Goal: Task Accomplishment & Management: Use online tool/utility

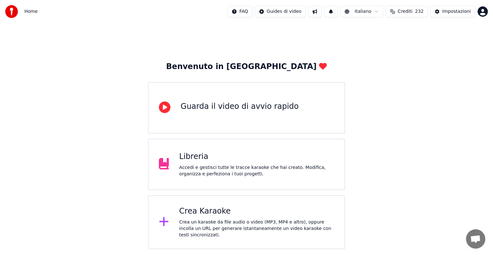
click at [230, 225] on div "Crea un karaoke da file audio o video (MP3, MP4 e altro), oppure incolla un URL…" at bounding box center [256, 228] width 155 height 19
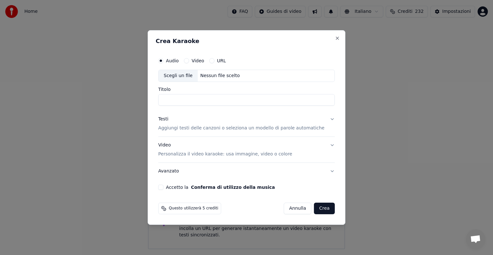
click at [224, 73] on div "Nessun file scelto" at bounding box center [220, 76] width 45 height 6
type input "**********"
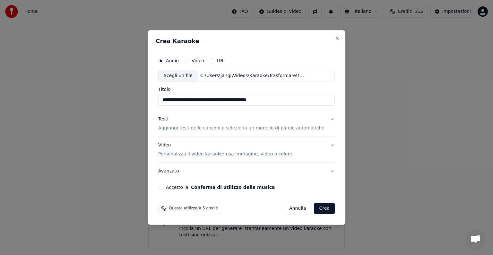
click at [324, 118] on button "Testi Aggiungi testi delle canzoni o seleziona un modello di parole automatiche" at bounding box center [246, 124] width 177 height 26
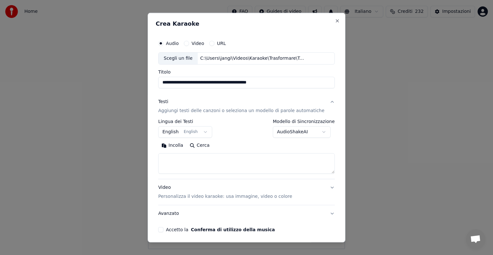
click at [206, 131] on body "**********" at bounding box center [246, 124] width 493 height 249
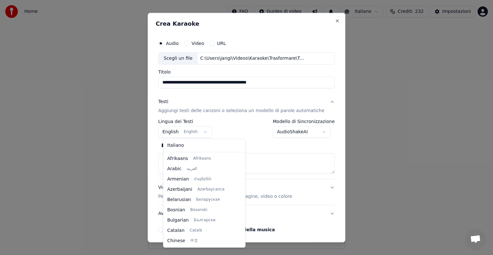
scroll to position [51, 0]
select select "**"
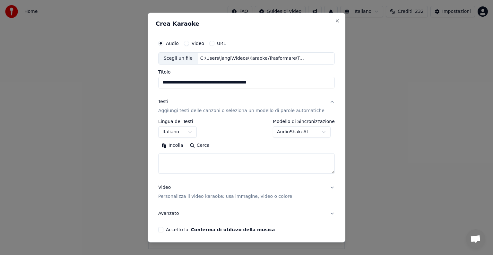
click at [182, 155] on textarea at bounding box center [246, 163] width 177 height 21
click at [180, 145] on button "Incolla" at bounding box center [172, 145] width 28 height 10
click at [321, 187] on button "Video Personalizza il video karaoke: usa immagine, video o colore" at bounding box center [246, 192] width 177 height 26
type textarea "**********"
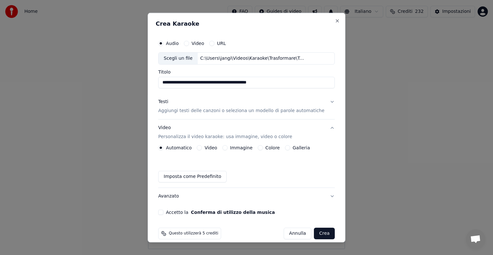
click at [228, 147] on button "Immagine" at bounding box center [224, 147] width 5 height 5
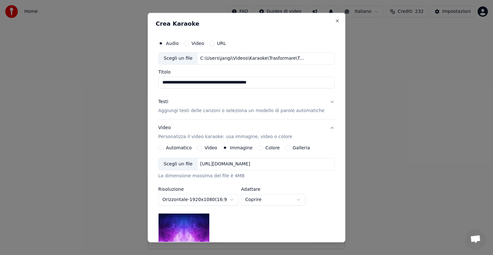
click at [217, 166] on div "[URL][DOMAIN_NAME]" at bounding box center [225, 164] width 55 height 6
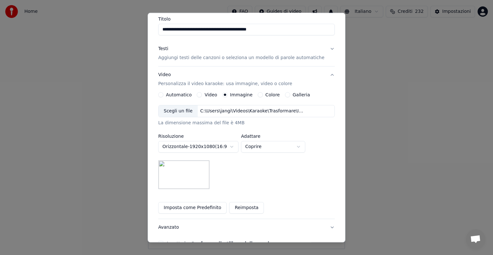
scroll to position [64, 0]
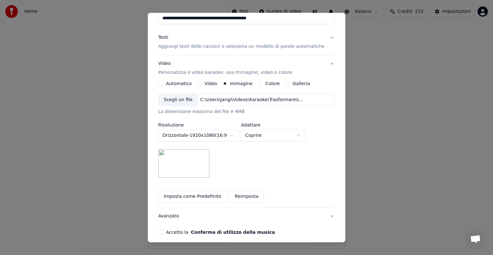
click at [305, 134] on body "**********" at bounding box center [246, 124] width 493 height 249
click at [306, 135] on body "**********" at bounding box center [246, 124] width 493 height 249
select select "*****"
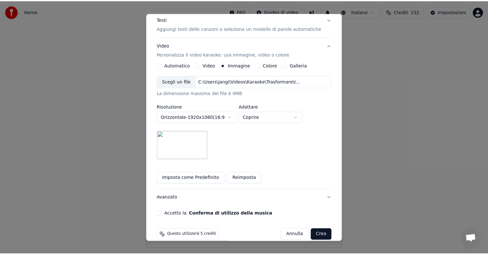
scroll to position [91, 0]
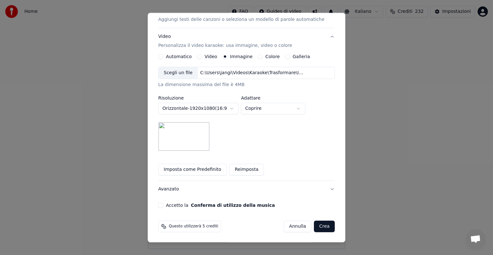
click at [163, 205] on button "Accetto la Conferma di utilizzo della musica" at bounding box center [160, 205] width 5 height 5
click at [314, 226] on button "Crea" at bounding box center [324, 226] width 21 height 12
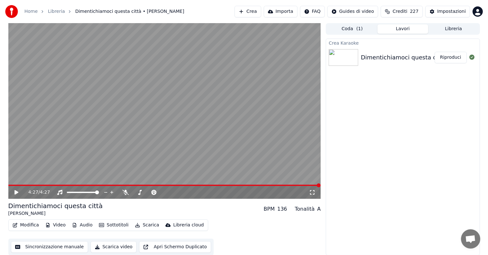
click at [453, 60] on button "Riproduci" at bounding box center [450, 58] width 32 height 12
click at [17, 193] on icon at bounding box center [16, 192] width 3 height 4
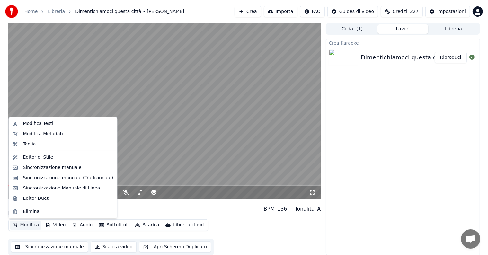
click at [32, 223] on button "Modifica" at bounding box center [26, 224] width 32 height 9
click at [46, 168] on div "Sincronizzazione manuale" at bounding box center [52, 167] width 58 height 6
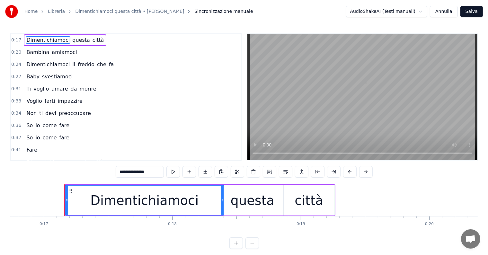
scroll to position [0, 2171]
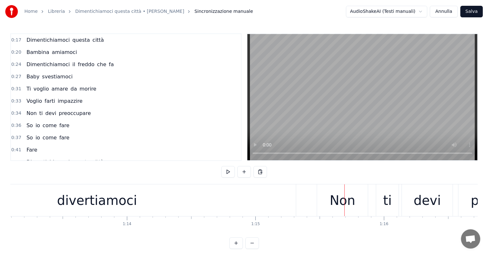
scroll to position [0, 9287]
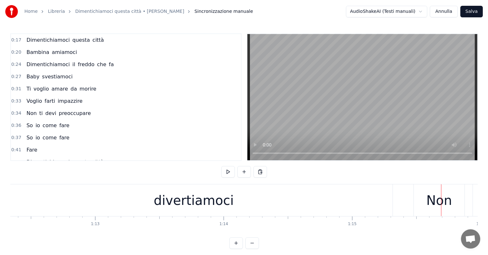
click at [157, 207] on div "divertiamoci" at bounding box center [193, 200] width 397 height 32
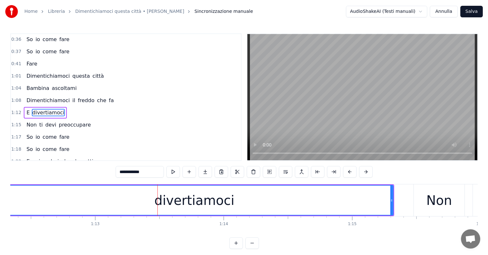
scroll to position [96, 0]
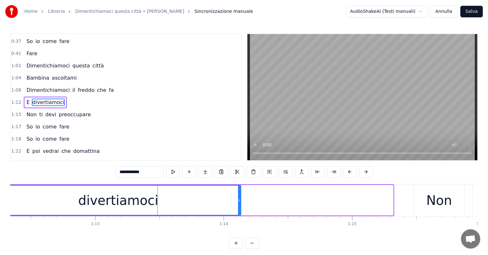
drag, startPoint x: 392, startPoint y: 195, endPoint x: 240, endPoint y: 205, distance: 152.5
click at [240, 205] on div at bounding box center [239, 200] width 3 height 29
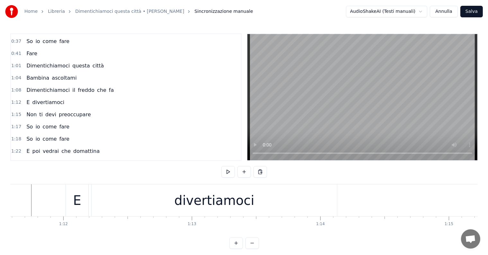
scroll to position [0, 9179]
click at [248, 207] on div "divertiamoci" at bounding box center [226, 200] width 80 height 19
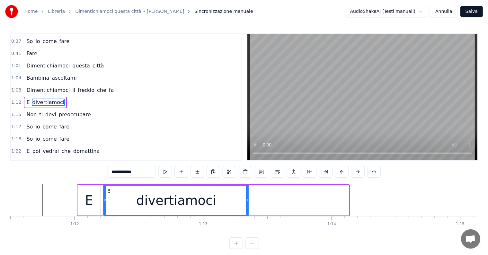
drag, startPoint x: 347, startPoint y: 192, endPoint x: 247, endPoint y: 192, distance: 99.8
click at [247, 192] on div at bounding box center [247, 200] width 3 height 29
click at [52, 99] on span "divertiamoci" at bounding box center [48, 102] width 33 height 7
click at [144, 170] on input "**********" at bounding box center [132, 172] width 48 height 12
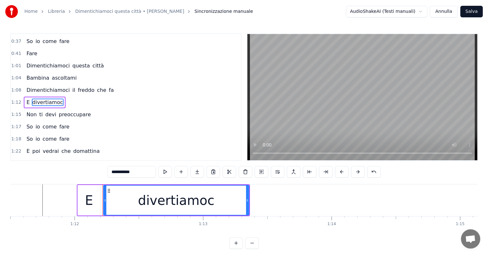
type input "**********"
click at [231, 199] on div "divertiamoc" at bounding box center [176, 200] width 145 height 29
click at [198, 171] on button at bounding box center [196, 172] width 13 height 12
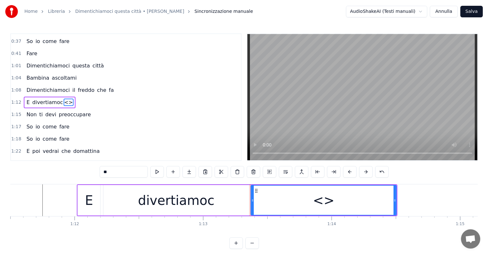
click at [121, 171] on input "**" at bounding box center [123, 172] width 48 height 12
type input "*"
click at [293, 229] on div "Dimentichiamoci questa città Bambina amiamoci Dimentichiamoci il freddo che fa …" at bounding box center [243, 208] width 467 height 48
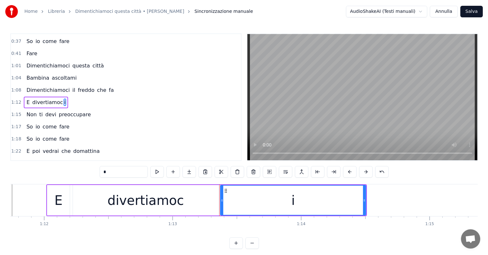
scroll to position [0, 9287]
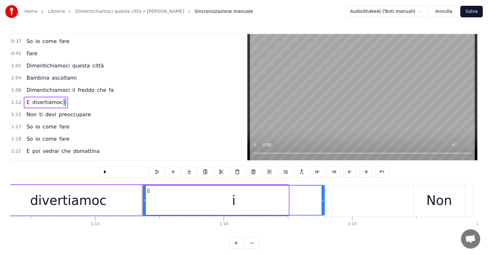
drag, startPoint x: 287, startPoint y: 197, endPoint x: 323, endPoint y: 200, distance: 36.1
click at [323, 200] on icon at bounding box center [322, 200] width 3 height 5
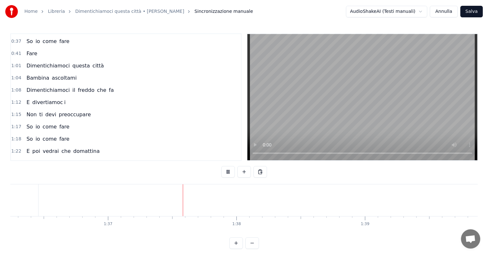
scroll to position [0, 12430]
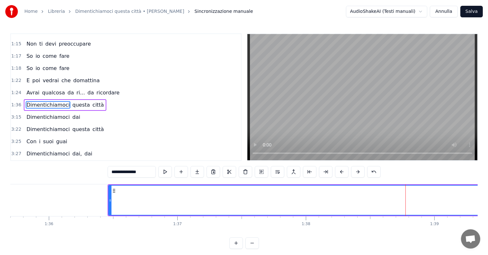
scroll to position [0, 12228]
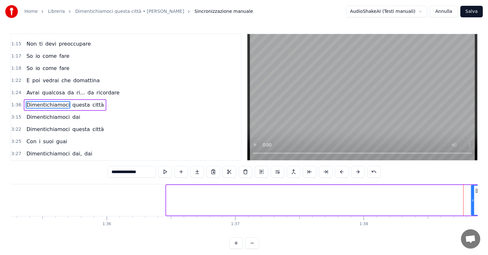
drag, startPoint x: 167, startPoint y: 203, endPoint x: 471, endPoint y: 201, distance: 304.6
click at [471, 201] on div at bounding box center [472, 200] width 3 height 29
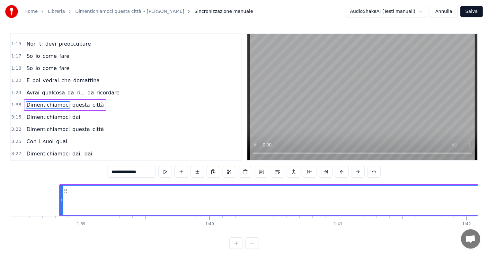
scroll to position [0, 12656]
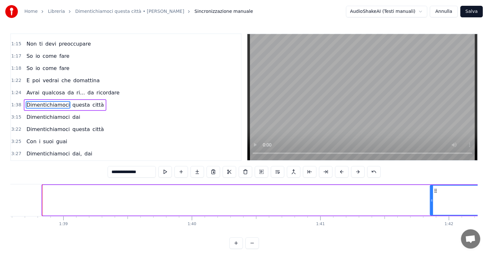
drag, startPoint x: 43, startPoint y: 204, endPoint x: 430, endPoint y: 208, distance: 387.4
click at [430, 208] on div at bounding box center [431, 200] width 3 height 29
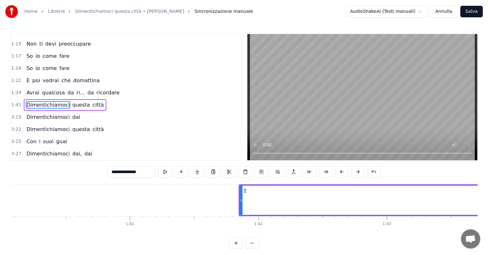
scroll to position [0, 12885]
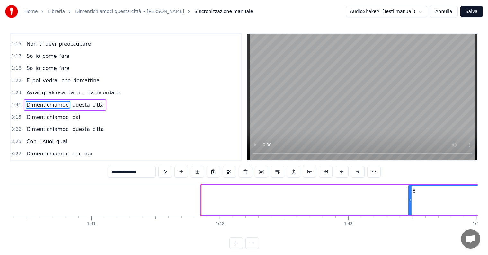
drag, startPoint x: 203, startPoint y: 207, endPoint x: 413, endPoint y: 207, distance: 209.9
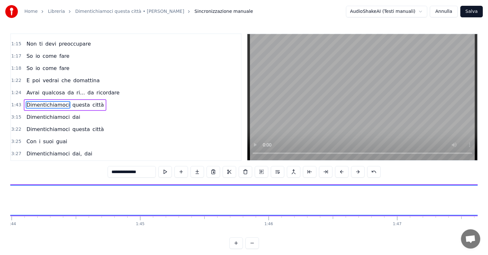
scroll to position [0, 13195]
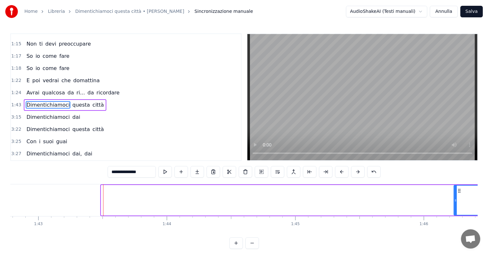
drag, startPoint x: 101, startPoint y: 192, endPoint x: 453, endPoint y: 193, distance: 352.4
click at [454, 193] on div at bounding box center [455, 200] width 3 height 29
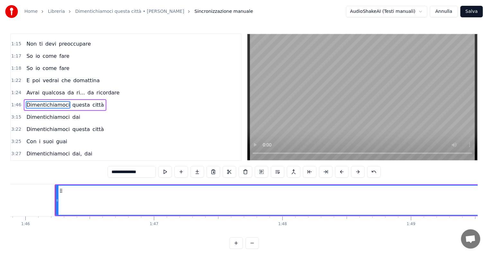
scroll to position [0, 13605]
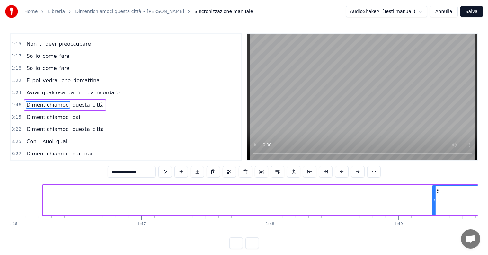
drag, startPoint x: 45, startPoint y: 193, endPoint x: 436, endPoint y: 196, distance: 391.2
click at [435, 196] on div at bounding box center [434, 200] width 3 height 29
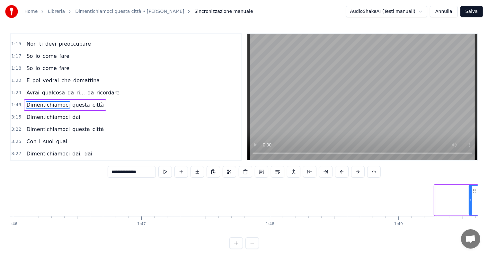
drag, startPoint x: 436, startPoint y: 196, endPoint x: 471, endPoint y: 200, distance: 35.2
click at [471, 200] on div at bounding box center [470, 200] width 3 height 29
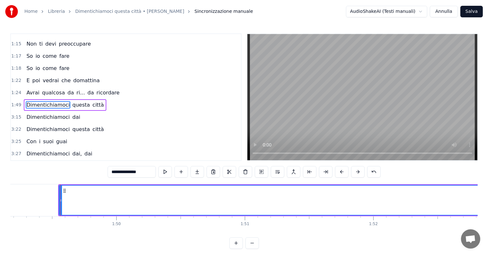
scroll to position [0, 14033]
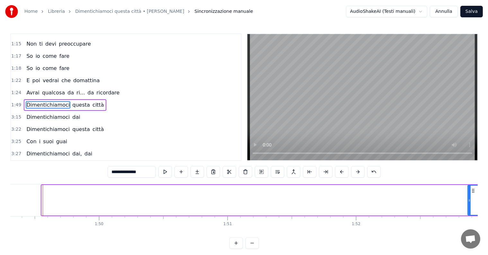
drag, startPoint x: 42, startPoint y: 193, endPoint x: 467, endPoint y: 193, distance: 425.6
click at [468, 193] on div at bounding box center [469, 200] width 3 height 29
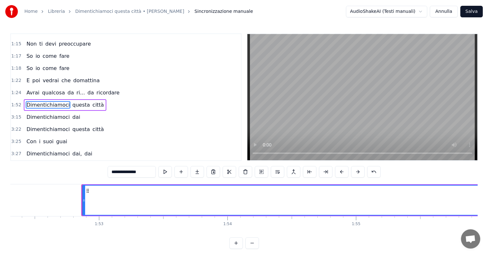
scroll to position [0, 14457]
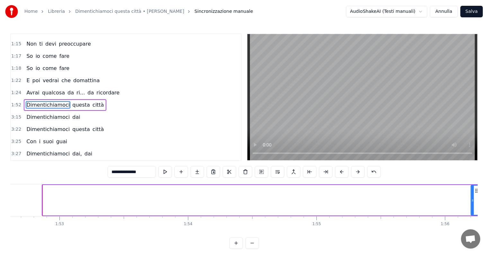
drag, startPoint x: 45, startPoint y: 192, endPoint x: 473, endPoint y: 191, distance: 427.8
click at [473, 191] on div at bounding box center [472, 200] width 3 height 29
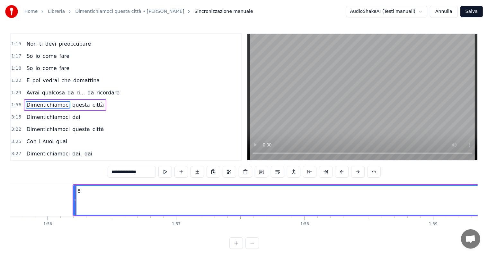
scroll to position [0, 14887]
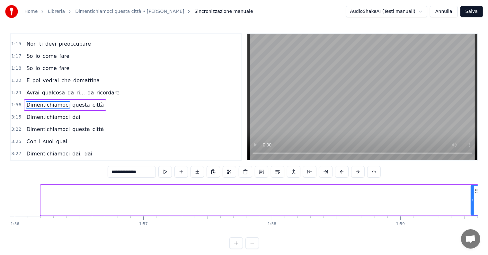
drag, startPoint x: 41, startPoint y: 191, endPoint x: 472, endPoint y: 191, distance: 430.7
click at [472, 191] on div at bounding box center [472, 200] width 3 height 29
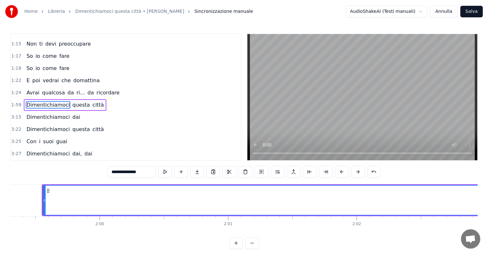
scroll to position [0, 15316]
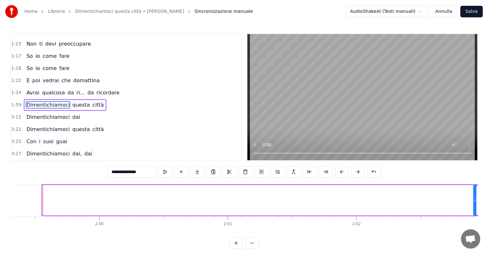
drag, startPoint x: 44, startPoint y: 191, endPoint x: 475, endPoint y: 191, distance: 431.3
click at [475, 191] on div at bounding box center [474, 200] width 3 height 29
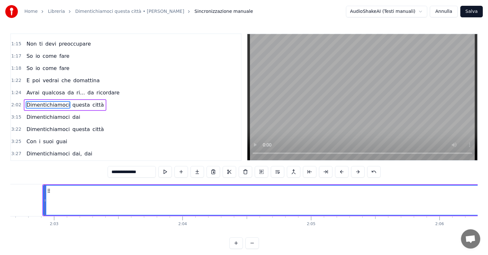
scroll to position [0, 15749]
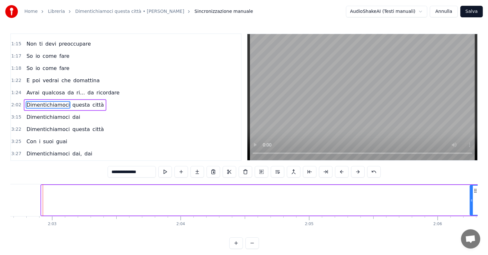
drag, startPoint x: 42, startPoint y: 192, endPoint x: 470, endPoint y: 192, distance: 428.5
click at [470, 192] on div at bounding box center [471, 200] width 3 height 29
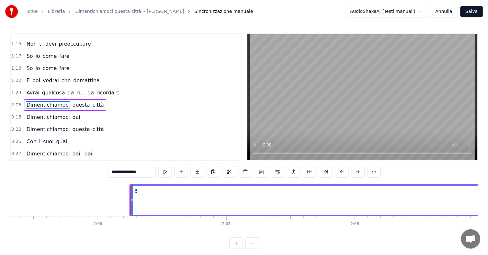
scroll to position [0, 16176]
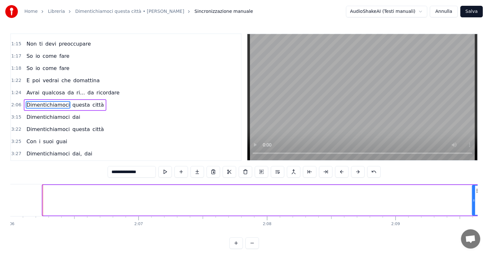
drag, startPoint x: 43, startPoint y: 190, endPoint x: 472, endPoint y: 190, distance: 429.1
click at [472, 190] on div at bounding box center [473, 200] width 3 height 29
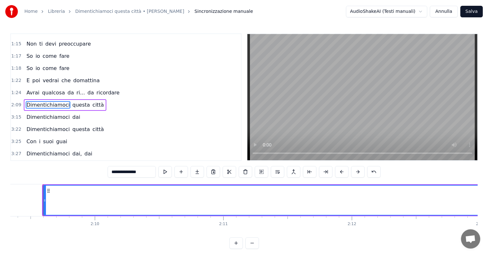
scroll to position [0, 16605]
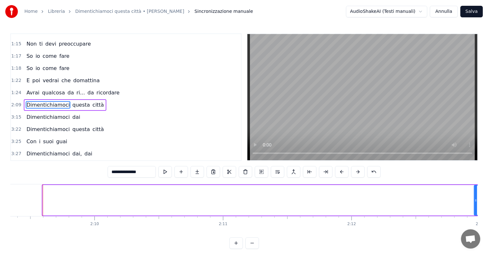
drag, startPoint x: 44, startPoint y: 190, endPoint x: 475, endPoint y: 190, distance: 431.0
click at [475, 190] on div at bounding box center [475, 200] width 3 height 29
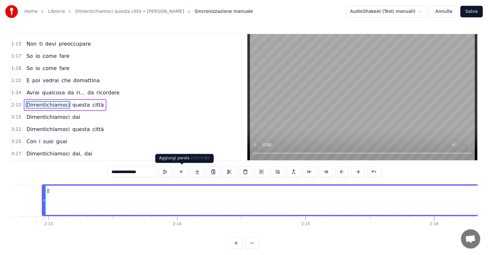
scroll to position [0, 17037]
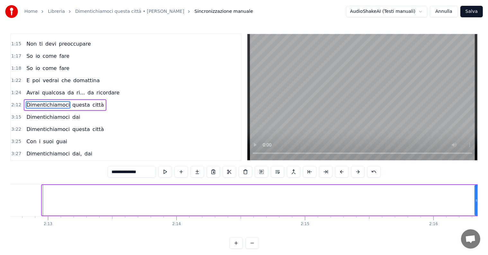
drag, startPoint x: 44, startPoint y: 190, endPoint x: 476, endPoint y: 194, distance: 432.3
click at [476, 194] on div at bounding box center [476, 200] width 3 height 29
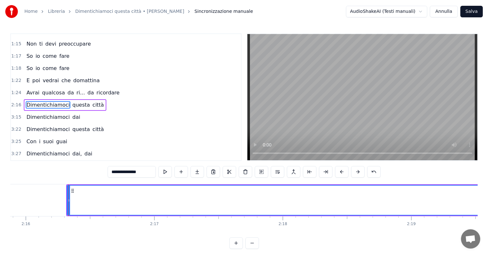
scroll to position [0, 17470]
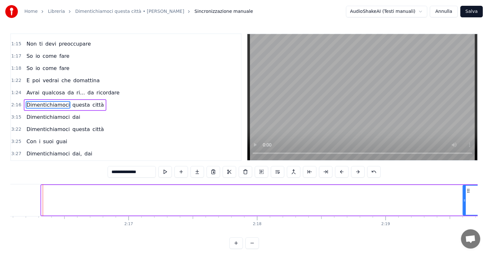
drag, startPoint x: 42, startPoint y: 189, endPoint x: 466, endPoint y: 189, distance: 424.3
click at [465, 189] on div at bounding box center [464, 200] width 3 height 29
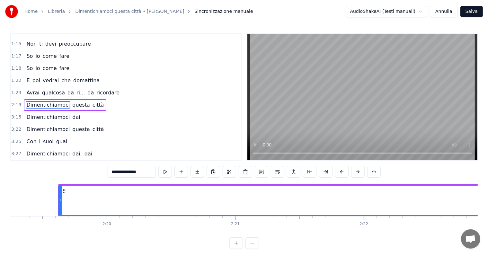
scroll to position [0, 17893]
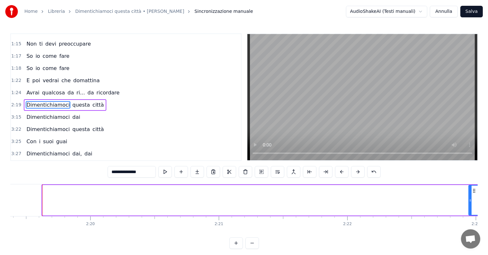
drag, startPoint x: 42, startPoint y: 191, endPoint x: 468, endPoint y: 191, distance: 425.9
click at [469, 191] on div at bounding box center [470, 200] width 3 height 29
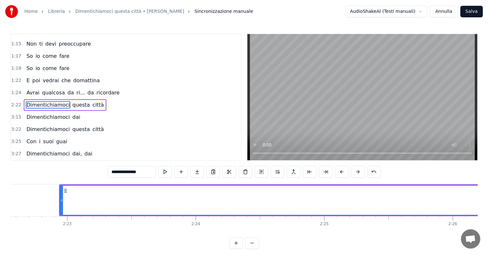
scroll to position [0, 18318]
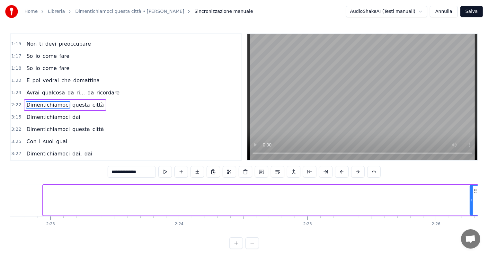
drag, startPoint x: 44, startPoint y: 192, endPoint x: 470, endPoint y: 190, distance: 426.2
click at [470, 190] on div at bounding box center [471, 200] width 3 height 29
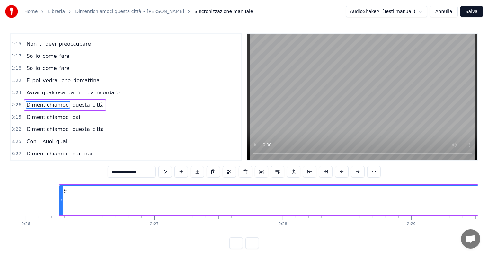
scroll to position [0, 18745]
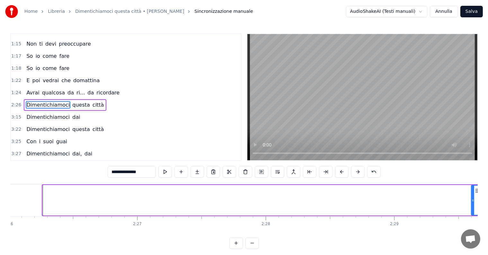
drag, startPoint x: 44, startPoint y: 187, endPoint x: 472, endPoint y: 196, distance: 428.9
click at [472, 196] on div at bounding box center [472, 200] width 3 height 29
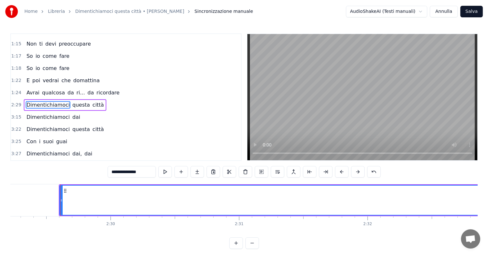
scroll to position [0, 19174]
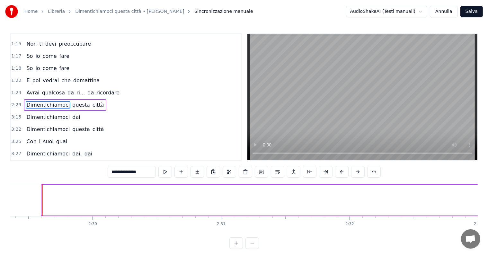
drag, startPoint x: 43, startPoint y: 191, endPoint x: 483, endPoint y: 186, distance: 440.7
click at [483, 186] on div "**********" at bounding box center [244, 124] width 488 height 249
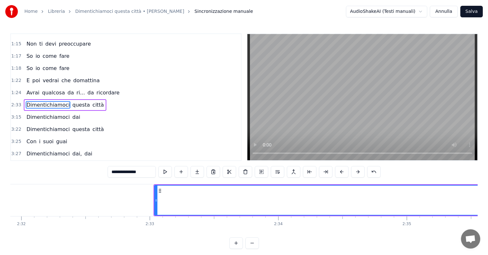
scroll to position [0, 19619]
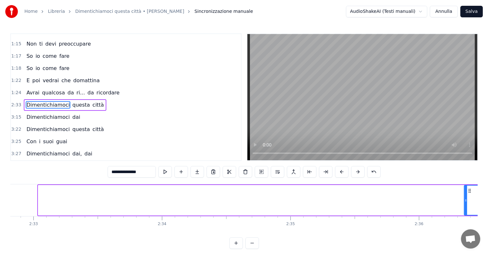
drag, startPoint x: 39, startPoint y: 189, endPoint x: 464, endPoint y: 189, distance: 425.6
click at [464, 189] on div at bounding box center [465, 200] width 3 height 29
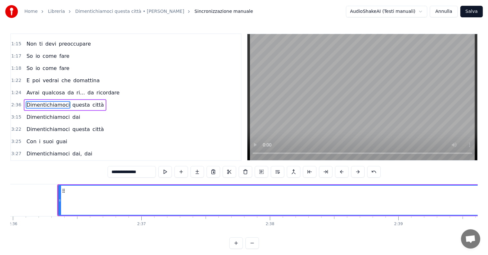
scroll to position [0, 20040]
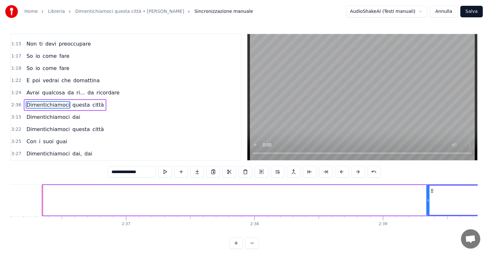
drag, startPoint x: 43, startPoint y: 192, endPoint x: 427, endPoint y: 193, distance: 383.5
click at [427, 193] on div at bounding box center [428, 200] width 3 height 29
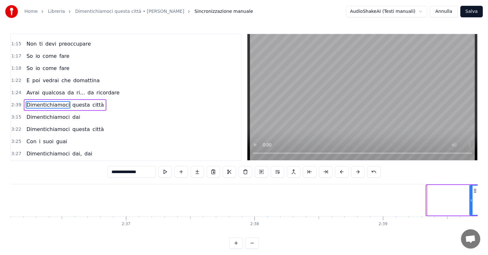
drag, startPoint x: 427, startPoint y: 192, endPoint x: 473, endPoint y: 191, distance: 45.6
click at [472, 191] on div at bounding box center [471, 200] width 3 height 29
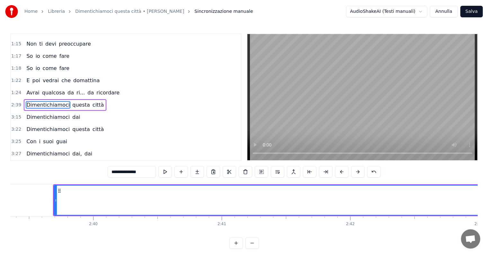
scroll to position [0, 20470]
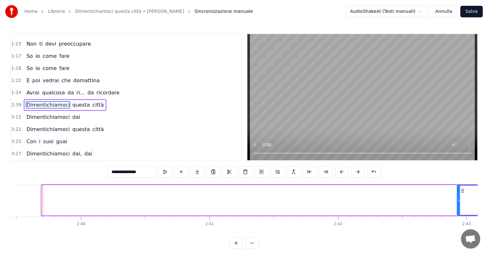
drag, startPoint x: 41, startPoint y: 192, endPoint x: 458, endPoint y: 191, distance: 417.2
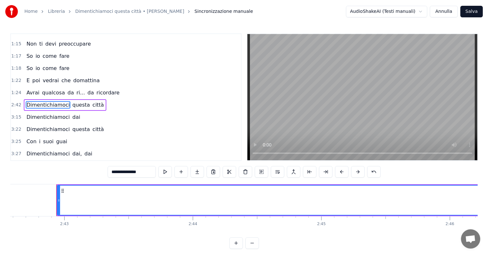
scroll to position [0, 20885]
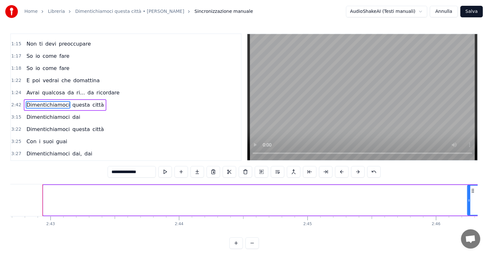
drag, startPoint x: 44, startPoint y: 190, endPoint x: 468, endPoint y: 192, distance: 424.6
click at [468, 192] on div at bounding box center [468, 200] width 3 height 29
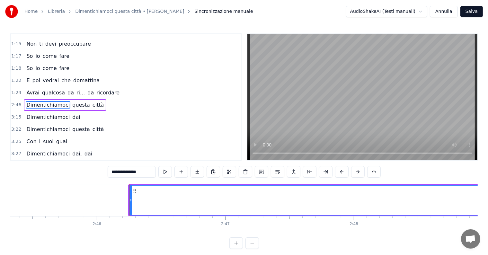
scroll to position [0, 21311]
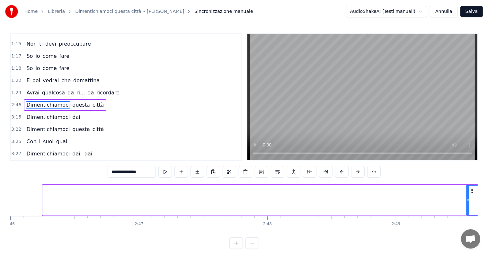
drag, startPoint x: 44, startPoint y: 192, endPoint x: 467, endPoint y: 191, distance: 423.3
click at [467, 191] on div at bounding box center [467, 200] width 3 height 29
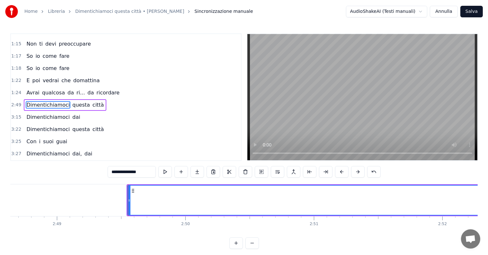
scroll to position [0, 21734]
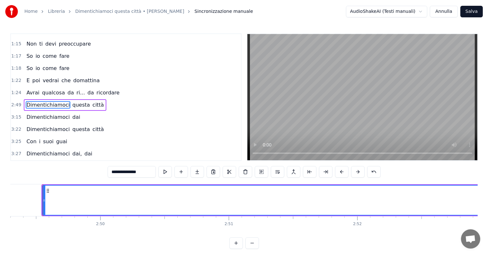
click at [43, 191] on div at bounding box center [43, 200] width 0 height 32
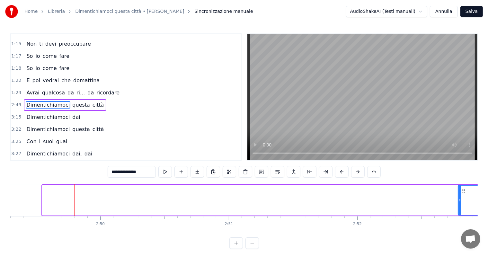
drag, startPoint x: 43, startPoint y: 194, endPoint x: 465, endPoint y: 193, distance: 421.7
click at [461, 193] on div at bounding box center [459, 200] width 3 height 29
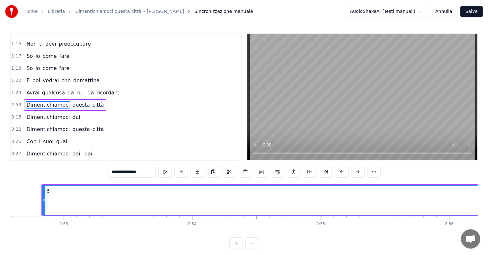
scroll to position [0, 22156]
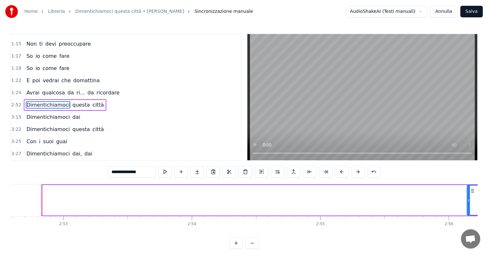
drag, startPoint x: 43, startPoint y: 188, endPoint x: 467, endPoint y: 190, distance: 424.6
click at [467, 190] on div at bounding box center [468, 200] width 3 height 29
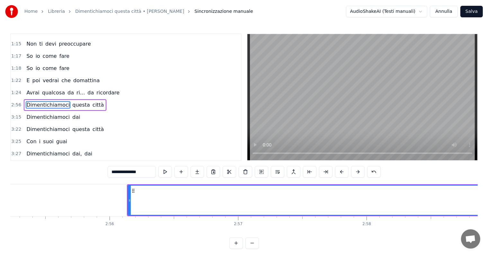
scroll to position [0, 22581]
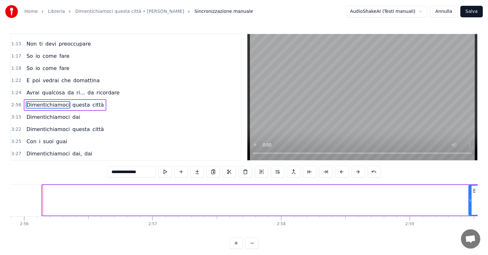
drag, startPoint x: 44, startPoint y: 194, endPoint x: 470, endPoint y: 194, distance: 425.9
click at [470, 194] on div at bounding box center [470, 200] width 3 height 29
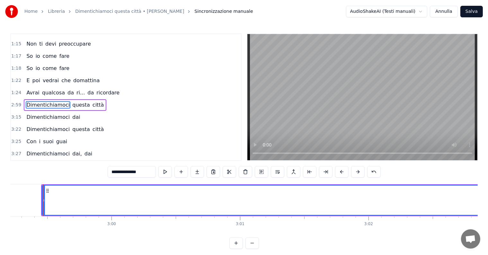
scroll to position [0, 23007]
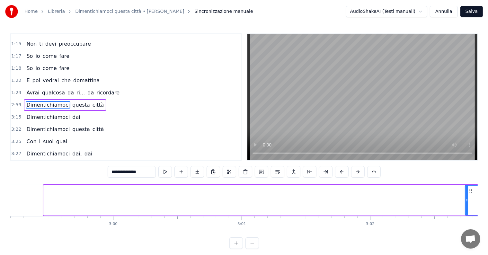
drag, startPoint x: 44, startPoint y: 193, endPoint x: 466, endPoint y: 196, distance: 422.4
click at [466, 196] on div at bounding box center [466, 200] width 3 height 29
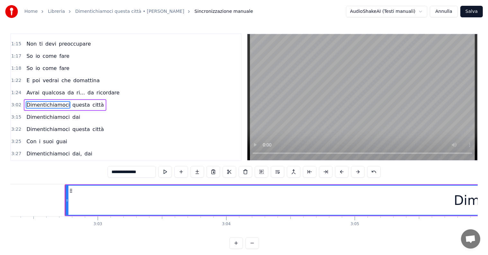
scroll to position [0, 23428]
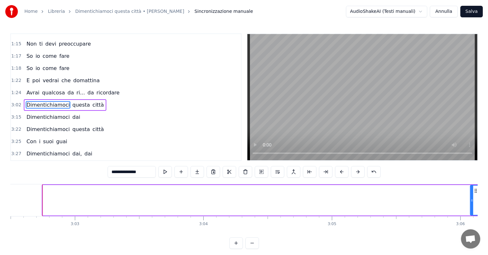
drag, startPoint x: 44, startPoint y: 192, endPoint x: 473, endPoint y: 196, distance: 429.8
click at [473, 196] on div at bounding box center [471, 200] width 3 height 29
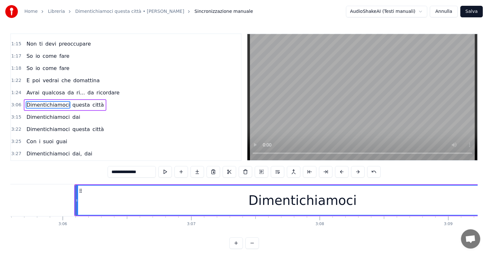
scroll to position [0, 23859]
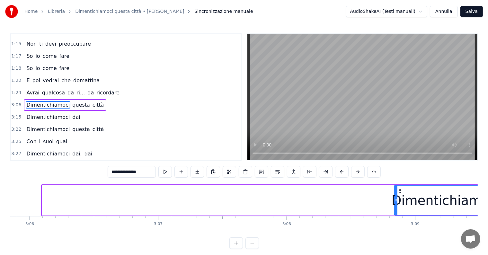
drag, startPoint x: 43, startPoint y: 193, endPoint x: 395, endPoint y: 197, distance: 352.1
click at [395, 197] on div at bounding box center [395, 200] width 3 height 29
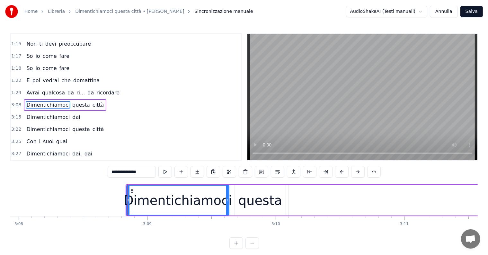
scroll to position [0, 24165]
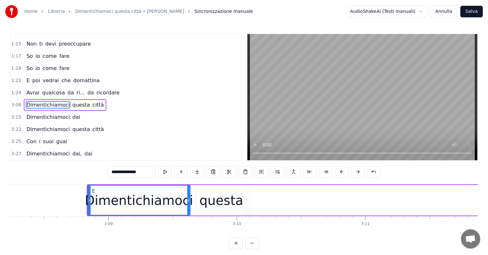
type input "*****"
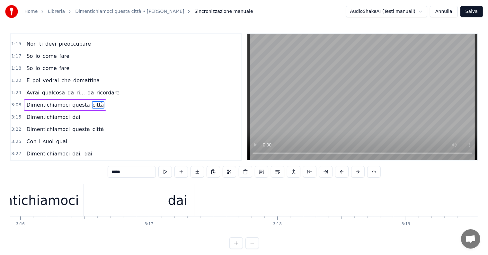
scroll to position [0, 25055]
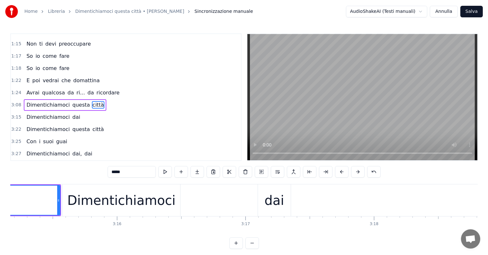
click at [222, 199] on div "Dimentichiamoci dai" at bounding box center [177, 200] width 230 height 32
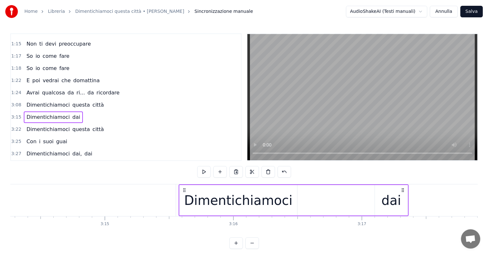
scroll to position [0, 24900]
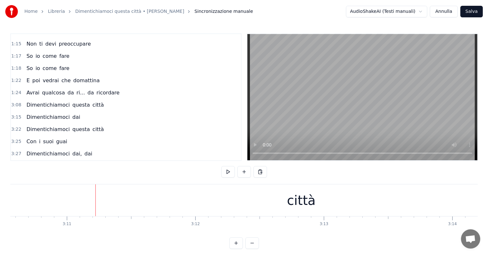
scroll to position [0, 24475]
click at [289, 197] on div "città" at bounding box center [289, 200] width 29 height 19
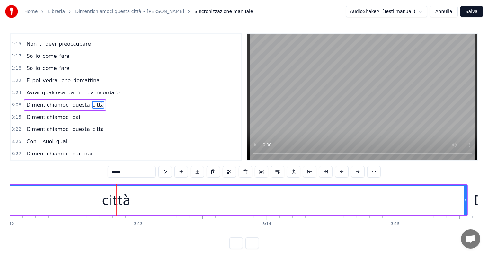
scroll to position [0, 24765]
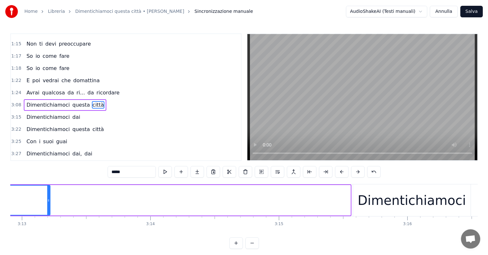
drag, startPoint x: 349, startPoint y: 203, endPoint x: 42, endPoint y: 192, distance: 307.0
click at [47, 192] on div at bounding box center [48, 200] width 3 height 29
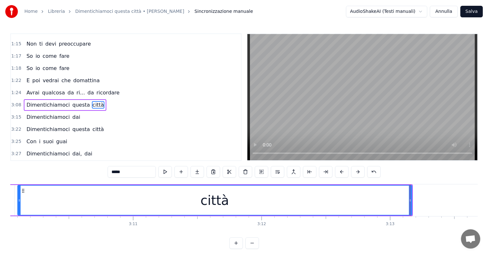
scroll to position [0, 24417]
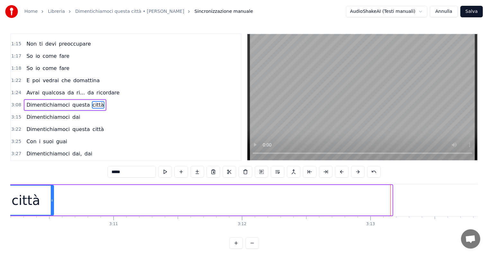
drag, startPoint x: 389, startPoint y: 195, endPoint x: 51, endPoint y: 194, distance: 338.3
click at [51, 194] on div at bounding box center [52, 200] width 3 height 29
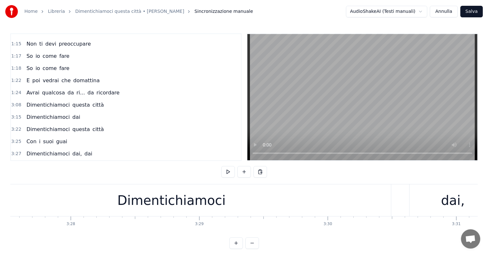
scroll to position [0, 26584]
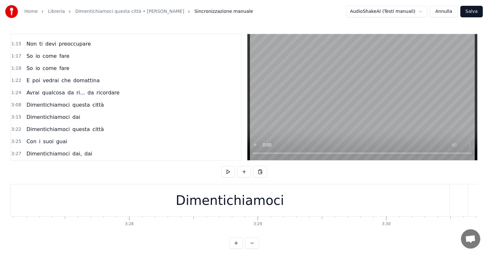
click at [248, 196] on div "Dimentichiamoci" at bounding box center [230, 200] width 108 height 19
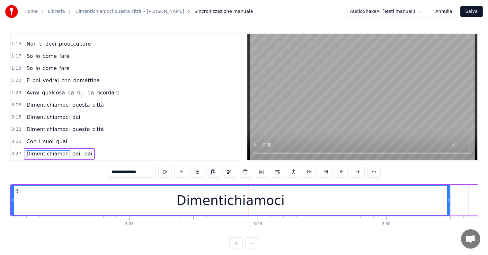
scroll to position [214, 0]
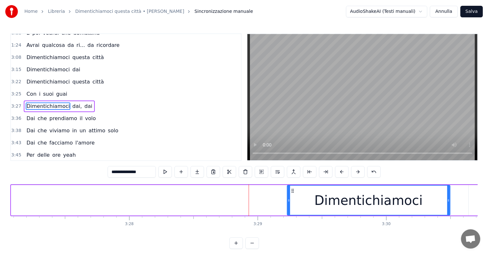
drag, startPoint x: 11, startPoint y: 200, endPoint x: 287, endPoint y: 204, distance: 275.7
click at [287, 204] on div at bounding box center [288, 200] width 3 height 29
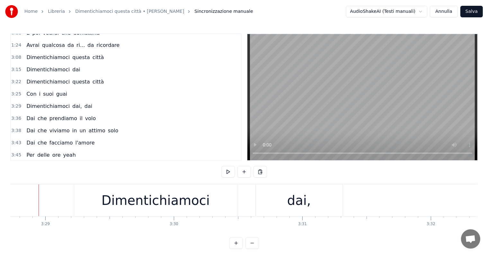
scroll to position [0, 26792]
click at [80, 202] on div "Dimentichiamoci" at bounding box center [159, 200] width 163 height 32
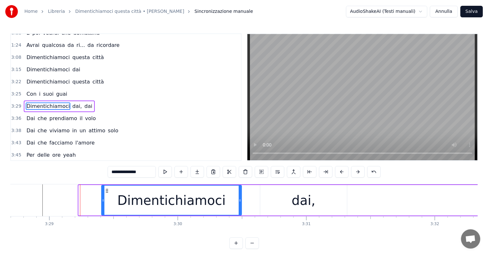
drag, startPoint x: 80, startPoint y: 201, endPoint x: 102, endPoint y: 204, distance: 23.1
click at [102, 204] on div at bounding box center [103, 200] width 3 height 29
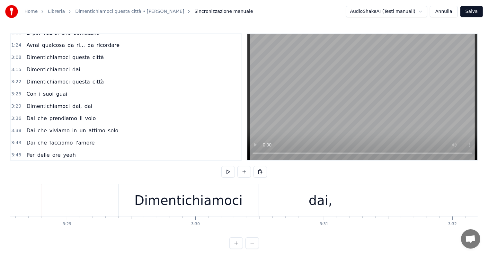
scroll to position [0, 26773]
click at [305, 208] on div "dai," at bounding box center [321, 200] width 87 height 32
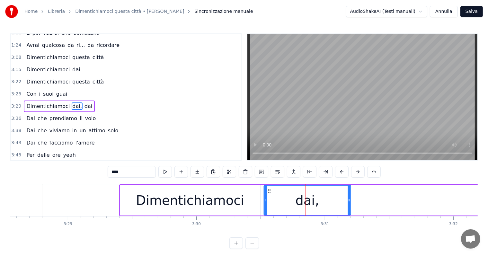
drag, startPoint x: 283, startPoint y: 189, endPoint x: 268, endPoint y: 189, distance: 14.8
click at [268, 189] on icon at bounding box center [268, 190] width 5 height 5
drag, startPoint x: 348, startPoint y: 198, endPoint x: 305, endPoint y: 197, distance: 43.7
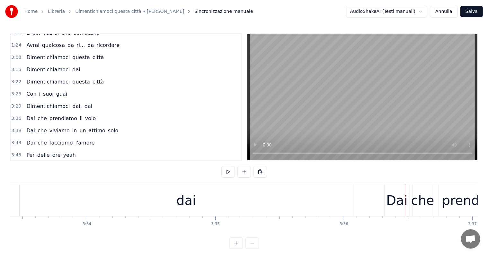
scroll to position [0, 27338]
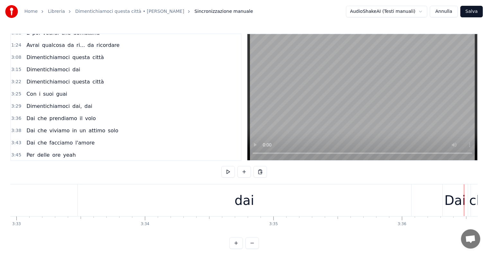
click at [266, 204] on div "dai" at bounding box center [244, 200] width 333 height 32
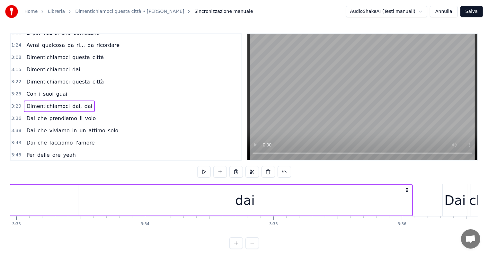
scroll to position [0, 27313]
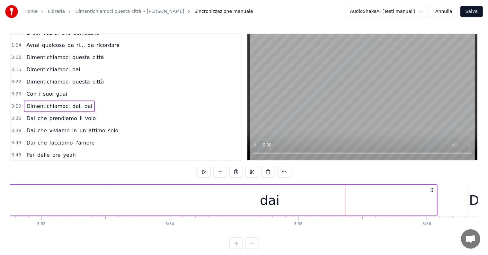
click at [260, 197] on div "dai" at bounding box center [269, 200] width 333 height 30
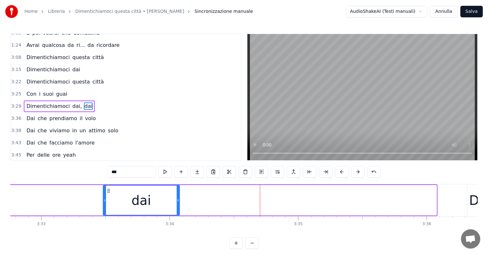
drag, startPoint x: 434, startPoint y: 196, endPoint x: 177, endPoint y: 195, distance: 256.8
click at [177, 195] on div at bounding box center [178, 200] width 3 height 29
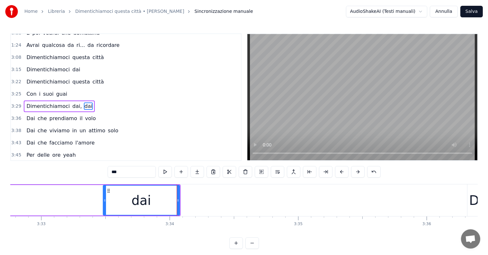
click at [119, 171] on input "***" at bounding box center [132, 172] width 48 height 12
click at [171, 203] on div "dai" at bounding box center [141, 200] width 76 height 29
click at [197, 172] on button at bounding box center [196, 172] width 13 height 12
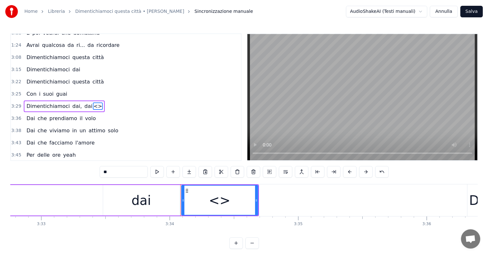
click at [197, 172] on div "**" at bounding box center [243, 172] width 289 height 12
click at [193, 173] on button at bounding box center [188, 172] width 13 height 12
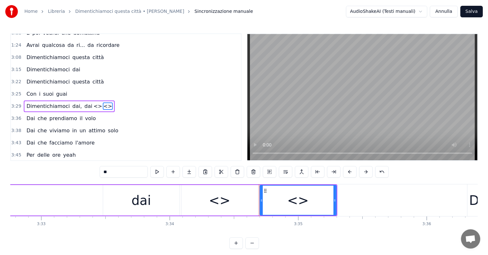
click at [157, 203] on div "dai" at bounding box center [141, 200] width 76 height 30
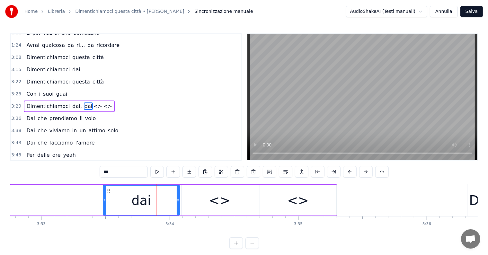
click at [119, 173] on input "***" at bounding box center [123, 172] width 48 height 12
type input "*"
click at [221, 204] on div "<>" at bounding box center [220, 200] width 22 height 19
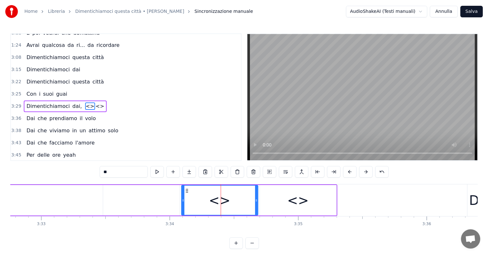
click at [117, 173] on input "**" at bounding box center [123, 172] width 48 height 12
type input "*"
click at [313, 203] on div "<>" at bounding box center [298, 200] width 76 height 30
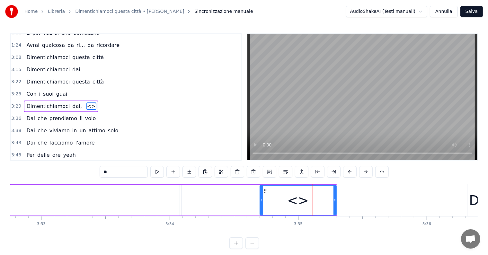
click at [127, 172] on input "**" at bounding box center [123, 172] width 48 height 12
type input "*"
click at [124, 198] on div at bounding box center [141, 200] width 76 height 30
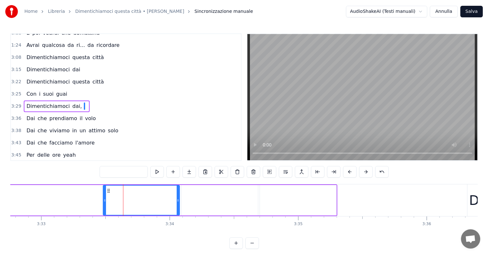
click at [123, 173] on input "text" at bounding box center [123, 172] width 48 height 12
type input "*"
click at [213, 205] on div at bounding box center [219, 200] width 76 height 30
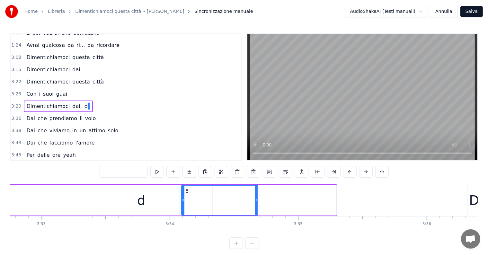
click at [121, 173] on input "text" at bounding box center [123, 172] width 48 height 12
type input "*"
click at [278, 203] on div at bounding box center [298, 200] width 76 height 30
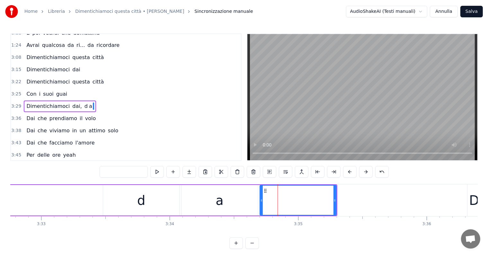
click at [119, 172] on input "text" at bounding box center [123, 172] width 48 height 12
click at [152, 202] on div "d" at bounding box center [141, 200] width 76 height 30
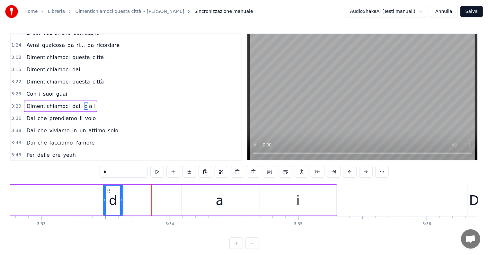
drag, startPoint x: 177, startPoint y: 199, endPoint x: 121, endPoint y: 195, distance: 56.6
click at [121, 195] on div at bounding box center [121, 200] width 3 height 29
click at [205, 200] on div "a" at bounding box center [219, 200] width 76 height 30
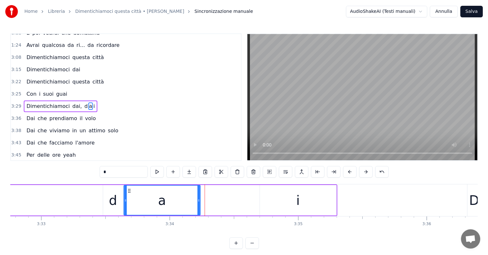
drag, startPoint x: 186, startPoint y: 190, endPoint x: 128, endPoint y: 190, distance: 57.8
click at [128, 190] on icon at bounding box center [128, 190] width 5 height 5
click at [284, 203] on div "i" at bounding box center [298, 200] width 76 height 30
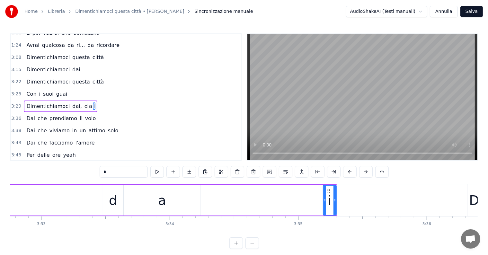
drag, startPoint x: 262, startPoint y: 200, endPoint x: 325, endPoint y: 203, distance: 63.3
click at [325, 203] on div at bounding box center [324, 200] width 3 height 29
click at [159, 198] on div "a" at bounding box center [162, 200] width 8 height 19
type input "*"
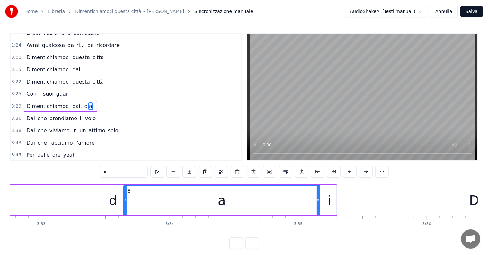
drag, startPoint x: 199, startPoint y: 198, endPoint x: 318, endPoint y: 207, distance: 119.7
click at [318, 207] on div at bounding box center [317, 200] width 3 height 29
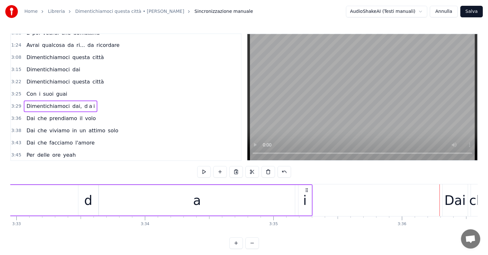
scroll to position [0, 27299]
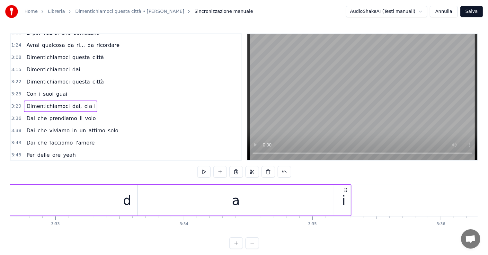
click at [343, 207] on div "i" at bounding box center [344, 200] width 4 height 19
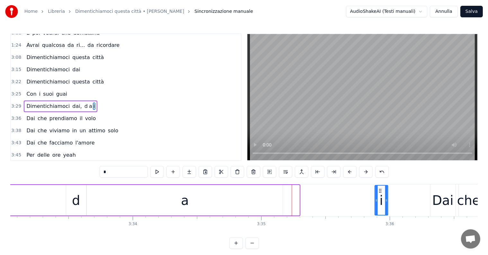
scroll to position [0, 27352]
drag, startPoint x: 341, startPoint y: 189, endPoint x: 380, endPoint y: 194, distance: 39.1
click at [380, 194] on div "i" at bounding box center [382, 200] width 13 height 29
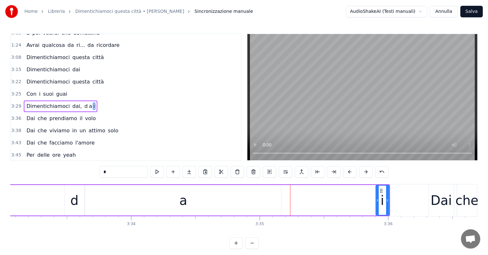
click at [236, 206] on div "a" at bounding box center [183, 200] width 196 height 30
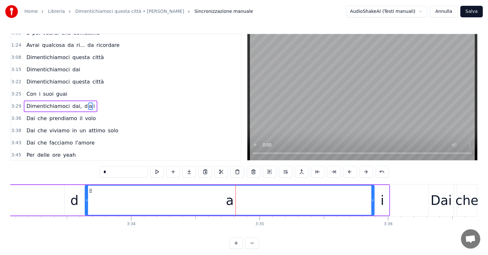
drag, startPoint x: 279, startPoint y: 200, endPoint x: 372, endPoint y: 201, distance: 93.1
click at [372, 201] on icon at bounding box center [372, 200] width 3 height 5
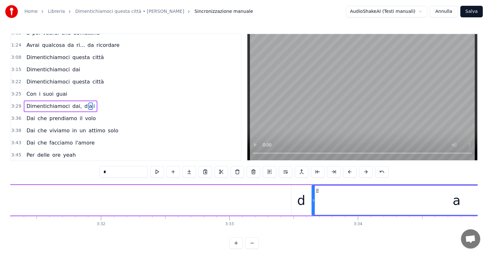
scroll to position [0, 26893]
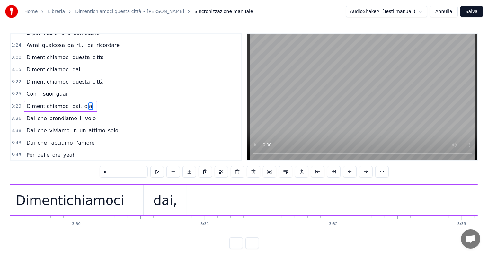
click at [104, 205] on div "Dimentichiamoci" at bounding box center [70, 200] width 108 height 19
type input "**********"
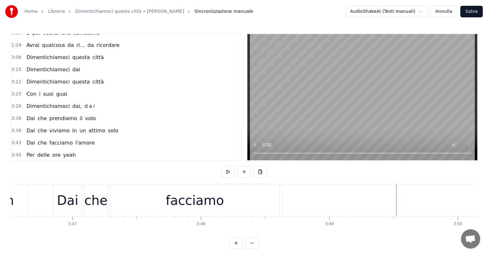
scroll to position [0, 29022]
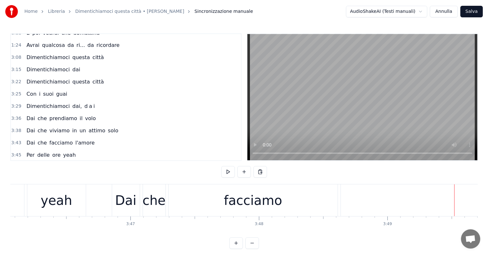
click at [282, 202] on div "facciamo" at bounding box center [252, 200] width 169 height 32
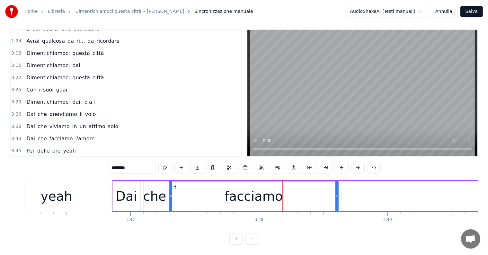
scroll to position [216, 0]
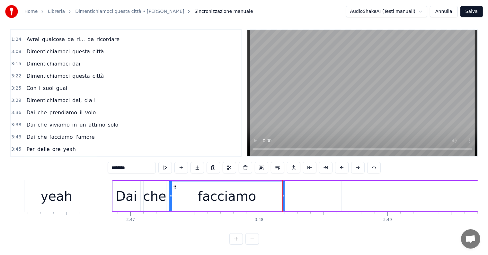
drag, startPoint x: 336, startPoint y: 190, endPoint x: 283, endPoint y: 190, distance: 53.3
click at [283, 194] on icon at bounding box center [283, 196] width 3 height 5
type input "*******"
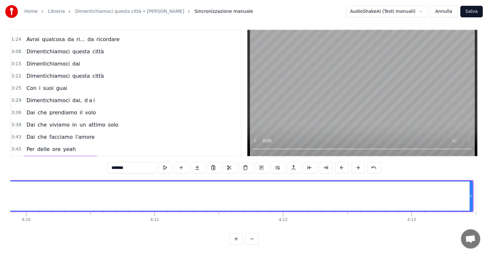
scroll to position [0, 32175]
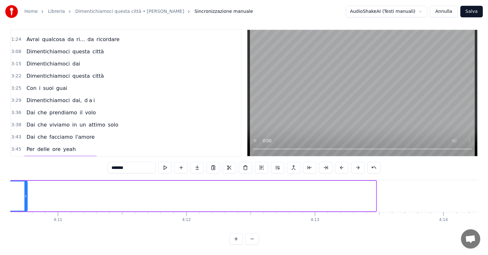
drag, startPoint x: 374, startPoint y: 185, endPoint x: 25, endPoint y: 185, distance: 348.2
click at [25, 185] on div at bounding box center [25, 195] width 3 height 29
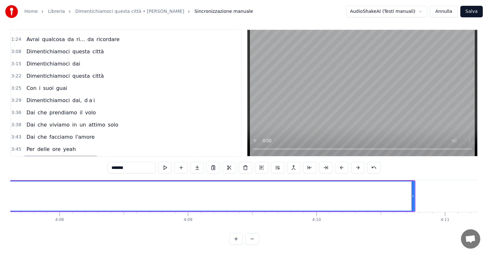
scroll to position [0, 31750]
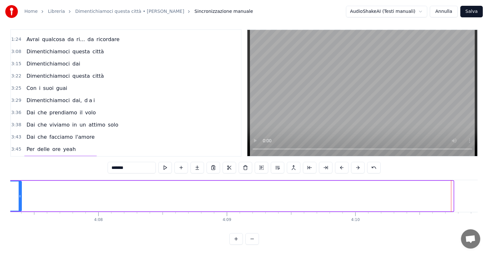
drag, startPoint x: 451, startPoint y: 185, endPoint x: 12, endPoint y: 196, distance: 438.9
click at [19, 196] on div at bounding box center [20, 195] width 3 height 29
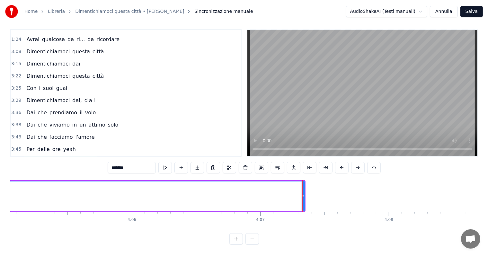
scroll to position [0, 31324]
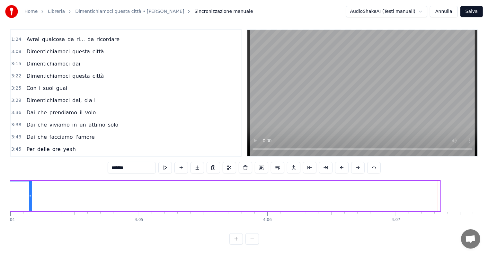
drag, startPoint x: 439, startPoint y: 184, endPoint x: 22, endPoint y: 190, distance: 417.0
click at [29, 190] on div at bounding box center [30, 195] width 3 height 29
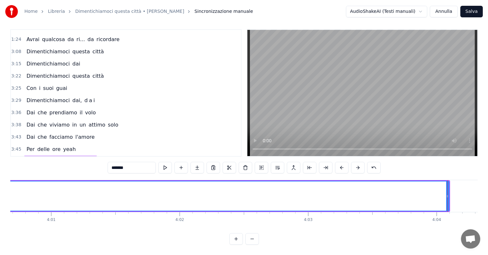
scroll to position [0, 30918]
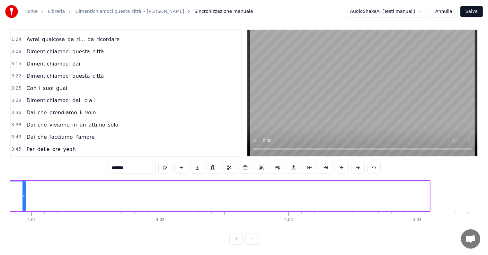
drag, startPoint x: 426, startPoint y: 180, endPoint x: 20, endPoint y: 182, distance: 406.6
click at [22, 182] on div at bounding box center [23, 195] width 3 height 29
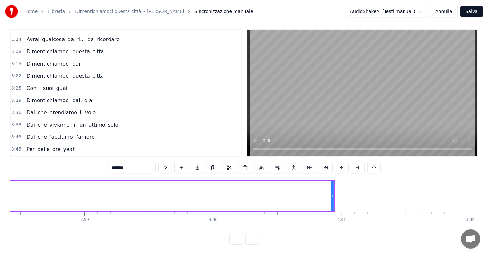
scroll to position [0, 30492]
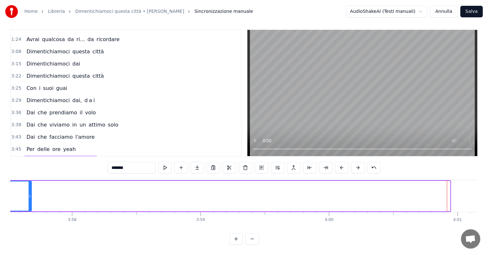
drag, startPoint x: 448, startPoint y: 182, endPoint x: 30, endPoint y: 182, distance: 418.2
click at [30, 182] on div at bounding box center [30, 195] width 3 height 29
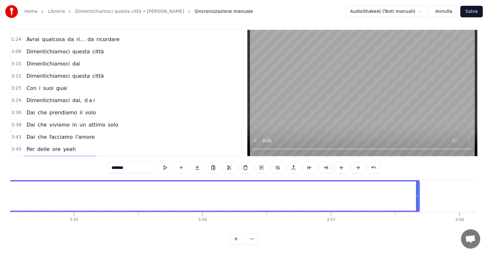
scroll to position [0, 30124]
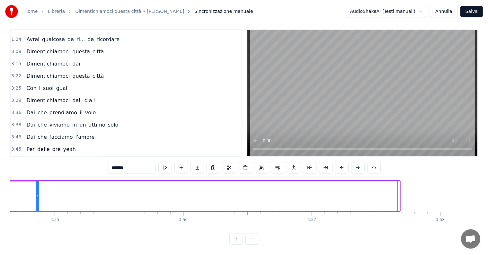
drag, startPoint x: 398, startPoint y: 183, endPoint x: 38, endPoint y: 184, distance: 360.4
click at [38, 184] on div at bounding box center [37, 195] width 3 height 29
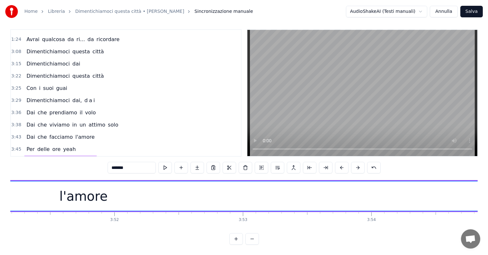
scroll to position [0, 29757]
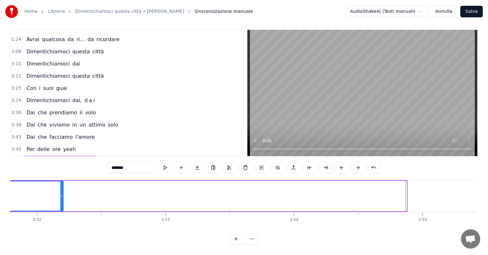
drag, startPoint x: 405, startPoint y: 181, endPoint x: 57, endPoint y: 168, distance: 348.5
click at [57, 168] on div "0:17 Dimentichiamoci questa città 0:20 Bambina amiamoci 0:24 Dimentichiamoci il…" at bounding box center [243, 136] width 467 height 215
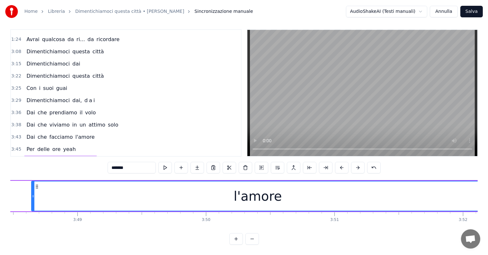
scroll to position [0, 29466]
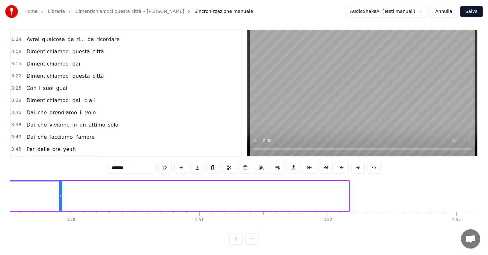
drag, startPoint x: 347, startPoint y: 183, endPoint x: 60, endPoint y: 179, distance: 286.6
click at [60, 181] on div at bounding box center [60, 195] width 3 height 29
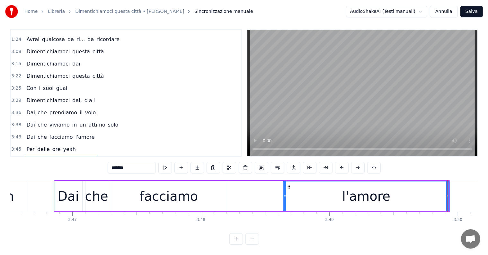
scroll to position [0, 28963]
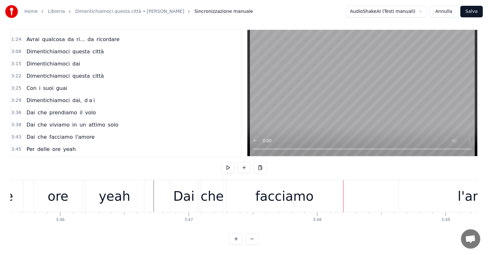
click at [427, 197] on div "l'amore" at bounding box center [482, 196] width 166 height 32
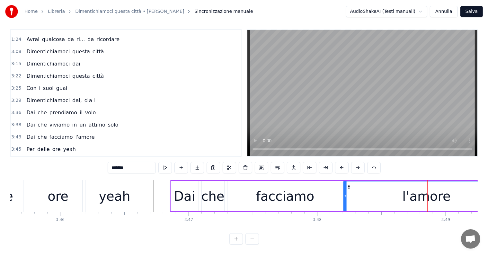
drag, startPoint x: 404, startPoint y: 179, endPoint x: 348, endPoint y: 181, distance: 56.2
click at [348, 184] on icon at bounding box center [348, 186] width 5 height 5
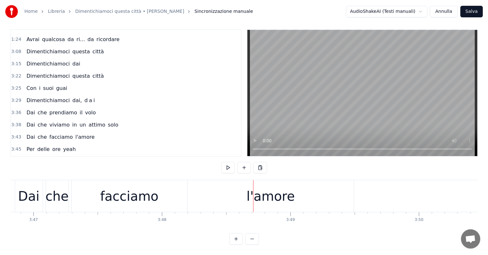
scroll to position [0, 29176]
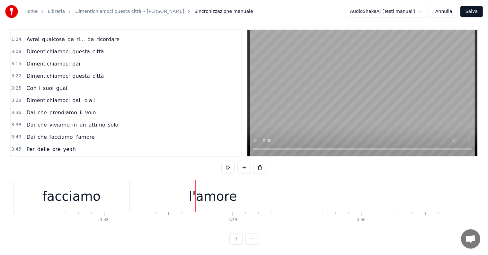
click at [208, 193] on div "l'amore" at bounding box center [212, 195] width 48 height 19
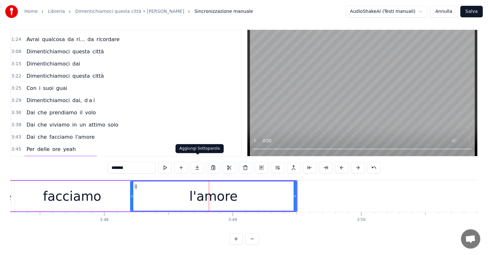
click at [197, 162] on button at bounding box center [196, 168] width 13 height 12
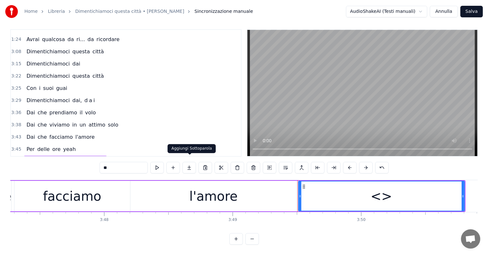
click at [190, 162] on button at bounding box center [188, 168] width 13 height 12
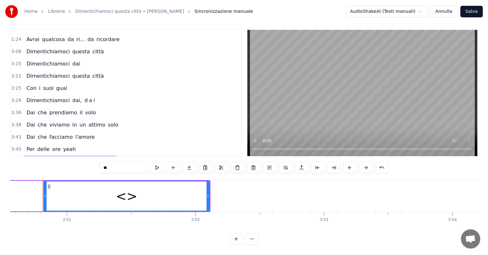
scroll to position [0, 29428]
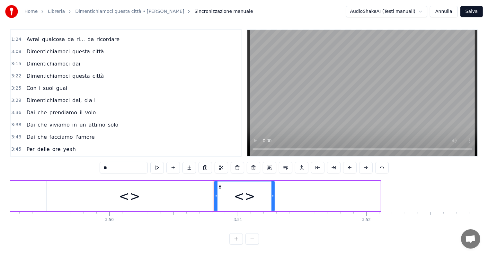
drag, startPoint x: 380, startPoint y: 186, endPoint x: 274, endPoint y: 186, distance: 105.9
click at [274, 186] on div "<>" at bounding box center [244, 196] width 61 height 30
click at [130, 163] on input "**" at bounding box center [123, 168] width 48 height 12
type input "*"
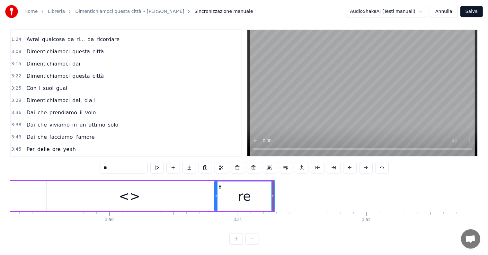
scroll to position [0, 29234]
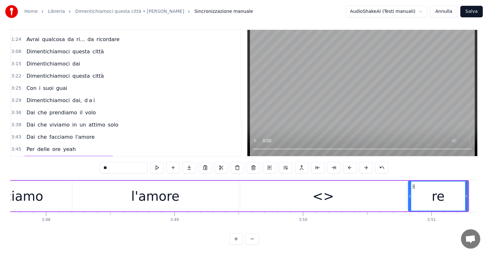
click at [340, 200] on div "<>" at bounding box center [323, 196] width 166 height 30
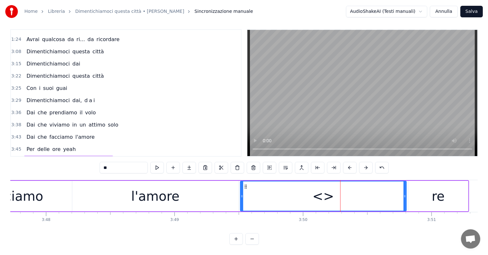
click at [125, 162] on input "**" at bounding box center [123, 168] width 48 height 12
type input "*"
click at [149, 186] on div "l'amore" at bounding box center [155, 195] width 48 height 19
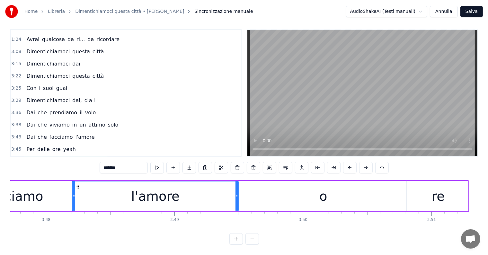
click at [130, 163] on input "*******" at bounding box center [123, 168] width 48 height 12
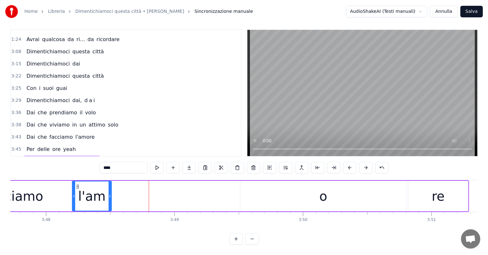
drag, startPoint x: 236, startPoint y: 181, endPoint x: 109, endPoint y: 182, distance: 126.8
click at [109, 182] on div at bounding box center [109, 195] width 3 height 29
click at [315, 196] on div "o" at bounding box center [323, 196] width 166 height 30
type input "*"
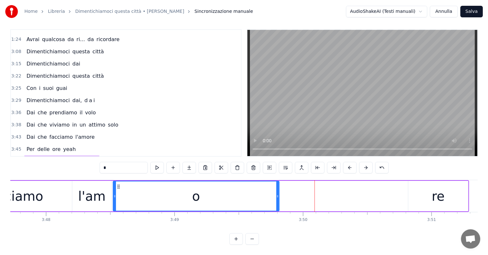
drag, startPoint x: 245, startPoint y: 179, endPoint x: 118, endPoint y: 181, distance: 127.1
click at [118, 184] on icon at bounding box center [118, 186] width 5 height 5
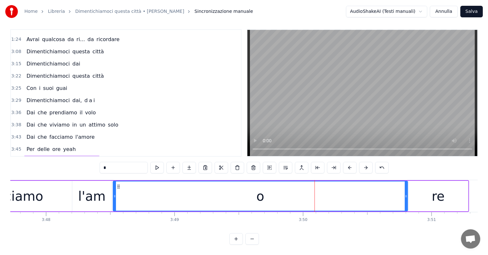
drag, startPoint x: 277, startPoint y: 187, endPoint x: 406, endPoint y: 188, distance: 128.4
click at [406, 188] on div at bounding box center [405, 195] width 3 height 29
click at [189, 217] on div "Dimentichiamoci questa città Bambina amiamoci Dimentichiamoci il freddo che fa …" at bounding box center [243, 204] width 467 height 48
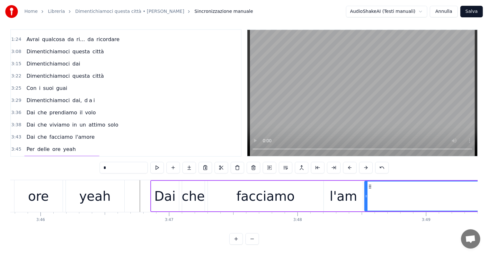
scroll to position [0, 28963]
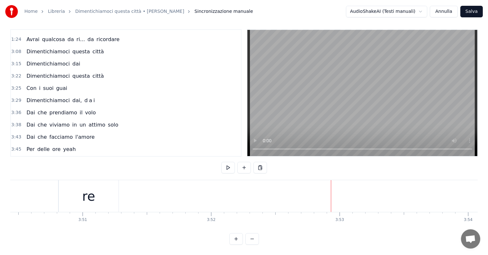
scroll to position [0, 29524]
click at [143, 195] on div "re" at bounding box center [147, 195] width 13 height 19
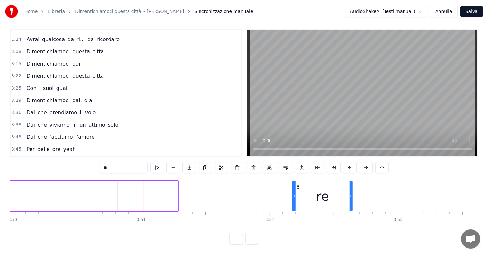
drag, startPoint x: 122, startPoint y: 179, endPoint x: 297, endPoint y: 184, distance: 175.0
click at [297, 184] on div "re" at bounding box center [322, 195] width 59 height 29
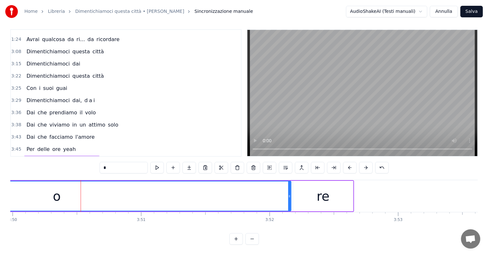
drag, startPoint x: 115, startPoint y: 190, endPoint x: 289, endPoint y: 190, distance: 173.6
click at [289, 194] on icon at bounding box center [289, 196] width 3 height 5
click at [306, 199] on div "re" at bounding box center [323, 196] width 60 height 30
type input "**"
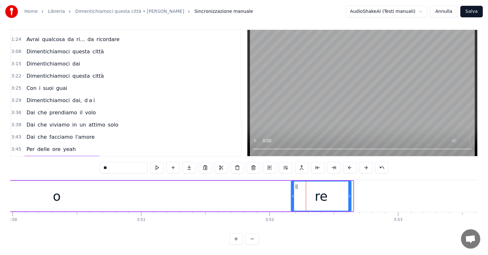
click at [296, 184] on icon at bounding box center [296, 186] width 5 height 5
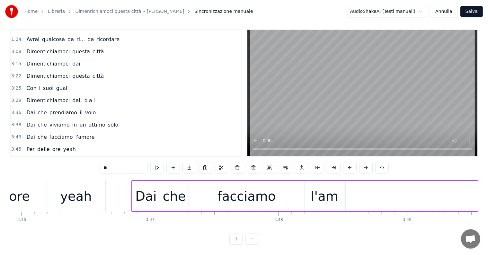
scroll to position [0, 28925]
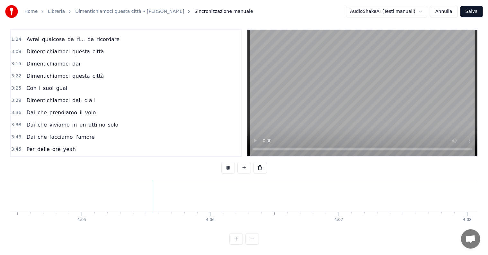
scroll to position [0, 31406]
click at [469, 8] on button "Salva" at bounding box center [471, 12] width 22 height 12
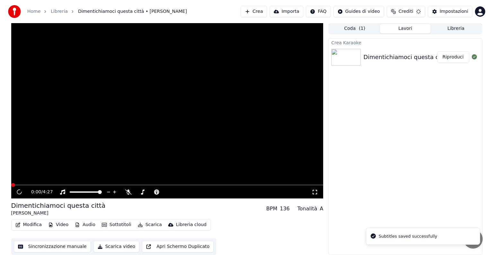
scroll to position [0, 0]
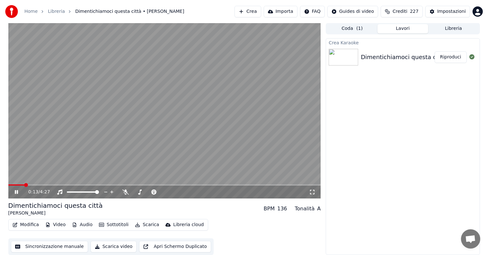
click at [16, 191] on icon at bounding box center [16, 192] width 3 height 4
click at [256, 185] on span at bounding box center [164, 184] width 312 height 1
click at [276, 185] on span at bounding box center [164, 184] width 312 height 1
click at [13, 193] on icon at bounding box center [20, 191] width 15 height 5
click at [263, 184] on span at bounding box center [135, 184] width 255 height 1
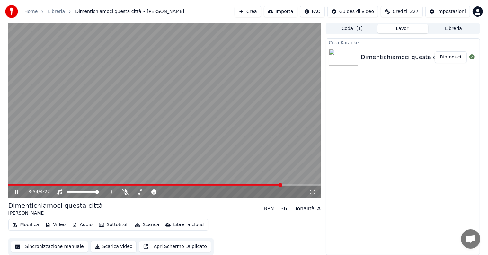
click at [17, 193] on icon at bounding box center [16, 192] width 3 height 4
click at [460, 56] on button "Riproduci" at bounding box center [450, 57] width 32 height 12
click at [16, 191] on icon at bounding box center [20, 191] width 15 height 5
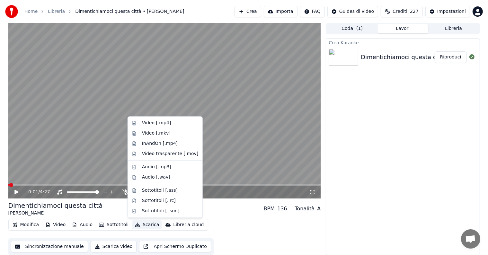
click at [142, 224] on button "Scarica" at bounding box center [146, 224] width 29 height 9
click at [154, 123] on div "Video [.mp4]" at bounding box center [156, 123] width 29 height 6
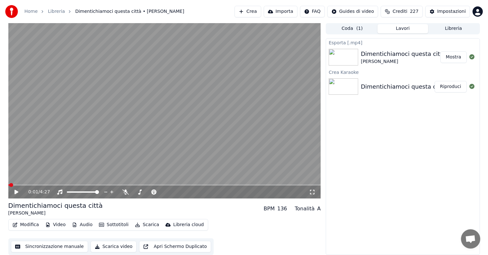
click at [451, 57] on button "Mostra" at bounding box center [453, 57] width 26 height 12
click at [453, 55] on button "Mostra" at bounding box center [453, 57] width 26 height 12
click at [261, 15] on button "Crea" at bounding box center [247, 12] width 26 height 12
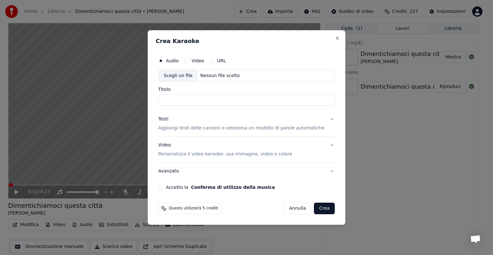
click at [223, 75] on div "Nessun file scelto" at bounding box center [220, 76] width 45 height 6
type input "**********"
click at [323, 119] on button "Testi Aggiungi testi delle canzoni o seleziona un modello di parole automatiche" at bounding box center [246, 124] width 177 height 26
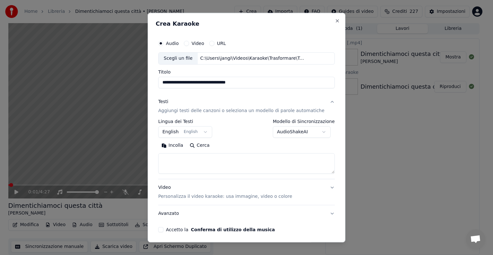
click at [208, 129] on body "**********" at bounding box center [244, 127] width 488 height 255
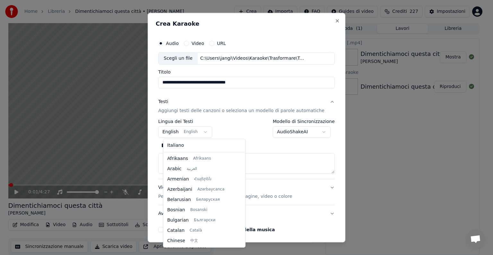
scroll to position [51, 0]
select select "**"
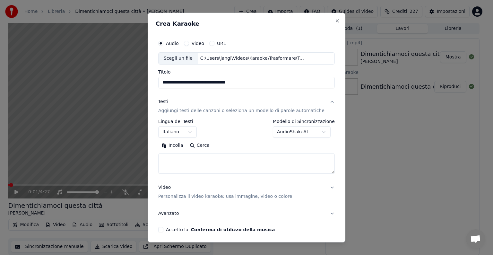
click at [204, 161] on textarea at bounding box center [246, 163] width 177 height 21
click at [184, 143] on button "Incolla" at bounding box center [172, 145] width 28 height 10
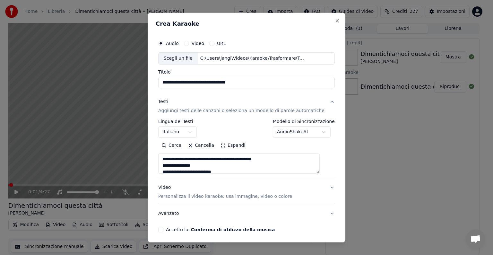
click at [321, 188] on button "Video Personalizza il video karaoke: usa immagine, video o colore" at bounding box center [246, 192] width 177 height 26
type textarea "**********"
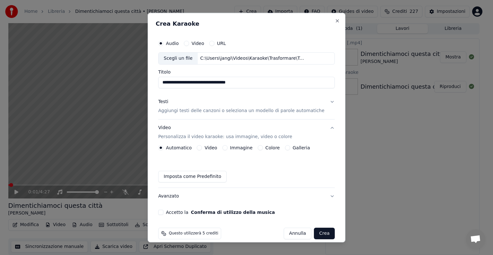
click at [228, 148] on button "Immagine" at bounding box center [224, 147] width 5 height 5
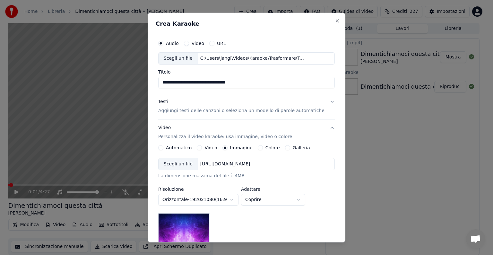
click at [236, 163] on div "[URL][DOMAIN_NAME]" at bounding box center [225, 164] width 55 height 6
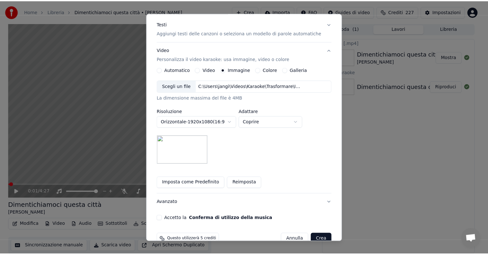
scroll to position [91, 0]
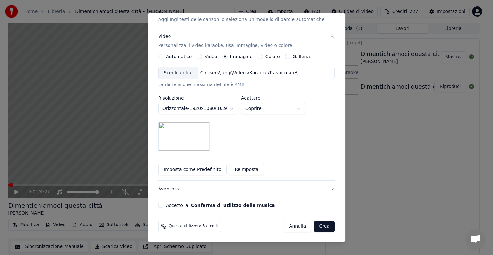
click at [163, 205] on button "Accetto la Conferma di utilizzo della musica" at bounding box center [160, 205] width 5 height 5
click at [318, 229] on button "Crea" at bounding box center [324, 226] width 21 height 12
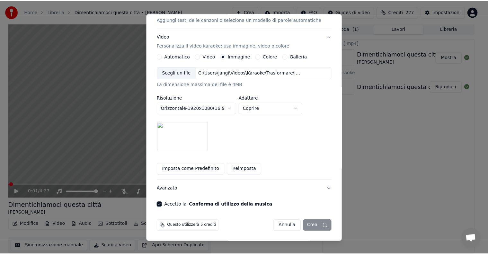
scroll to position [7, 0]
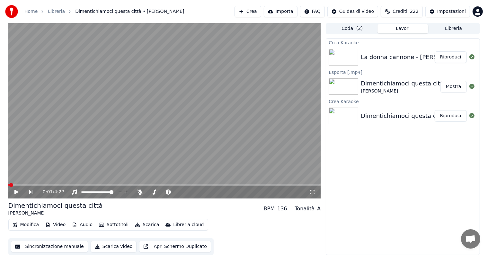
click at [448, 57] on button "Riproduci" at bounding box center [450, 57] width 32 height 12
click at [9, 184] on span at bounding box center [11, 185] width 4 height 4
click at [16, 193] on icon at bounding box center [20, 191] width 15 height 5
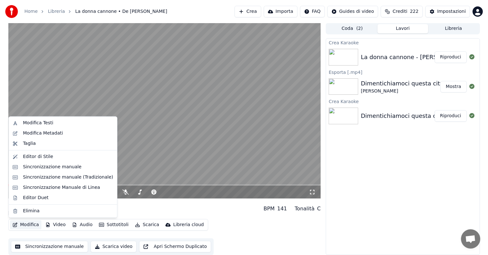
click at [28, 224] on button "Modifica" at bounding box center [26, 224] width 32 height 9
click at [58, 168] on div "Sincronizzazione manuale" at bounding box center [52, 167] width 58 height 6
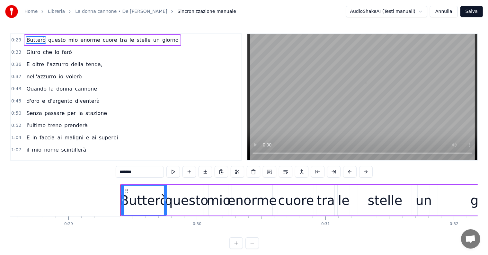
scroll to position [0, 3742]
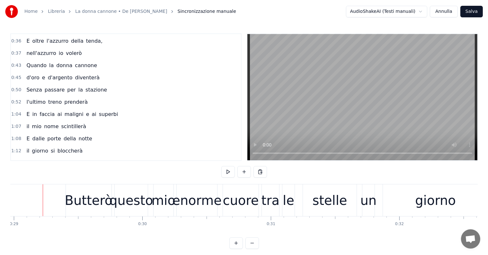
scroll to position [32, 0]
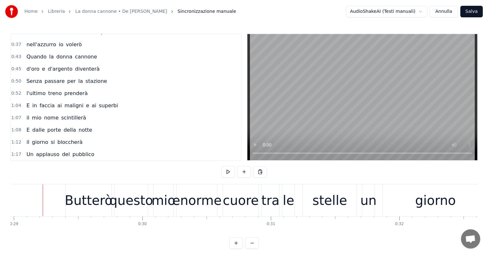
click at [98, 103] on span "superbi" at bounding box center [108, 105] width 21 height 7
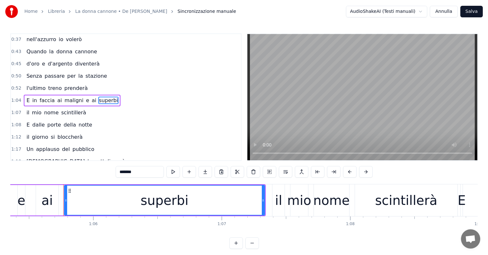
scroll to position [0, 8411]
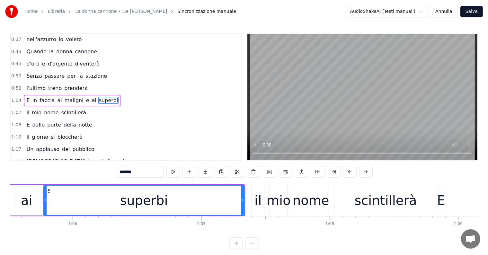
click at [26, 97] on span "E" at bounding box center [28, 100] width 4 height 7
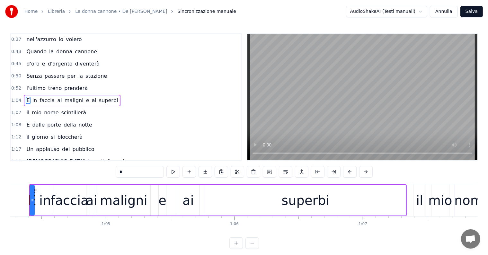
scroll to position [0, 8235]
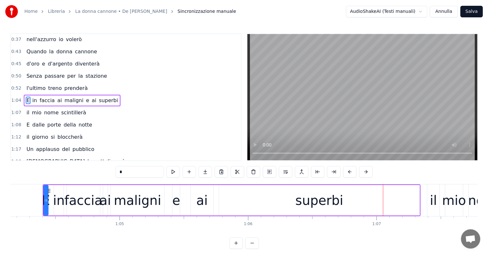
click at [294, 196] on div "superbi" at bounding box center [319, 200] width 200 height 30
type input "*******"
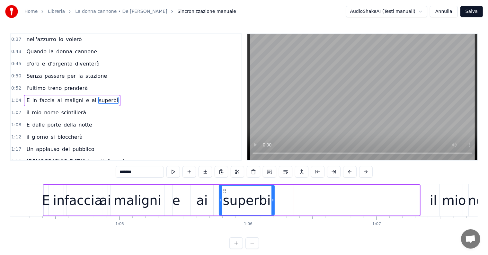
drag, startPoint x: 417, startPoint y: 200, endPoint x: 272, endPoint y: 204, distance: 145.1
click at [272, 204] on div at bounding box center [272, 200] width 3 height 29
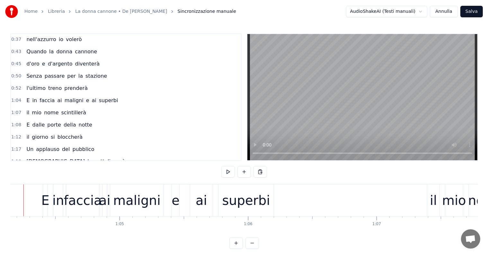
scroll to position [0, 8216]
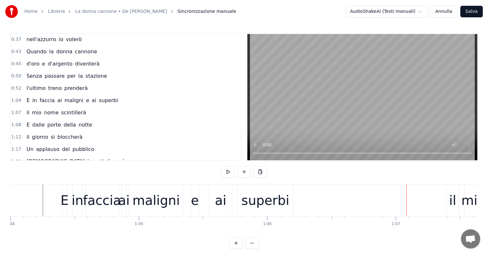
click at [451, 209] on div "il" at bounding box center [452, 200] width 7 height 19
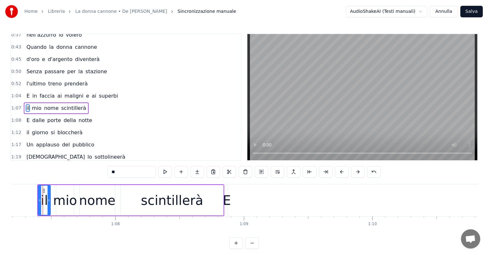
scroll to position [0, 8446]
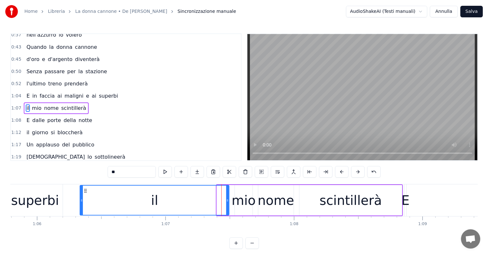
drag, startPoint x: 218, startPoint y: 200, endPoint x: 81, endPoint y: 202, distance: 136.7
click at [81, 202] on icon at bounding box center [81, 200] width 3 height 5
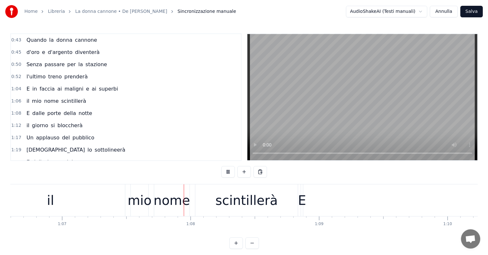
scroll to position [0, 8622]
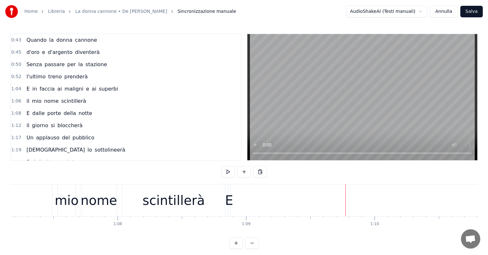
click at [64, 101] on div "il mio nome scintillerà" at bounding box center [56, 101] width 65 height 12
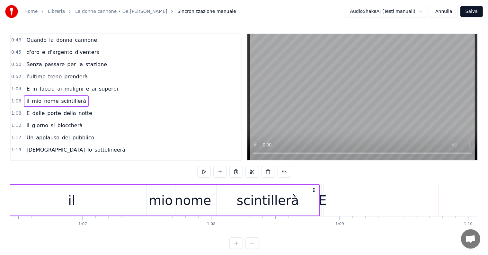
scroll to position [0, 8483]
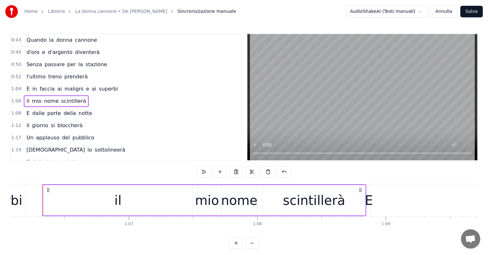
click at [27, 109] on span "E" at bounding box center [28, 112] width 4 height 7
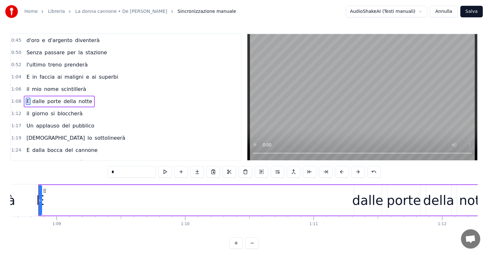
scroll to position [0, 8771]
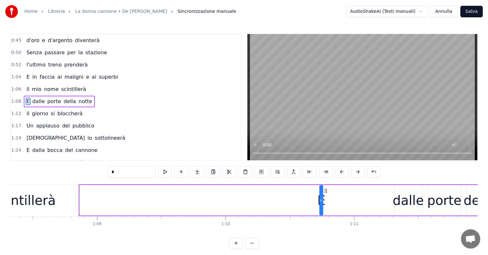
drag, startPoint x: 84, startPoint y: 190, endPoint x: 325, endPoint y: 198, distance: 240.5
click at [325, 198] on div "E dalle porte della notte" at bounding box center [307, 200] width 457 height 32
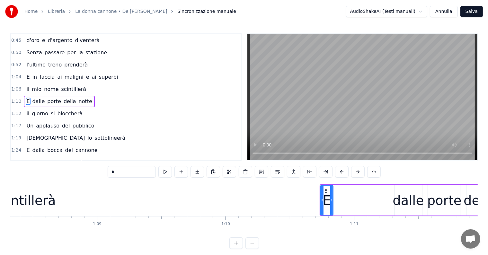
drag, startPoint x: 321, startPoint y: 201, endPoint x: 332, endPoint y: 201, distance: 10.6
click at [332, 201] on icon at bounding box center [331, 200] width 3 height 5
drag, startPoint x: 325, startPoint y: 190, endPoint x: 372, endPoint y: 190, distance: 47.2
click at [372, 190] on icon at bounding box center [372, 190] width 5 height 5
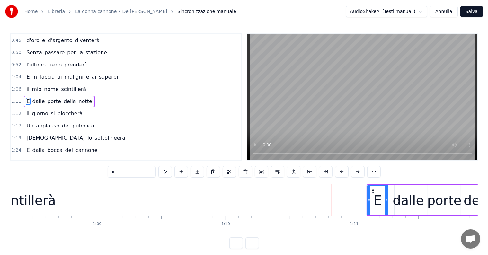
drag, startPoint x: 379, startPoint y: 199, endPoint x: 386, endPoint y: 199, distance: 7.7
click at [386, 199] on icon at bounding box center [385, 200] width 3 height 5
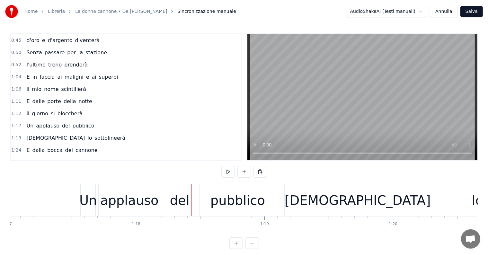
scroll to position [0, 9868]
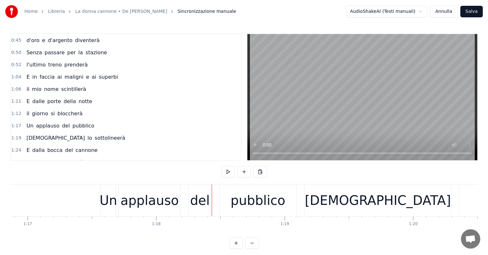
click at [40, 126] on div "1:17 Un applauso del pubblico" at bounding box center [126, 126] width 230 height 12
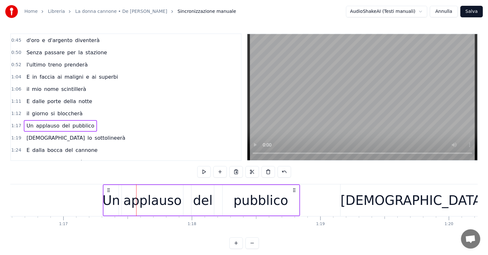
scroll to position [0, 9831]
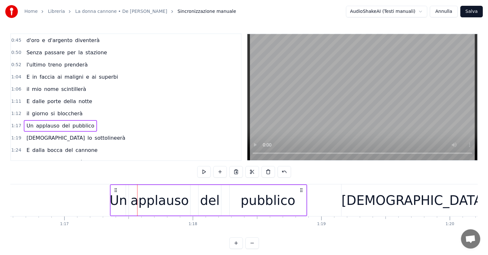
drag, startPoint x: 105, startPoint y: 190, endPoint x: 115, endPoint y: 189, distance: 9.4
click at [115, 189] on icon at bounding box center [115, 189] width 5 height 5
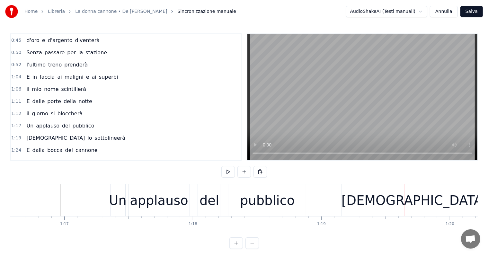
click at [43, 136] on div "[DEMOGRAPHIC_DATA] lo sottolineerà" at bounding box center [76, 138] width 104 height 12
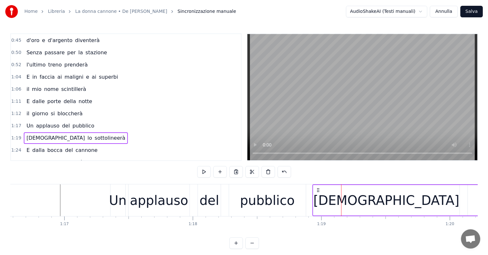
drag, startPoint x: 346, startPoint y: 189, endPoint x: 317, endPoint y: 188, distance: 28.9
click at [317, 188] on icon at bounding box center [317, 189] width 5 height 5
click at [32, 125] on div "Un applauso del pubblico" at bounding box center [60, 126] width 73 height 12
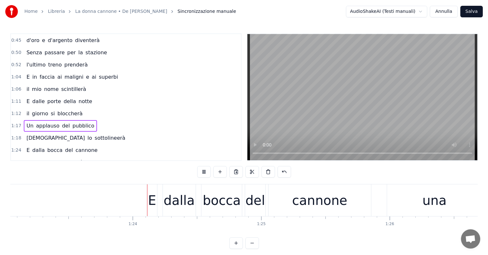
scroll to position [0, 10673]
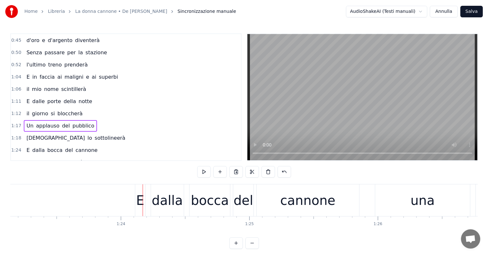
click at [40, 148] on div "E dalla bocca del cannone" at bounding box center [62, 150] width 76 height 12
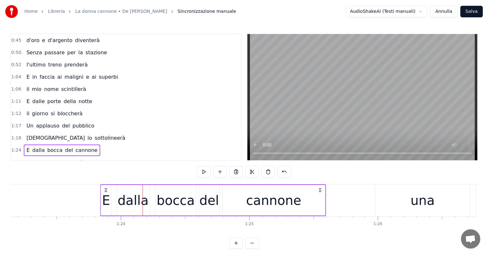
drag, startPoint x: 139, startPoint y: 188, endPoint x: 105, endPoint y: 182, distance: 35.1
click at [105, 182] on div "0:29 Butterò questo mio enorme cuore tra le stelle un giorno 0:33 [PERSON_NAME]…" at bounding box center [243, 140] width 467 height 215
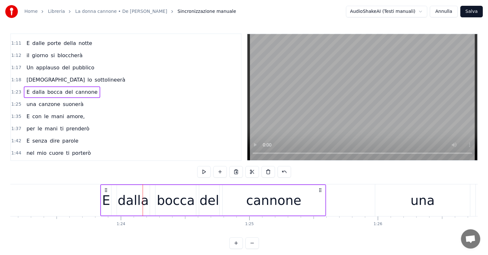
scroll to position [125, 0]
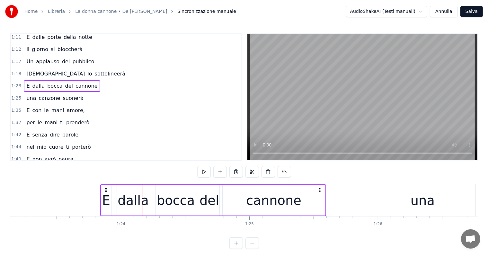
click at [49, 97] on div "una canzone suonerà" at bounding box center [55, 98] width 62 height 12
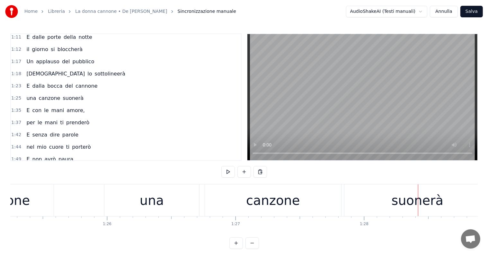
scroll to position [0, 10903]
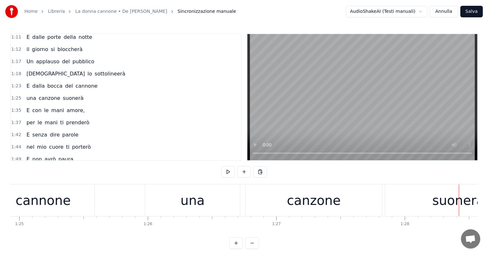
click at [38, 96] on div "una canzone suonerà" at bounding box center [55, 98] width 62 height 12
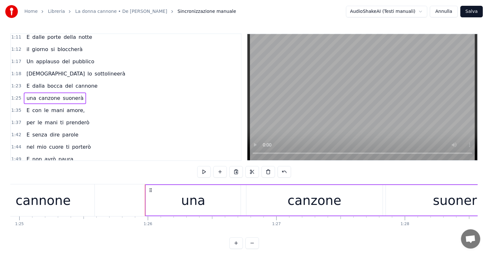
click at [39, 108] on div "E con le mani amore," at bounding box center [55, 111] width 63 height 12
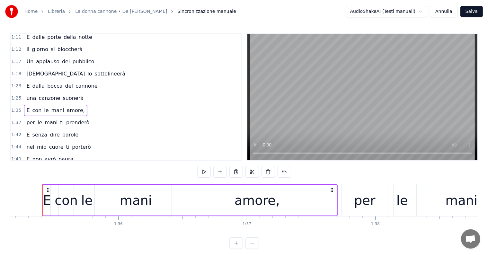
scroll to position [0, 12020]
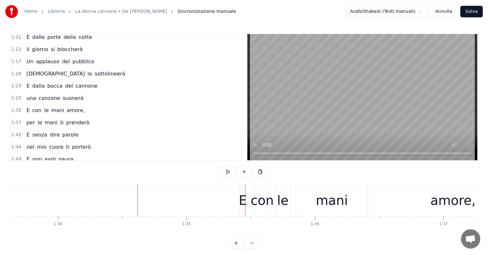
click at [39, 109] on div "E con le mani amore," at bounding box center [55, 111] width 63 height 12
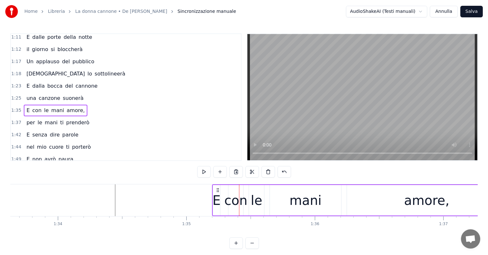
drag, startPoint x: 244, startPoint y: 189, endPoint x: 217, endPoint y: 189, distance: 27.0
click at [217, 189] on icon at bounding box center [217, 189] width 5 height 5
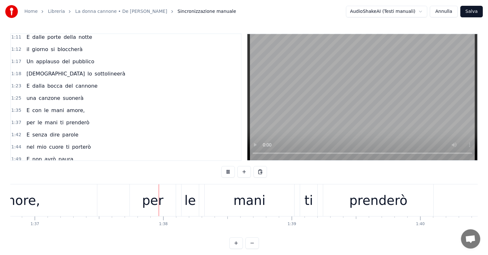
scroll to position [0, 12455]
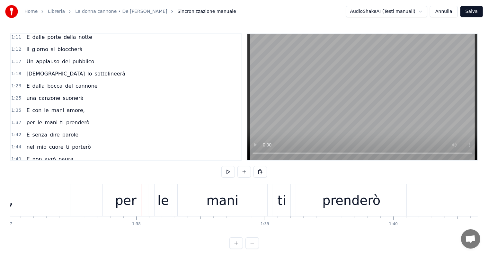
click at [46, 120] on div "per le mani ti prenderò" at bounding box center [58, 123] width 68 height 12
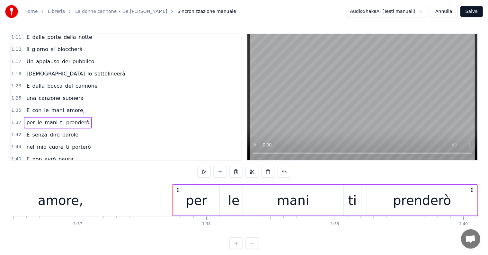
scroll to position [0, 12325]
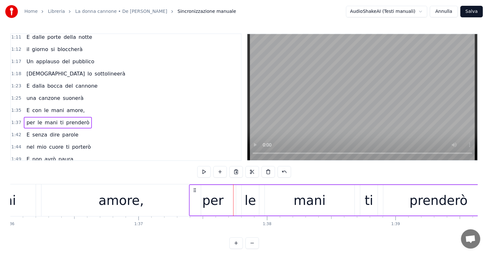
drag, startPoint x: 239, startPoint y: 188, endPoint x: 195, endPoint y: 187, distance: 44.0
click at [195, 187] on icon at bounding box center [194, 189] width 5 height 5
click at [25, 109] on div "E con le mani amore," at bounding box center [55, 111] width 63 height 12
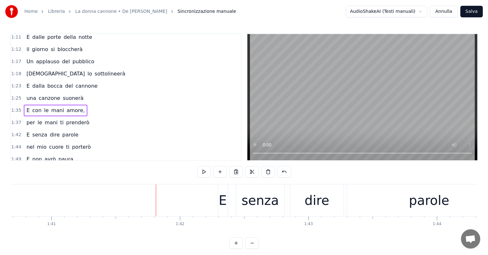
scroll to position [0, 13001]
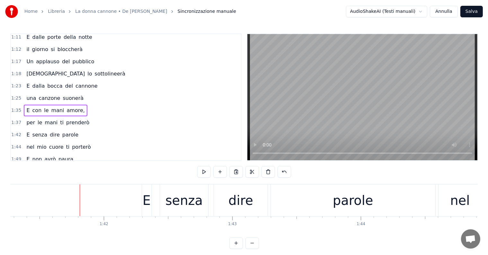
click at [37, 132] on div "E senza dire parole" at bounding box center [52, 135] width 57 height 12
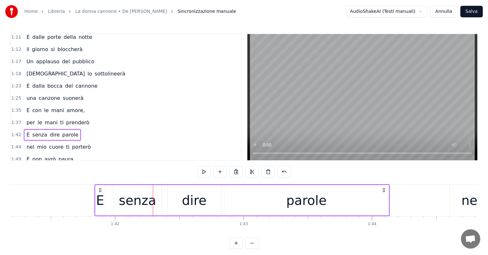
scroll to position [0, 12985]
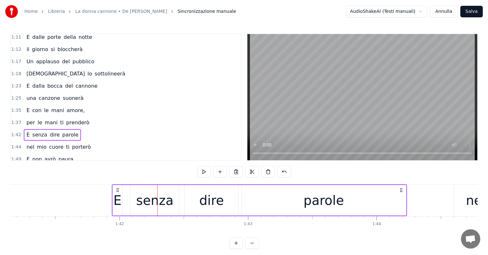
drag, startPoint x: 146, startPoint y: 189, endPoint x: 116, endPoint y: 190, distance: 29.9
click at [116, 190] on icon at bounding box center [117, 189] width 5 height 5
click at [51, 144] on div "nel mio cuore ti porterò" at bounding box center [58, 147] width 69 height 12
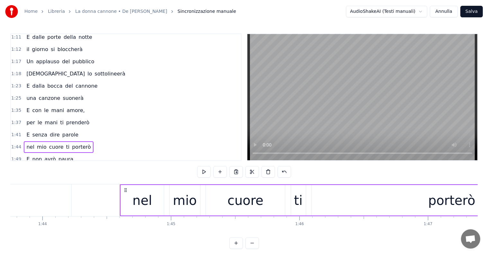
scroll to position [0, 13218]
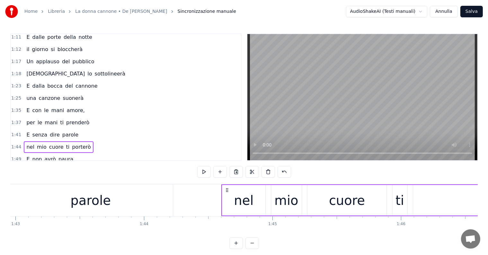
click at [35, 131] on div "E senza dire parole" at bounding box center [52, 135] width 57 height 12
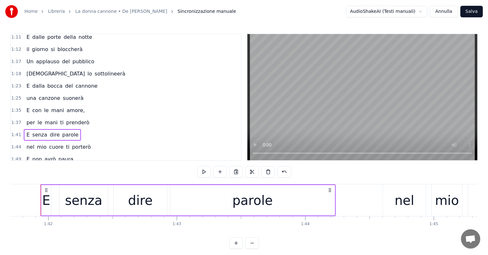
scroll to position [0, 13054]
click at [40, 143] on div "nel mio cuore ti porterò" at bounding box center [58, 147] width 69 height 12
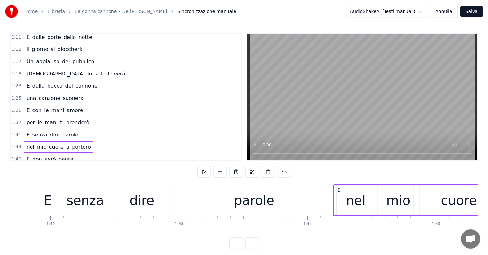
drag, startPoint x: 390, startPoint y: 190, endPoint x: 339, endPoint y: 189, distance: 51.4
click at [339, 190] on circle at bounding box center [339, 190] width 0 height 0
drag, startPoint x: 339, startPoint y: 188, endPoint x: 345, endPoint y: 189, distance: 6.8
click at [345, 189] on icon at bounding box center [345, 189] width 5 height 5
click at [45, 132] on div "E senza dire parole" at bounding box center [52, 135] width 57 height 12
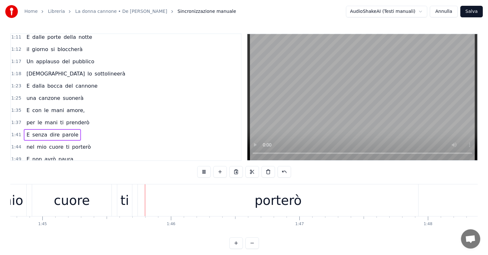
scroll to position [0, 13459]
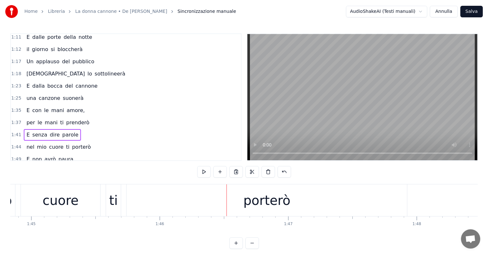
click at [245, 206] on div "porterò" at bounding box center [266, 200] width 47 height 19
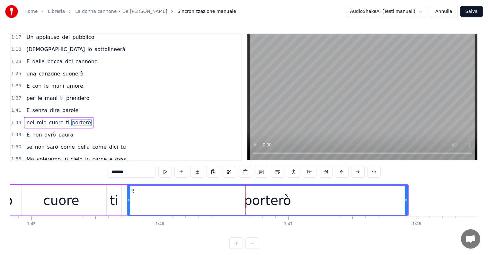
scroll to position [167, 0]
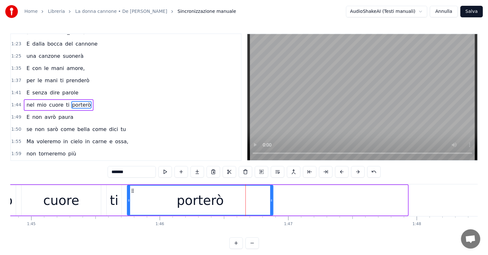
drag, startPoint x: 405, startPoint y: 199, endPoint x: 271, endPoint y: 200, distance: 134.5
click at [271, 200] on icon at bounding box center [271, 200] width 3 height 5
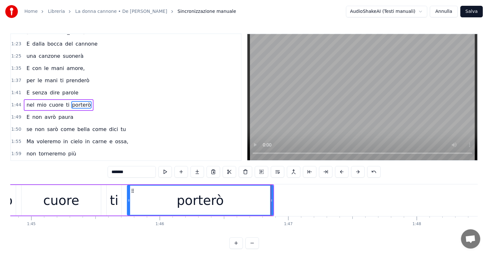
click at [134, 172] on input "*******" at bounding box center [132, 172] width 48 height 12
type input "******"
click at [248, 202] on div "porter" at bounding box center [199, 200] width 145 height 29
click at [199, 171] on button at bounding box center [196, 172] width 13 height 12
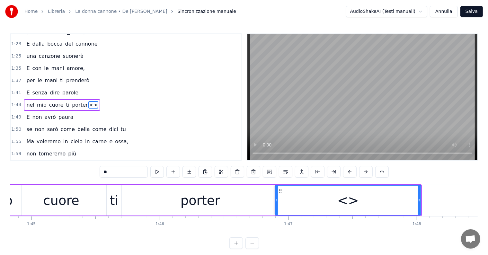
click at [125, 172] on input "**" at bounding box center [123, 172] width 48 height 12
type input "*"
click at [247, 200] on div "porter" at bounding box center [200, 200] width 146 height 30
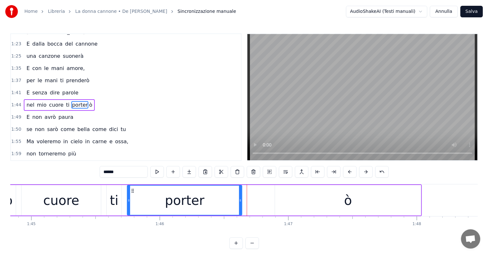
drag, startPoint x: 271, startPoint y: 199, endPoint x: 240, endPoint y: 200, distance: 31.1
click at [240, 200] on icon at bounding box center [240, 200] width 3 height 5
click at [322, 199] on div "ò" at bounding box center [348, 200] width 146 height 30
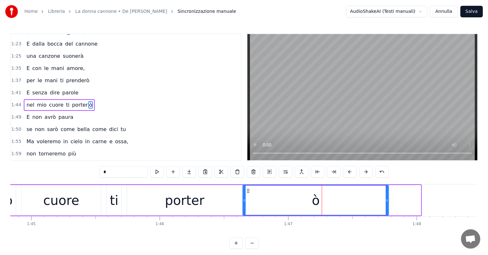
drag, startPoint x: 280, startPoint y: 190, endPoint x: 248, endPoint y: 190, distance: 32.4
click at [248, 190] on icon at bounding box center [248, 190] width 5 height 5
click at [219, 200] on div "porter" at bounding box center [184, 200] width 115 height 30
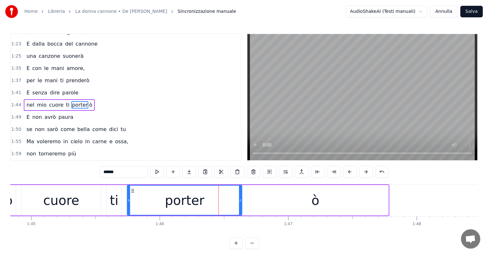
click at [281, 198] on div "ò" at bounding box center [315, 200] width 146 height 30
type input "*"
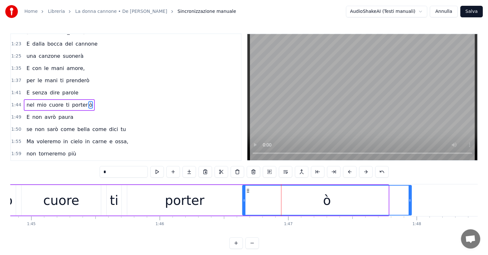
drag, startPoint x: 387, startPoint y: 198, endPoint x: 410, endPoint y: 200, distance: 23.2
click at [410, 200] on icon at bounding box center [409, 200] width 3 height 5
click at [31, 90] on div "E senza dire parole" at bounding box center [52, 93] width 57 height 12
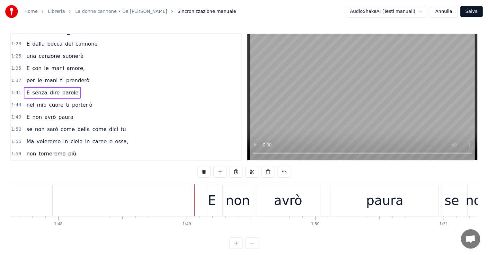
scroll to position [0, 13893]
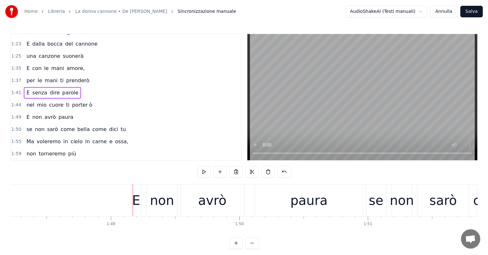
click at [39, 113] on div "E non avrò paura" at bounding box center [50, 117] width 52 height 12
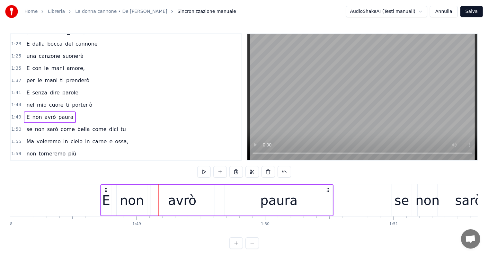
scroll to position [0, 13865]
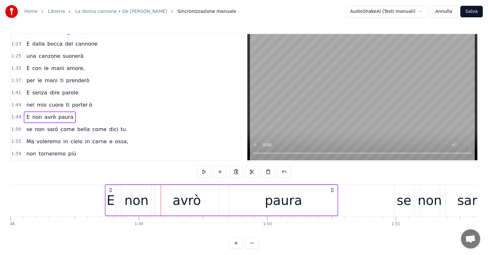
drag, startPoint x: 136, startPoint y: 188, endPoint x: 110, endPoint y: 186, distance: 26.4
click at [110, 186] on div "E non avrò paura" at bounding box center [221, 200] width 233 height 32
click at [43, 125] on div "se non sarò come [PERSON_NAME] come dici tu" at bounding box center [76, 130] width 104 height 12
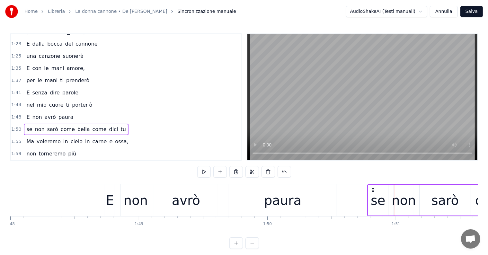
drag, startPoint x: 399, startPoint y: 187, endPoint x: 372, endPoint y: 190, distance: 26.8
click at [372, 190] on icon at bounding box center [372, 189] width 5 height 5
click at [53, 136] on div "Ma voleremo in cielo in carne e ossa," at bounding box center [77, 142] width 107 height 12
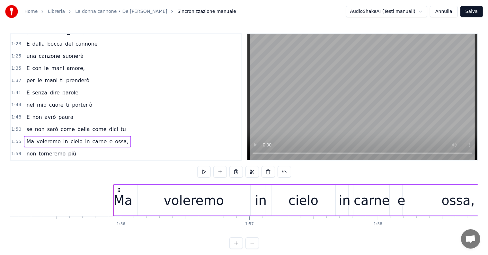
scroll to position [0, 14700]
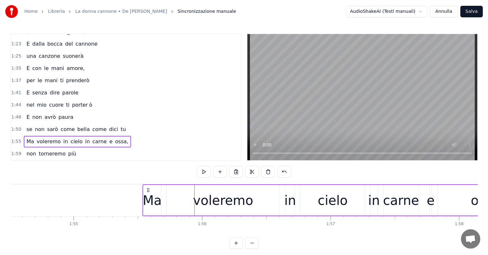
drag, startPoint x: 197, startPoint y: 190, endPoint x: 149, endPoint y: 194, distance: 48.6
click at [149, 194] on div "Ma voleremo in cielo in carne e ossa," at bounding box center [339, 200] width 395 height 32
click at [54, 149] on div "non torneremo più" at bounding box center [51, 154] width 55 height 12
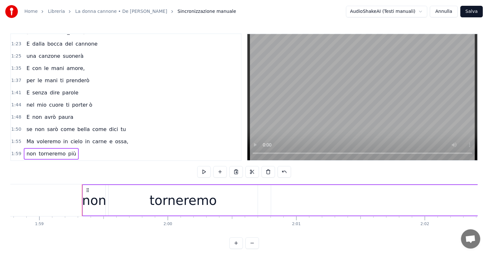
scroll to position [0, 15147]
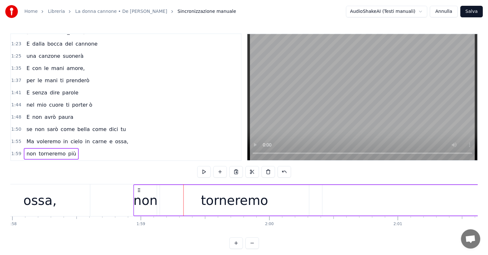
drag, startPoint x: 188, startPoint y: 189, endPoint x: 138, endPoint y: 189, distance: 50.1
click at [138, 189] on icon at bounding box center [138, 189] width 5 height 5
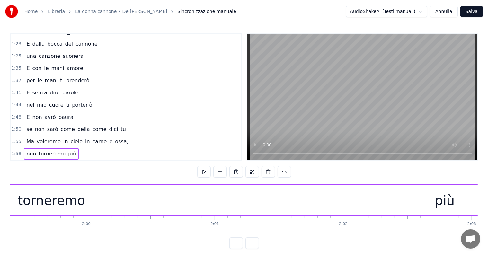
scroll to position [0, 15390]
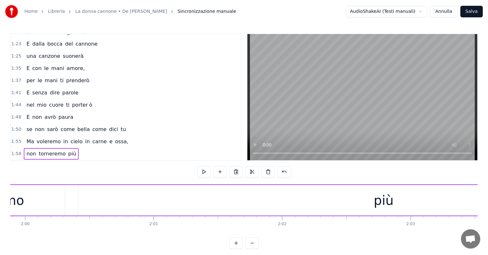
click at [332, 204] on div "più" at bounding box center [383, 200] width 610 height 30
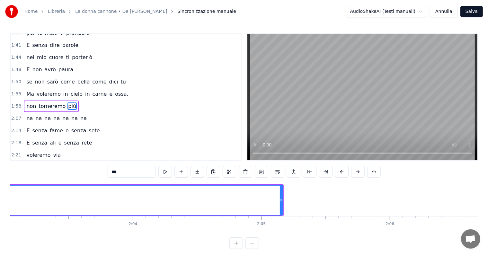
scroll to position [0, 15654]
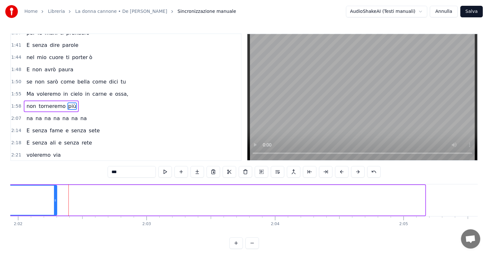
drag, startPoint x: 424, startPoint y: 192, endPoint x: 56, endPoint y: 192, distance: 367.8
click at [56, 192] on div at bounding box center [55, 200] width 3 height 29
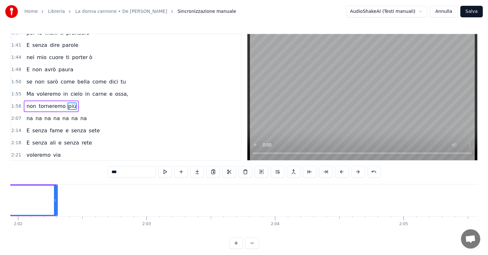
click at [125, 170] on input "***" at bounding box center [132, 172] width 48 height 12
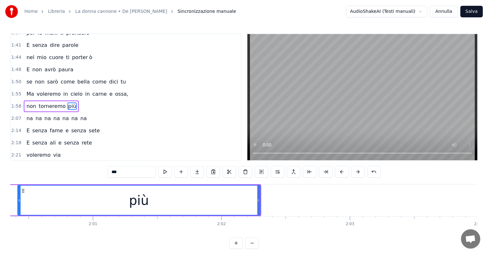
scroll to position [0, 15390]
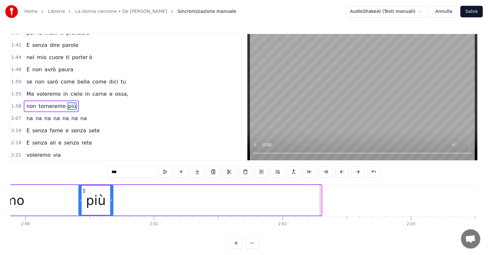
drag, startPoint x: 318, startPoint y: 196, endPoint x: 109, endPoint y: 200, distance: 208.3
click at [110, 200] on div at bounding box center [111, 200] width 3 height 29
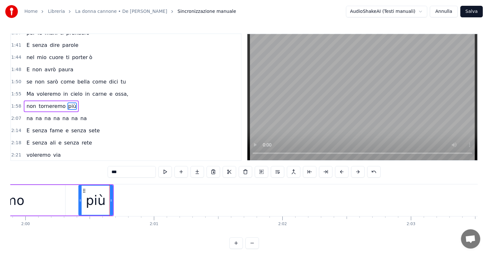
click at [128, 174] on input "***" at bounding box center [132, 172] width 48 height 12
type input "**"
click at [103, 197] on div "pi" at bounding box center [95, 200] width 33 height 29
click at [196, 173] on button at bounding box center [196, 172] width 13 height 12
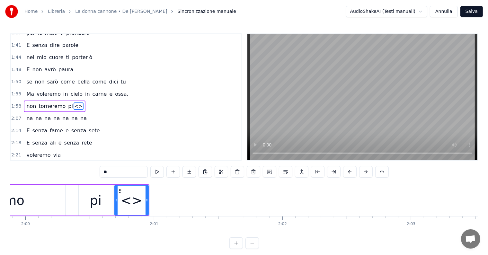
click at [118, 170] on input "**" at bounding box center [123, 172] width 48 height 12
type input "*"
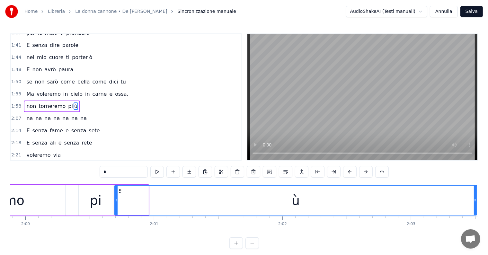
drag, startPoint x: 147, startPoint y: 196, endPoint x: 475, endPoint y: 194, distance: 328.0
click at [475, 194] on div at bounding box center [474, 200] width 3 height 29
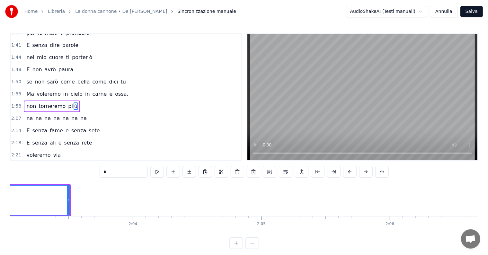
scroll to position [0, 15822]
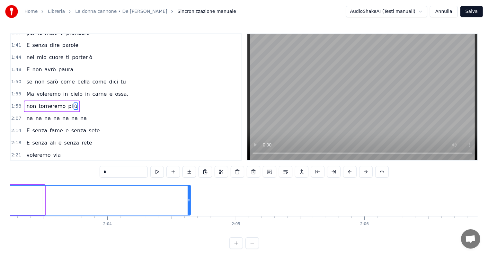
drag, startPoint x: 43, startPoint y: 194, endPoint x: 189, endPoint y: 194, distance: 145.7
click at [189, 194] on div at bounding box center [188, 200] width 3 height 29
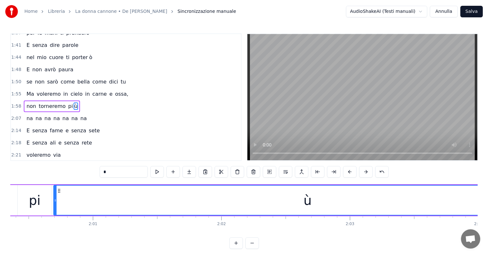
scroll to position [0, 15329]
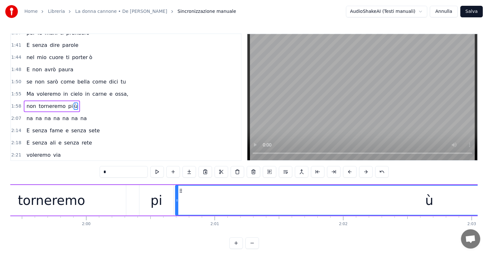
type input "*"
click at [33, 89] on div "Ma voleremo in cielo in carne e ossa," at bounding box center [77, 94] width 107 height 12
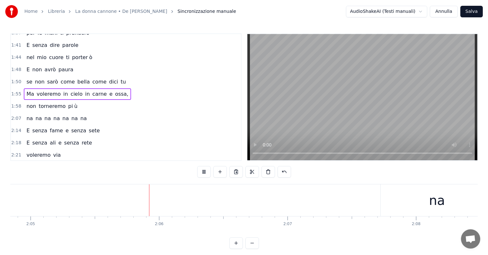
scroll to position [0, 16045]
click at [43, 113] on div "na na na na na na na" at bounding box center [56, 119] width 65 height 12
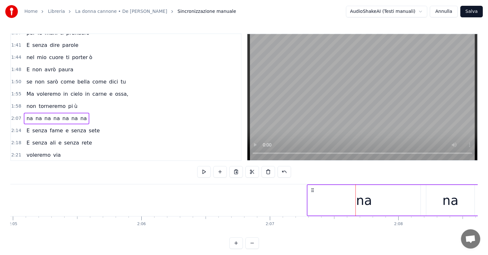
drag, startPoint x: 368, startPoint y: 189, endPoint x: 312, endPoint y: 192, distance: 56.3
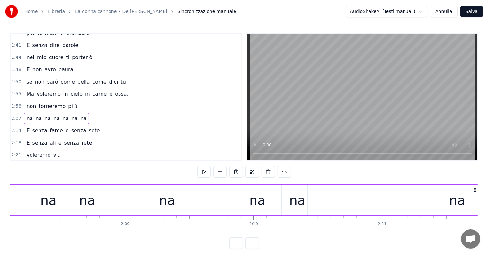
scroll to position [0, 16467]
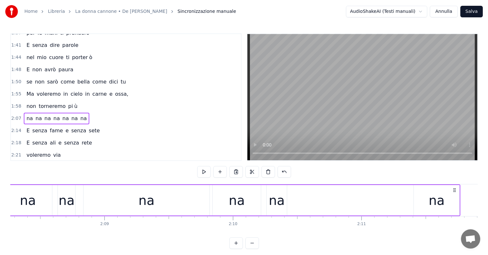
click at [432, 208] on div "na" at bounding box center [436, 200] width 16 height 19
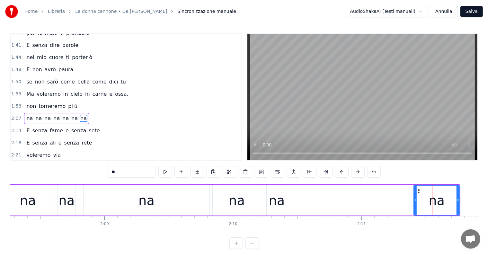
scroll to position [226, 0]
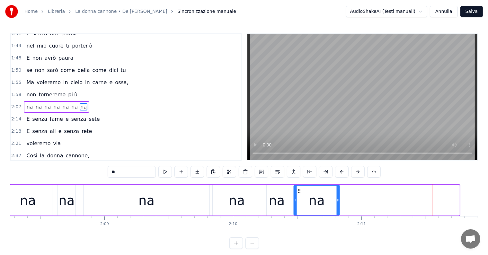
drag, startPoint x: 418, startPoint y: 189, endPoint x: 298, endPoint y: 190, distance: 120.0
click at [298, 190] on icon at bounding box center [298, 190] width 5 height 5
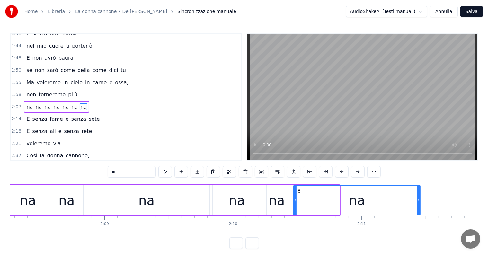
drag, startPoint x: 339, startPoint y: 200, endPoint x: 419, endPoint y: 198, distance: 80.6
click at [419, 198] on icon at bounding box center [418, 200] width 3 height 5
click at [33, 89] on div "non torneremo pi ù" at bounding box center [52, 95] width 56 height 12
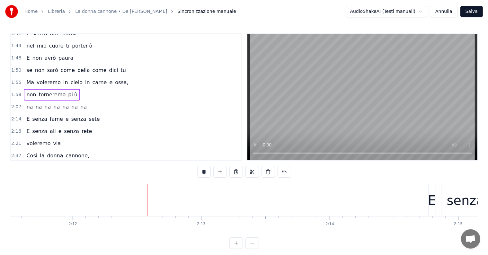
scroll to position [0, 16896]
click at [46, 113] on div "E senza fame e senza sete" at bounding box center [63, 119] width 78 height 12
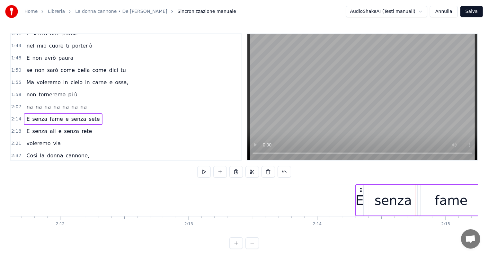
drag, startPoint x: 421, startPoint y: 187, endPoint x: 361, endPoint y: 188, distance: 60.3
click at [361, 188] on icon at bounding box center [360, 189] width 5 height 5
click at [49, 127] on span "ali" at bounding box center [52, 130] width 7 height 7
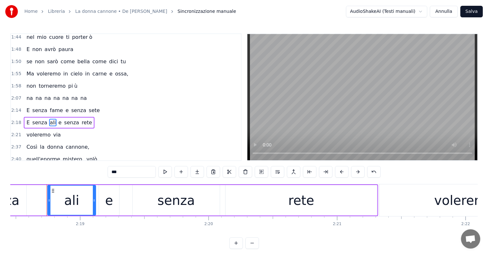
scroll to position [0, 17779]
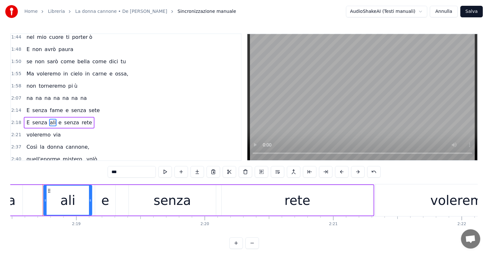
click at [41, 129] on div "2:21 voleremo via" at bounding box center [126, 135] width 230 height 12
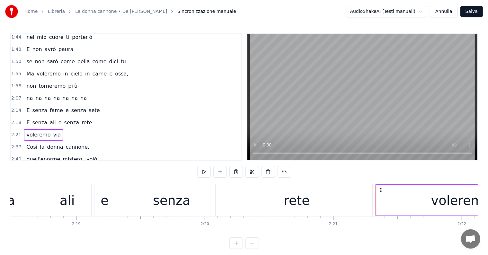
click at [53, 117] on div "E senza ali e senza rete" at bounding box center [59, 123] width 71 height 12
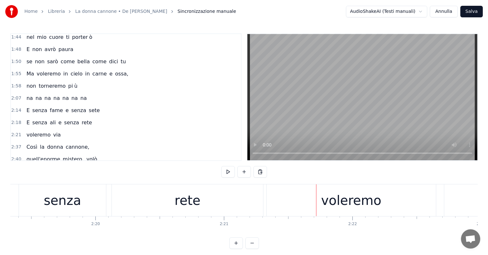
scroll to position [0, 17847]
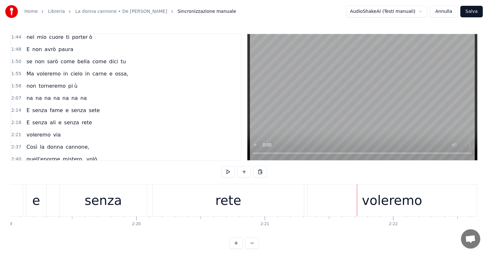
click at [223, 209] on div "rete" at bounding box center [228, 200] width 26 height 19
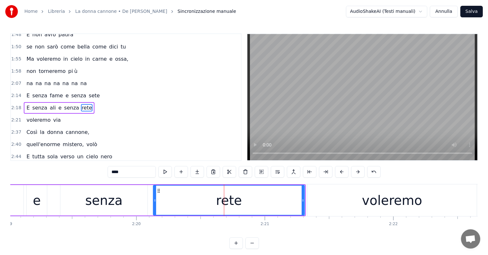
scroll to position [250, 0]
click at [125, 202] on div "senza" at bounding box center [103, 200] width 87 height 30
type input "*****"
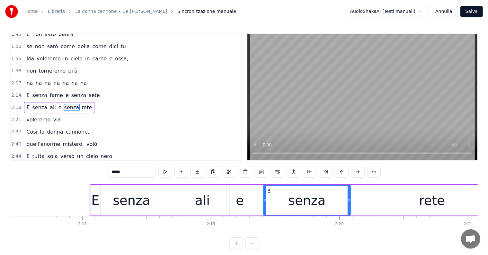
scroll to position [0, 17603]
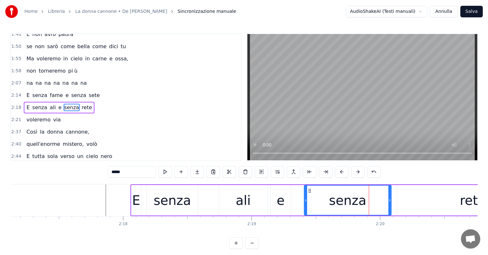
click at [47, 90] on div "E senza fame e senza sete" at bounding box center [63, 96] width 78 height 12
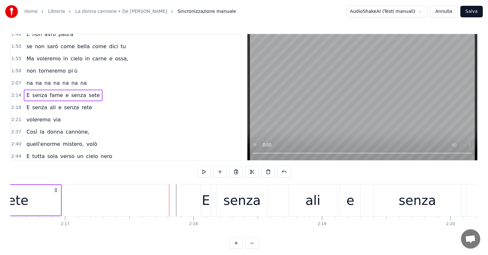
scroll to position [0, 17634]
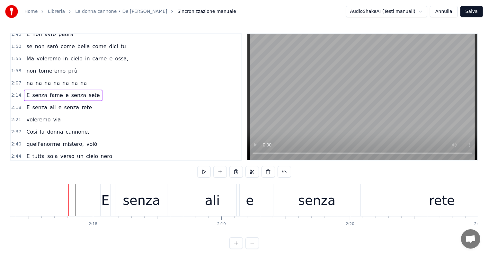
click at [36, 102] on div "E senza ali e senza rete" at bounding box center [59, 108] width 71 height 12
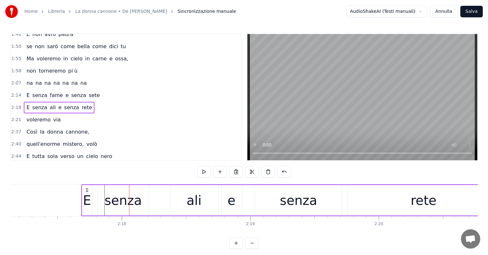
scroll to position [0, 17592]
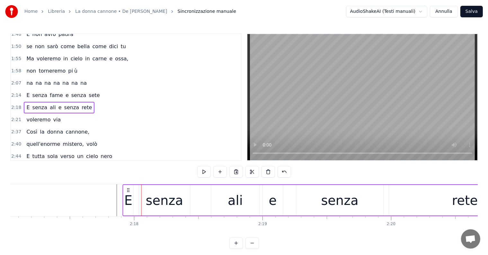
drag, startPoint x: 107, startPoint y: 189, endPoint x: 129, endPoint y: 190, distance: 22.2
click at [129, 190] on icon at bounding box center [128, 189] width 5 height 5
click at [33, 90] on div "E senza fame e senza sete" at bounding box center [63, 96] width 78 height 12
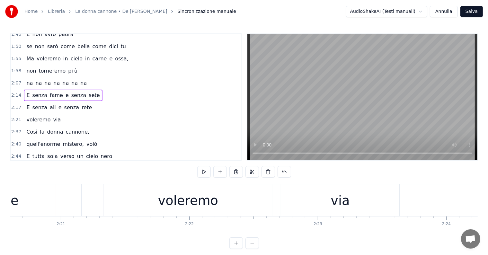
scroll to position [0, 18064]
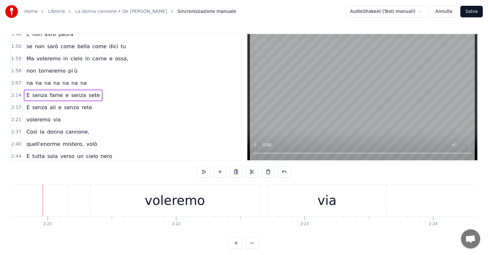
click at [42, 114] on div "voleremo via" at bounding box center [43, 120] width 39 height 12
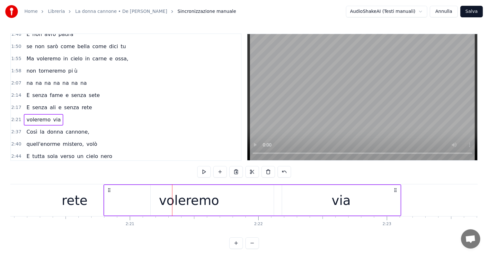
scroll to position [0, 17980]
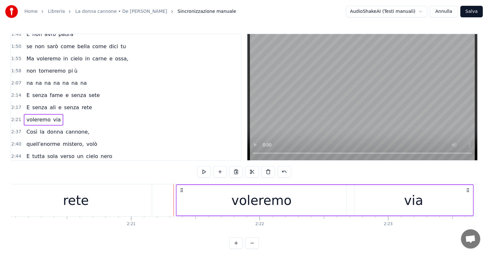
drag, startPoint x: 95, startPoint y: 189, endPoint x: 181, endPoint y: 189, distance: 86.0
click at [181, 189] on icon at bounding box center [181, 189] width 5 height 5
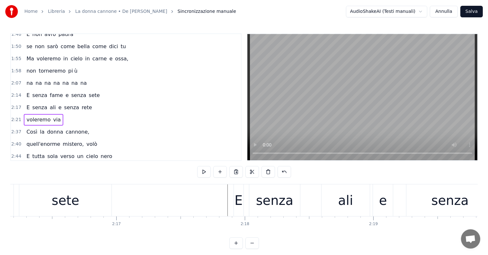
scroll to position [0, 17461]
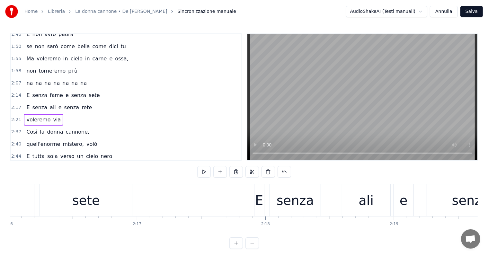
click at [28, 102] on div "E senza ali e senza rete" at bounding box center [59, 108] width 71 height 12
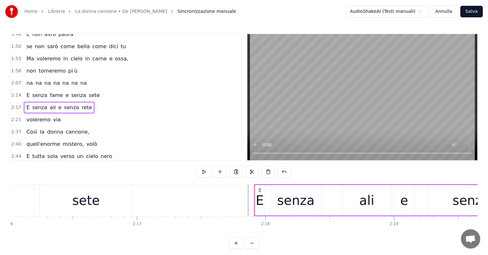
click at [64, 90] on div "E senza fame e senza sete" at bounding box center [63, 96] width 78 height 12
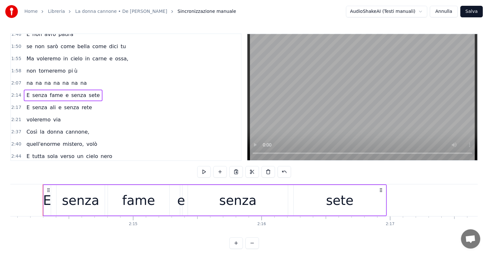
scroll to position [0, 17380]
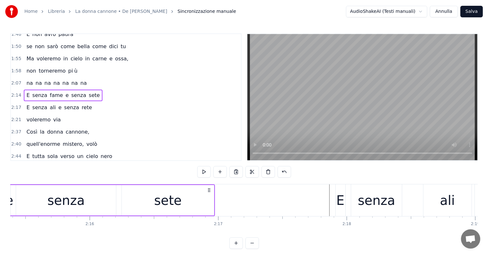
click at [51, 102] on div "E senza ali e senza rete" at bounding box center [59, 108] width 71 height 12
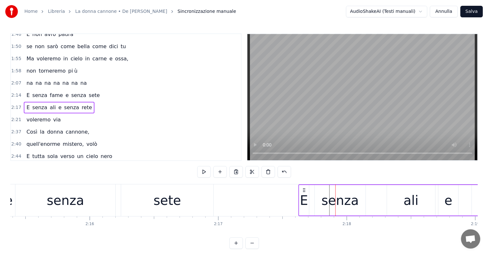
drag, startPoint x: 340, startPoint y: 188, endPoint x: 303, endPoint y: 187, distance: 36.9
click at [303, 187] on icon at bounding box center [303, 189] width 5 height 5
click at [43, 90] on div "E senza fame e senza sete" at bounding box center [63, 96] width 78 height 12
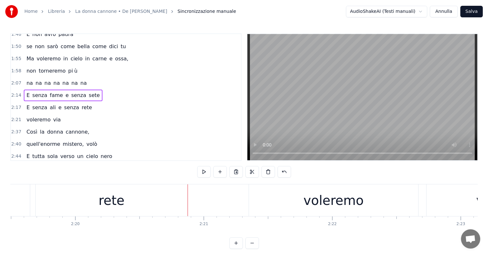
scroll to position [0, 17807]
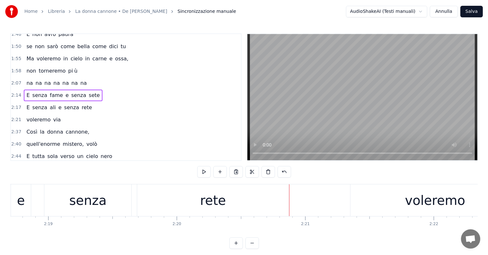
click at [216, 196] on div "rete" at bounding box center [213, 200] width 26 height 19
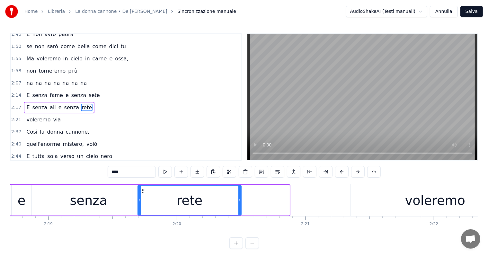
drag, startPoint x: 288, startPoint y: 200, endPoint x: 239, endPoint y: 203, distance: 48.2
click at [239, 203] on div at bounding box center [239, 200] width 3 height 29
click at [385, 200] on div "voleremo" at bounding box center [434, 200] width 169 height 32
type input "********"
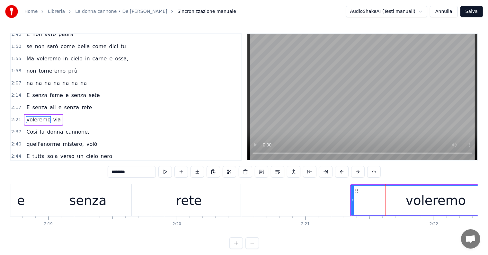
scroll to position [262, 0]
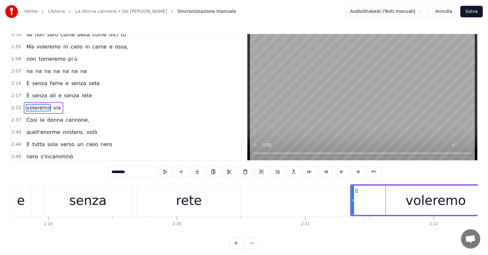
click at [40, 103] on div "2:21 voleremo via" at bounding box center [126, 108] width 230 height 12
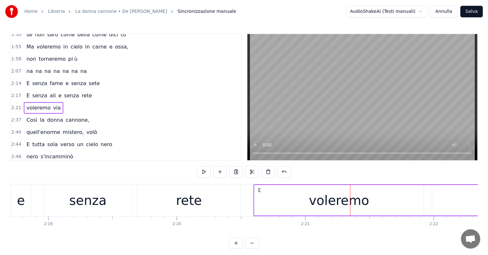
drag, startPoint x: 354, startPoint y: 189, endPoint x: 259, endPoint y: 190, distance: 95.6
click at [259, 190] on icon at bounding box center [258, 189] width 5 height 5
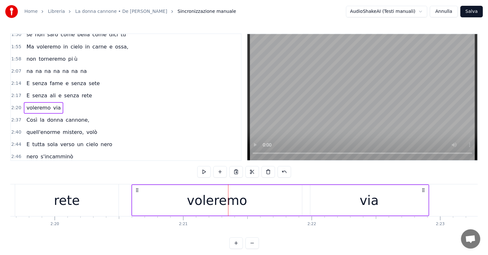
click at [43, 78] on div "E senza fame e senza sete" at bounding box center [63, 84] width 78 height 12
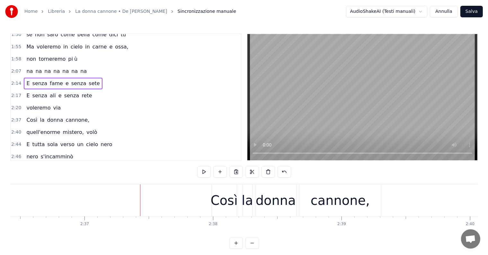
scroll to position [0, 20094]
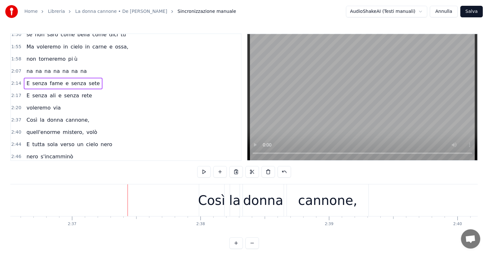
click at [45, 114] on div "Così la donna cannone," at bounding box center [58, 120] width 68 height 12
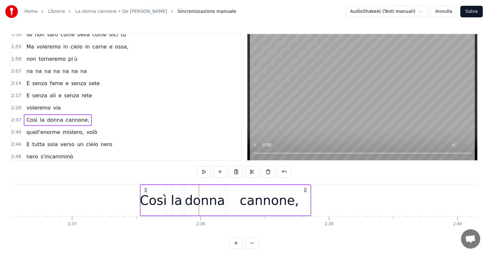
drag, startPoint x: 205, startPoint y: 189, endPoint x: 146, endPoint y: 184, distance: 59.0
click at [54, 126] on div "quell'enorme mistero, volò" at bounding box center [62, 132] width 76 height 12
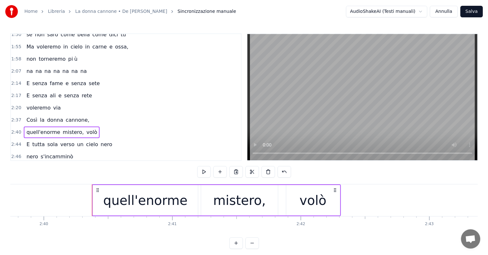
scroll to position [0, 20406]
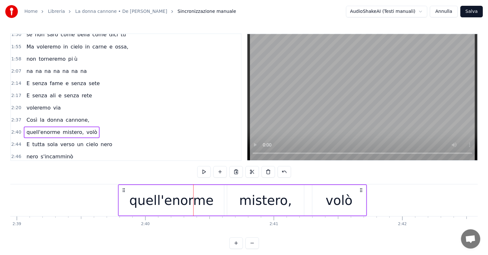
drag, startPoint x: 199, startPoint y: 190, endPoint x: 123, endPoint y: 187, distance: 75.5
click at [123, 187] on icon at bounding box center [123, 189] width 5 height 5
click at [61, 139] on div "E tutta sola verso un cielo nero" at bounding box center [69, 145] width 91 height 12
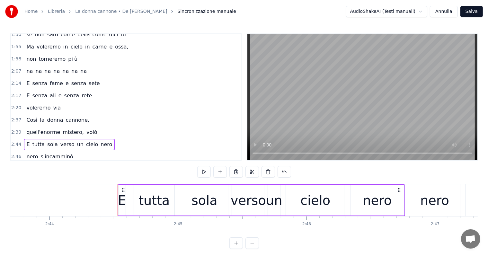
scroll to position [0, 20994]
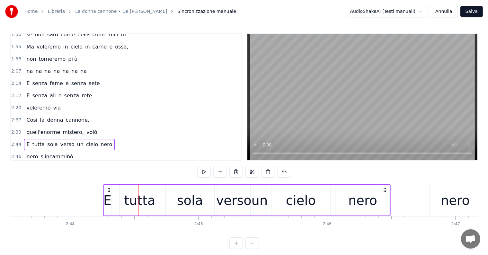
drag, startPoint x: 143, startPoint y: 189, endPoint x: 108, endPoint y: 189, distance: 35.3
click at [108, 189] on icon at bounding box center [108, 189] width 5 height 5
click at [36, 151] on div "[PERSON_NAME] s'incamminò" at bounding box center [50, 157] width 52 height 12
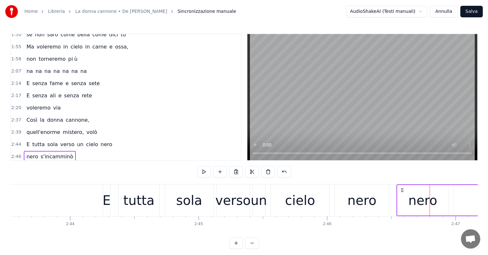
drag, startPoint x: 434, startPoint y: 189, endPoint x: 401, endPoint y: 189, distance: 33.4
click at [401, 189] on icon at bounding box center [401, 189] width 5 height 5
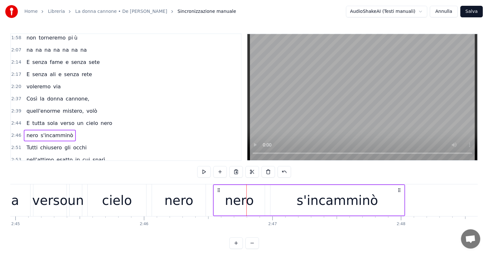
scroll to position [294, 0]
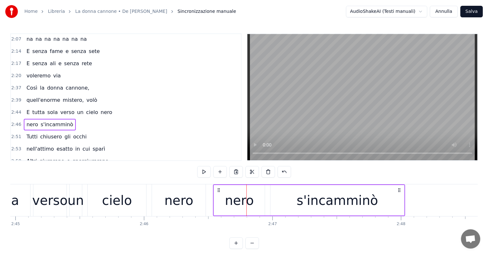
click at [40, 131] on div "Tutti chiusero gli occhi" at bounding box center [56, 137] width 65 height 12
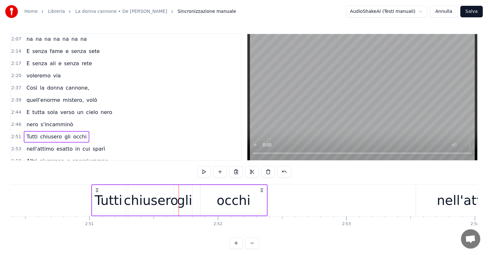
scroll to position [0, 21869]
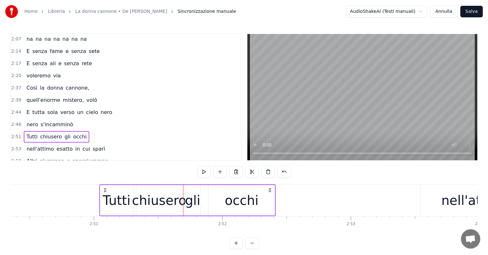
drag, startPoint x: 170, startPoint y: 189, endPoint x: 105, endPoint y: 187, distance: 65.2
click at [105, 187] on icon at bounding box center [104, 189] width 5 height 5
click at [36, 82] on div "Così la donna cannone," at bounding box center [58, 88] width 68 height 12
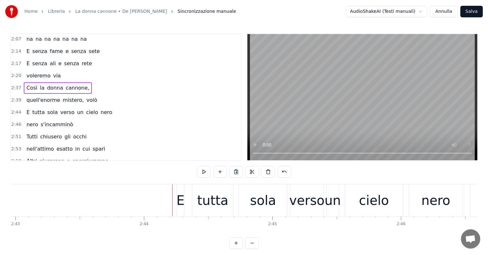
scroll to position [0, 21025]
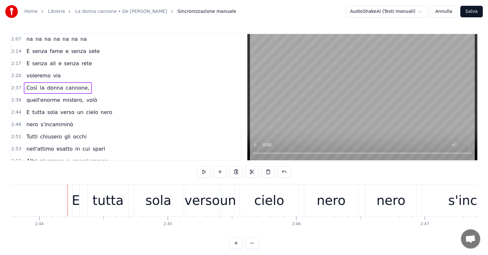
click at [45, 107] on div "E tutta sola verso un cielo nero" at bounding box center [69, 113] width 91 height 12
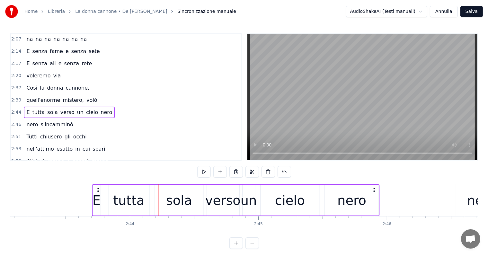
scroll to position [0, 20932]
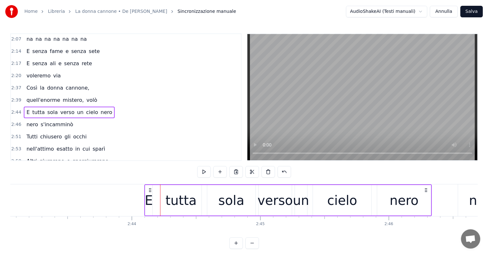
drag, startPoint x: 77, startPoint y: 188, endPoint x: 150, endPoint y: 191, distance: 72.3
click at [150, 191] on icon at bounding box center [149, 189] width 5 height 5
click at [40, 94] on div "quell'enorme mistero, volò" at bounding box center [62, 100] width 76 height 12
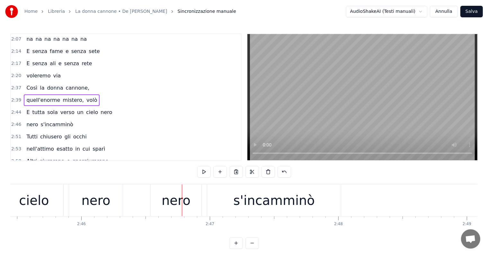
scroll to position [0, 21316]
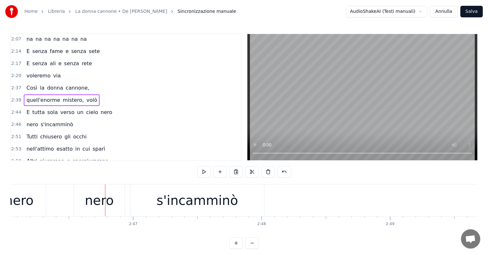
click at [27, 108] on span "E" at bounding box center [28, 112] width 4 height 8
click at [27, 108] on span "E" at bounding box center [28, 111] width 4 height 7
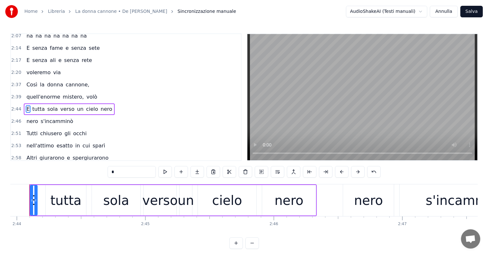
scroll to position [0, 21034]
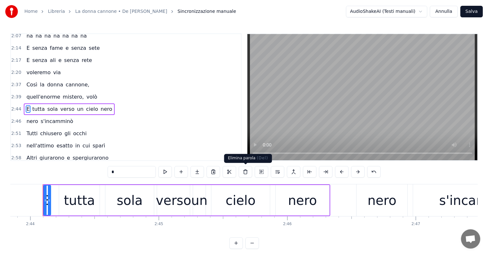
click at [247, 169] on button at bounding box center [244, 172] width 13 height 12
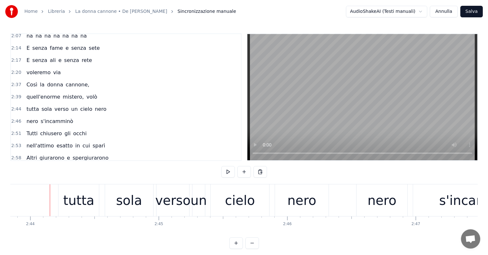
click at [33, 105] on span "tutta" at bounding box center [33, 108] width 14 height 7
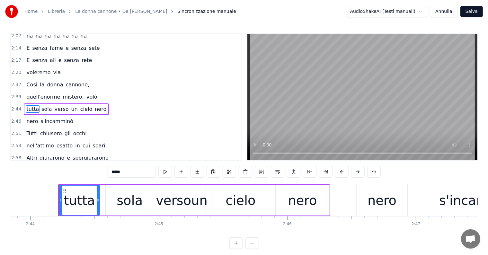
click at [39, 103] on div "tutta sola verso un cielo nero" at bounding box center [66, 109] width 85 height 12
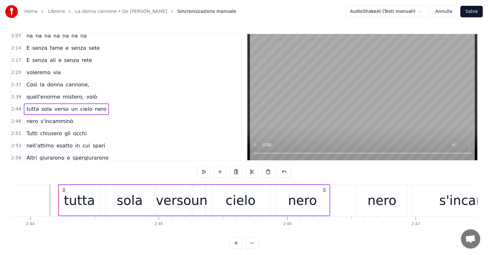
click at [36, 91] on div "quell'enorme mistero, volò" at bounding box center [62, 97] width 76 height 12
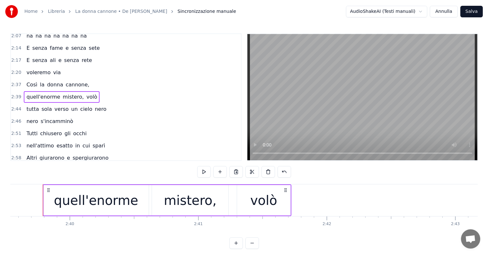
click at [35, 79] on div "Così la donna cannone," at bounding box center [58, 85] width 68 height 12
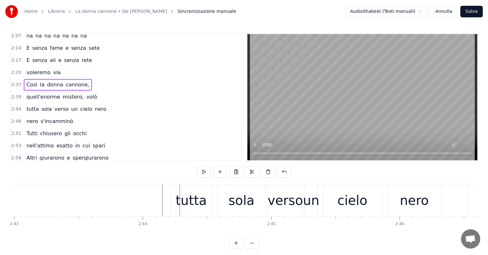
scroll to position [0, 21026]
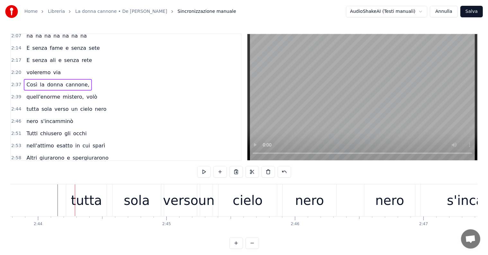
click at [37, 103] on div "tutta sola verso un cielo nero" at bounding box center [66, 109] width 85 height 12
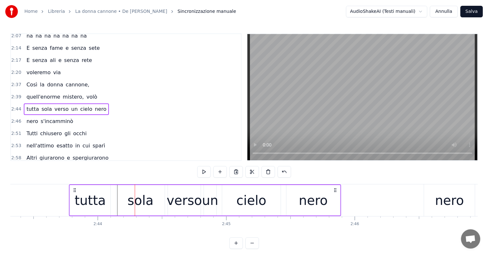
scroll to position [0, 20942]
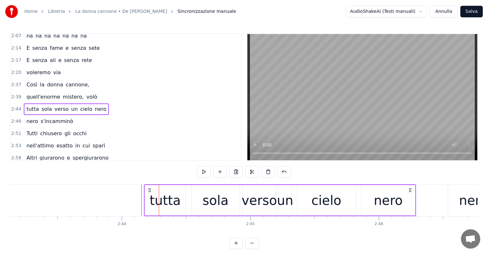
drag, startPoint x: 71, startPoint y: 187, endPoint x: 149, endPoint y: 191, distance: 78.1
click at [149, 191] on icon at bounding box center [149, 189] width 5 height 5
click at [33, 91] on div "quell'enorme mistero, volò" at bounding box center [62, 97] width 76 height 12
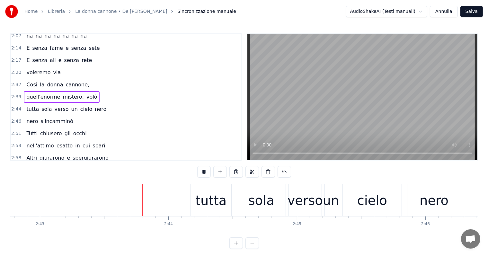
scroll to position [0, 20916]
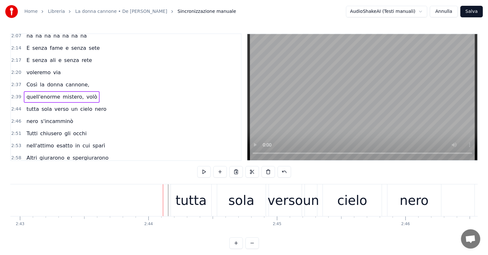
click at [36, 103] on div "tutta sola verso un cielo nero" at bounding box center [66, 109] width 85 height 12
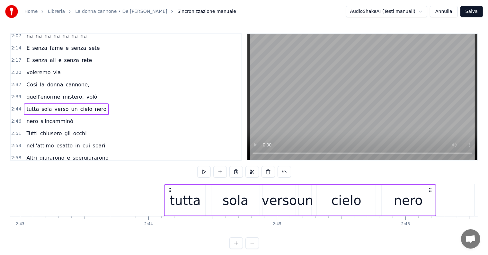
drag, startPoint x: 176, startPoint y: 188, endPoint x: 169, endPoint y: 187, distance: 6.9
click at [169, 187] on div "tutta sola verso un cielo nero" at bounding box center [300, 200] width 272 height 32
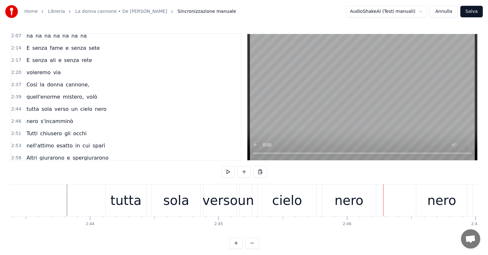
scroll to position [0, 21055]
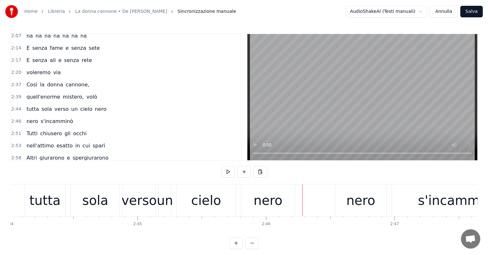
click at [44, 116] on div "[PERSON_NAME] s'incamminò" at bounding box center [50, 122] width 52 height 12
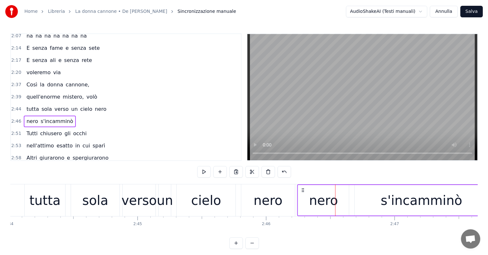
drag, startPoint x: 340, startPoint y: 189, endPoint x: 305, endPoint y: 185, distance: 35.6
click at [303, 185] on div "[PERSON_NAME] s'incamminò" at bounding box center [393, 200] width 192 height 32
click at [35, 103] on div "tutta sola verso un cielo nero" at bounding box center [66, 109] width 85 height 12
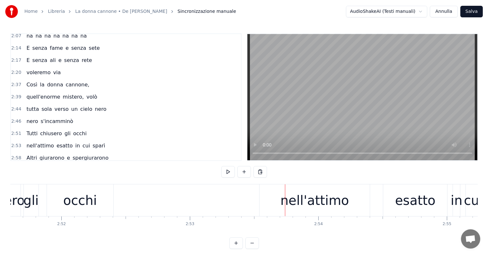
scroll to position [0, 22009]
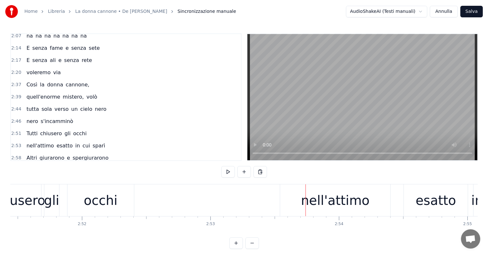
click at [46, 140] on div "nell'attimo esatto in cui sparì" at bounding box center [66, 146] width 84 height 12
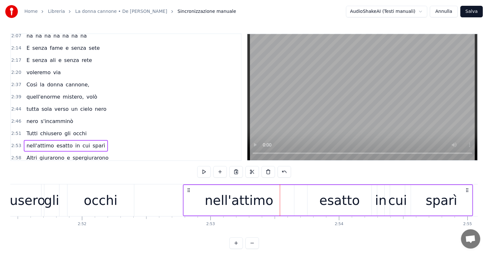
drag, startPoint x: 286, startPoint y: 189, endPoint x: 185, endPoint y: 176, distance: 101.9
click at [185, 176] on div "0:29 Butterò questo mio enorme cuore tra le stelle un giorno 0:33 [PERSON_NAME]…" at bounding box center [243, 140] width 467 height 215
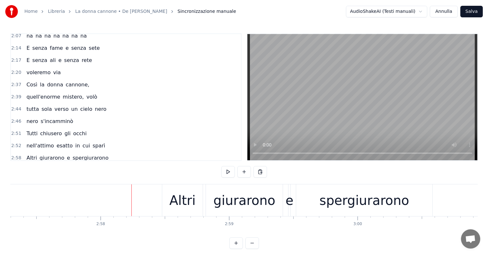
scroll to position [0, 22740]
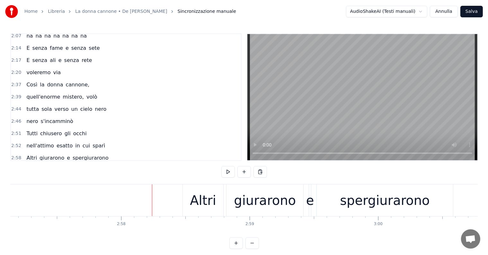
click at [51, 152] on div "Altri giurarono e spergiurarono" at bounding box center [67, 158] width 87 height 12
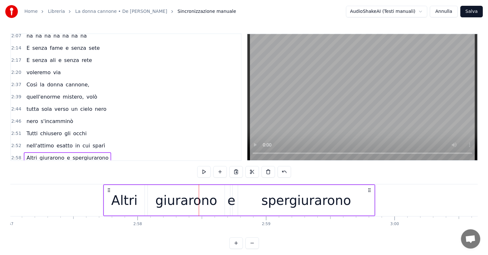
scroll to position [0, 22723]
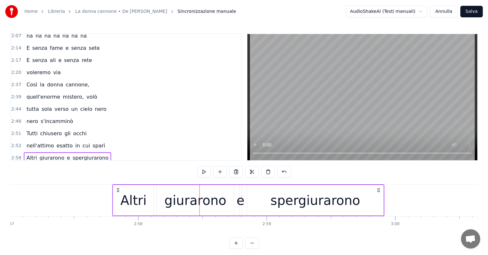
drag, startPoint x: 188, startPoint y: 189, endPoint x: 118, endPoint y: 177, distance: 71.4
click at [118, 177] on div "0:29 Butterò questo mio enorme cuore tra le stelle un giorno 0:33 [PERSON_NAME]…" at bounding box center [243, 140] width 467 height 215
click at [40, 79] on div "Così la donna cannone," at bounding box center [58, 85] width 68 height 12
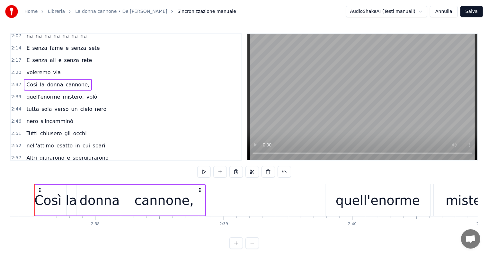
scroll to position [0, 20191]
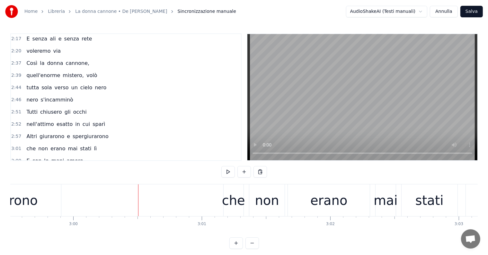
scroll to position [329, 0]
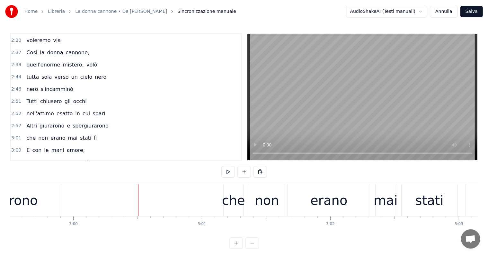
click at [53, 132] on div "che non erano mai stati lì" at bounding box center [61, 138] width 75 height 12
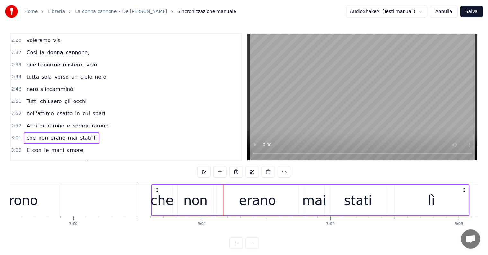
drag, startPoint x: 229, startPoint y: 188, endPoint x: 157, endPoint y: 185, distance: 72.0
click at [157, 185] on div "che non erano mai stati lì" at bounding box center [310, 200] width 318 height 32
click at [43, 144] on div "E con le mani amore," at bounding box center [55, 150] width 63 height 12
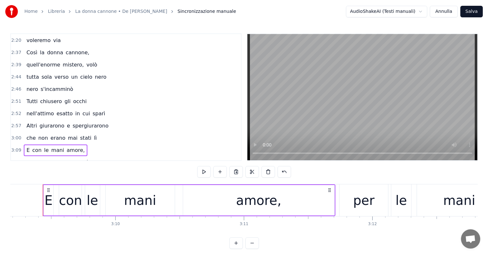
scroll to position [0, 24101]
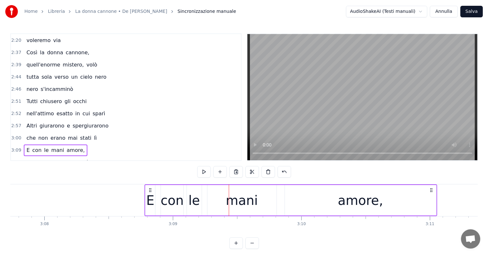
drag, startPoint x: 235, startPoint y: 188, endPoint x: 151, endPoint y: 185, distance: 84.2
click at [151, 185] on div "E con le mani amore," at bounding box center [290, 200] width 292 height 32
click at [50, 157] on div "per le mani ti prenderò" at bounding box center [58, 163] width 68 height 12
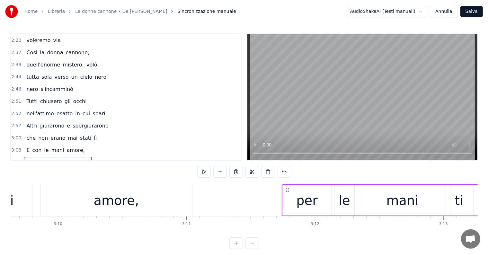
scroll to position [0, 24283]
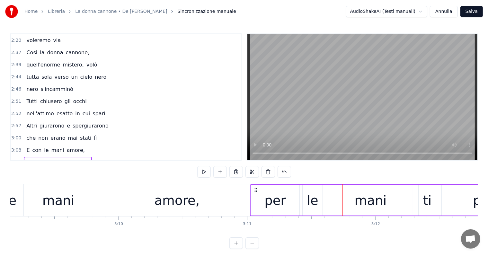
drag, startPoint x: 348, startPoint y: 190, endPoint x: 255, endPoint y: 189, distance: 92.4
click at [255, 189] on icon at bounding box center [255, 189] width 5 height 5
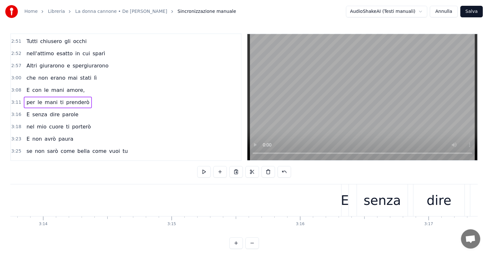
scroll to position [393, 0]
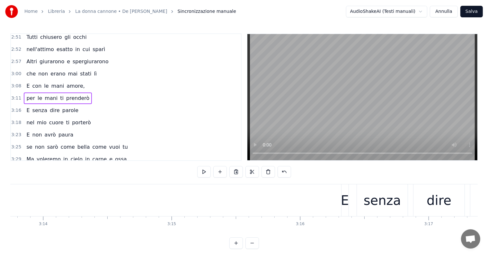
click at [41, 105] on div "E senza dire parole" at bounding box center [52, 111] width 57 height 12
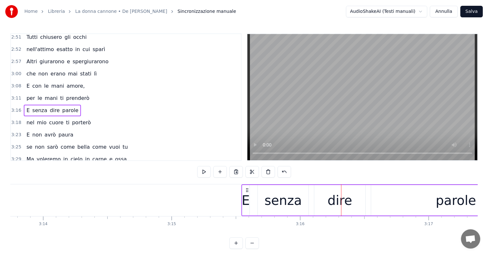
drag, startPoint x: 346, startPoint y: 189, endPoint x: 246, endPoint y: 187, distance: 99.8
click at [246, 187] on icon at bounding box center [246, 189] width 5 height 5
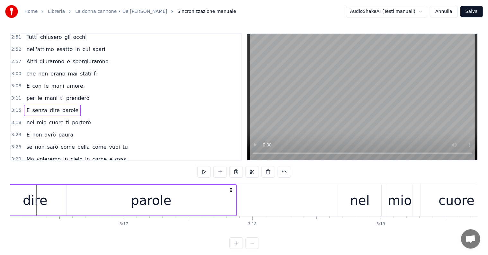
scroll to position [0, 25217]
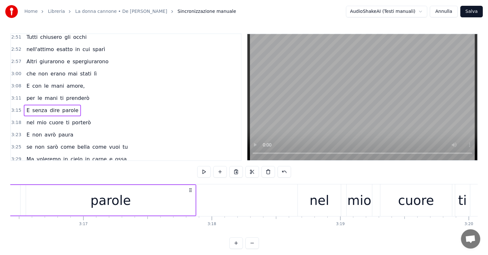
click at [49, 117] on div "nel mio cuore ti porterò" at bounding box center [58, 123] width 69 height 12
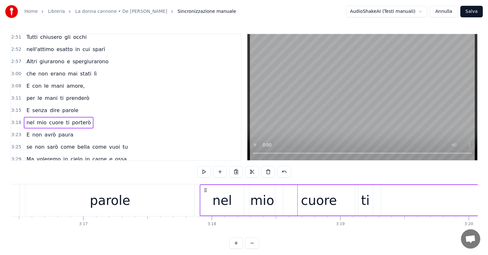
drag, startPoint x: 303, startPoint y: 188, endPoint x: 205, endPoint y: 184, distance: 97.6
click at [205, 184] on div "nel mio cuore ti porterò" at bounding box center [444, 200] width 488 height 32
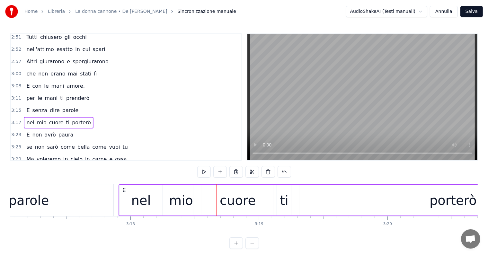
scroll to position [0, 25360]
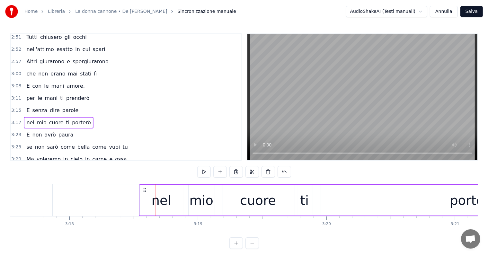
drag, startPoint x: 63, startPoint y: 189, endPoint x: 144, endPoint y: 194, distance: 81.3
click at [144, 194] on div "nel mio cuore ti porterò" at bounding box center [383, 200] width 488 height 32
click at [43, 68] on div "che non erano mai stati lì" at bounding box center [61, 74] width 75 height 12
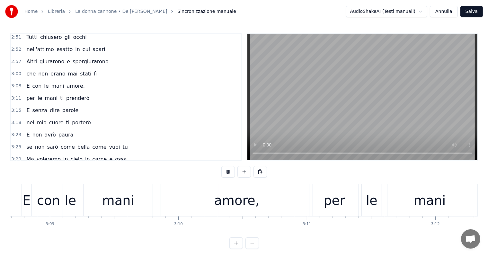
scroll to position [0, 24330]
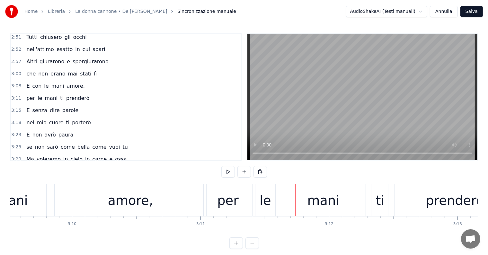
click at [230, 200] on div "per" at bounding box center [227, 200] width 21 height 19
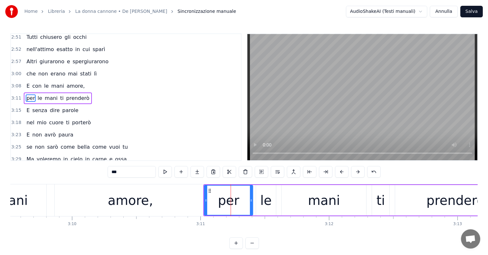
scroll to position [380, 0]
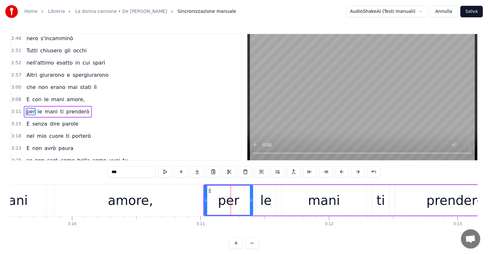
click at [130, 174] on input "***" at bounding box center [132, 172] width 48 height 12
type input "*"
type input "***"
click at [36, 106] on div "con le mani ti prenderò" at bounding box center [58, 112] width 69 height 12
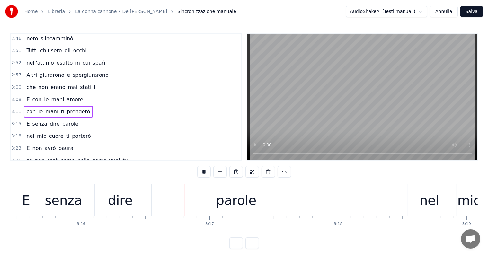
scroll to position [0, 25167]
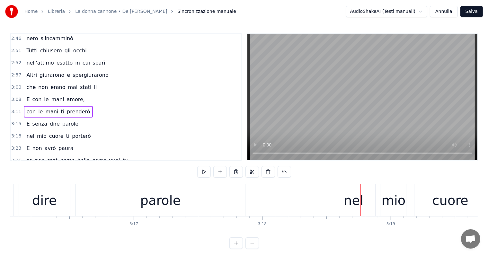
click at [42, 130] on div "nel mio cuore ti porterò" at bounding box center [58, 136] width 69 height 12
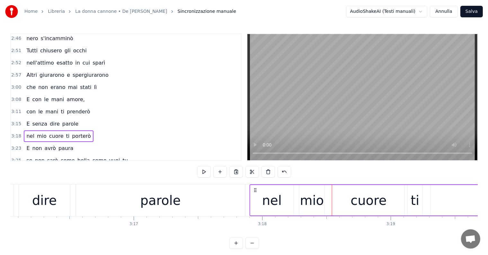
drag, startPoint x: 337, startPoint y: 190, endPoint x: 255, endPoint y: 188, distance: 82.2
click at [255, 188] on icon at bounding box center [255, 189] width 5 height 5
click at [28, 118] on div "E senza dire parole" at bounding box center [52, 124] width 57 height 12
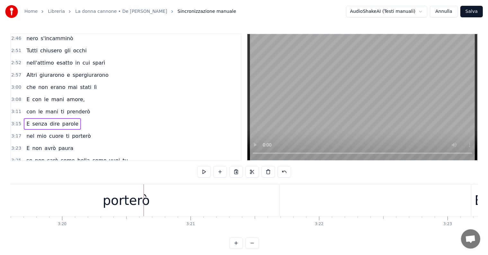
scroll to position [0, 25644]
click at [99, 203] on div "porterò" at bounding box center [106, 200] width 47 height 19
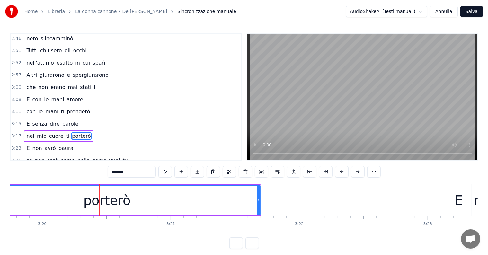
scroll to position [403, 0]
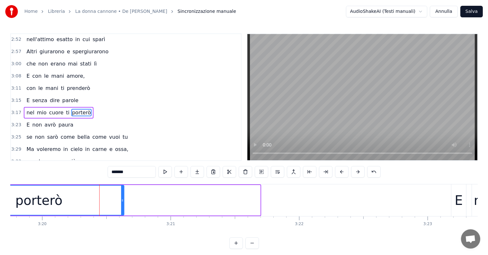
drag, startPoint x: 258, startPoint y: 201, endPoint x: 122, endPoint y: 201, distance: 136.1
click at [122, 201] on icon at bounding box center [122, 200] width 3 height 5
click at [135, 172] on input "*******" at bounding box center [132, 172] width 48 height 12
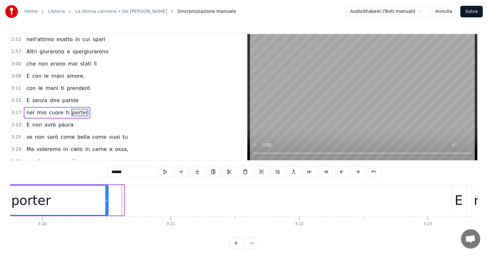
drag, startPoint x: 122, startPoint y: 201, endPoint x: 107, endPoint y: 201, distance: 15.7
click at [107, 201] on circle at bounding box center [107, 201] width 0 height 0
type input "******"
click at [101, 203] on div "porter" at bounding box center [30, 200] width 153 height 29
click at [195, 172] on button at bounding box center [196, 172] width 13 height 12
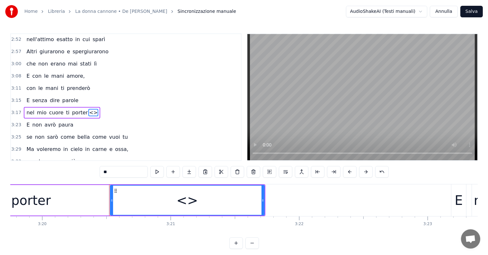
click at [131, 173] on input "**" at bounding box center [123, 172] width 48 height 12
type input "*"
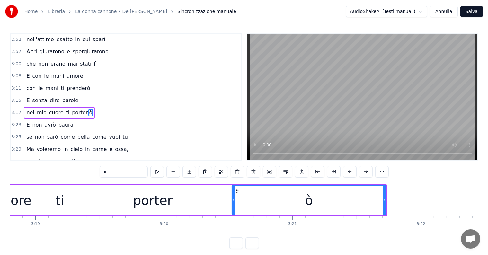
scroll to position [0, 25441]
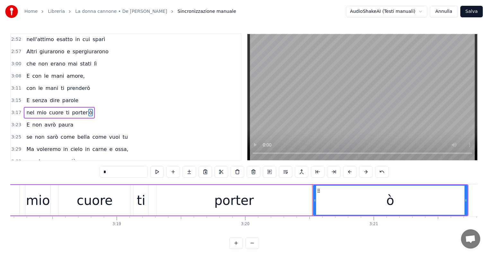
click at [269, 202] on div "porter" at bounding box center [234, 200] width 154 height 30
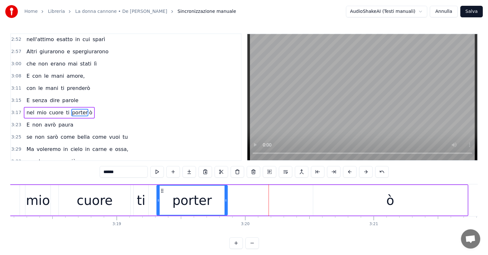
drag, startPoint x: 309, startPoint y: 199, endPoint x: 226, endPoint y: 198, distance: 83.8
click at [226, 198] on icon at bounding box center [225, 200] width 3 height 5
click at [330, 199] on div "ò" at bounding box center [390, 200] width 154 height 30
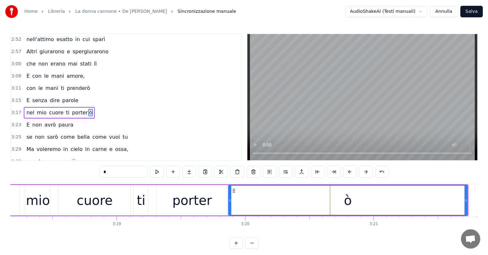
drag, startPoint x: 313, startPoint y: 202, endPoint x: 229, endPoint y: 202, distance: 84.7
click at [229, 202] on icon at bounding box center [230, 200] width 3 height 5
click at [205, 202] on div "porter" at bounding box center [191, 200] width 39 height 19
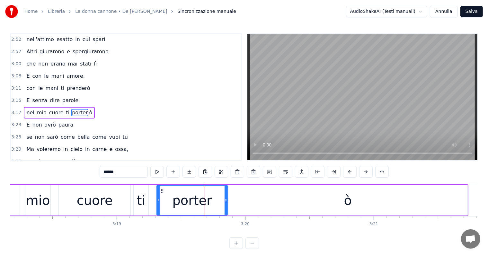
click at [256, 201] on div "ò" at bounding box center [347, 200] width 239 height 30
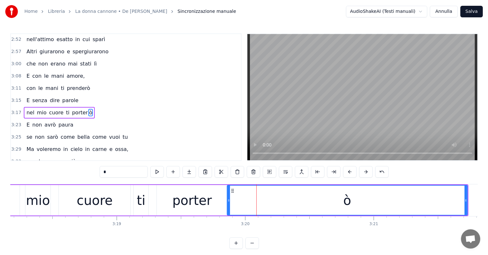
click at [229, 199] on icon at bounding box center [228, 200] width 3 height 5
click at [49, 109] on span "cuore" at bounding box center [56, 112] width 16 height 7
type input "*****"
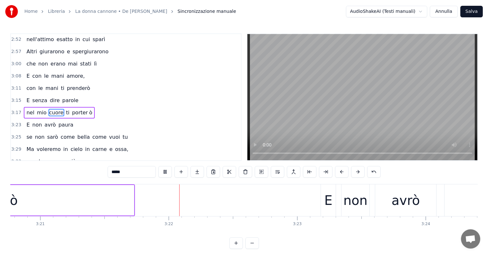
scroll to position [0, 25849]
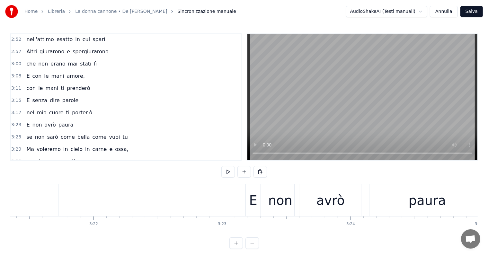
click at [43, 119] on div "E non avrò paura" at bounding box center [50, 125] width 52 height 12
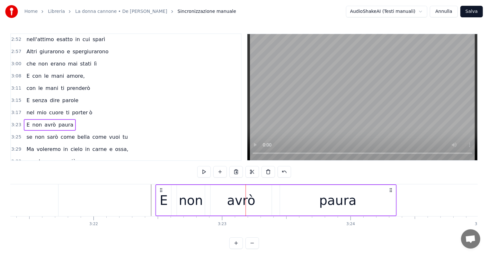
drag, startPoint x: 250, startPoint y: 189, endPoint x: 160, endPoint y: 185, distance: 90.3
click at [160, 185] on div "E non avrò paura" at bounding box center [275, 200] width 241 height 32
click at [44, 131] on div "se non sarò come [PERSON_NAME] come vuoi tu" at bounding box center [77, 137] width 106 height 12
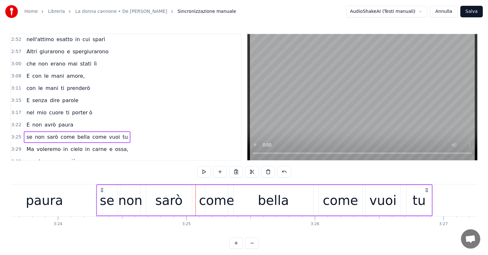
scroll to position [0, 26136]
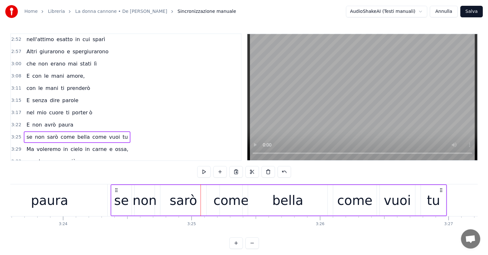
drag, startPoint x: 191, startPoint y: 189, endPoint x: 116, endPoint y: 187, distance: 74.8
click at [116, 187] on icon at bounding box center [116, 189] width 5 height 5
click at [31, 119] on div "E non avrò paura" at bounding box center [50, 125] width 52 height 12
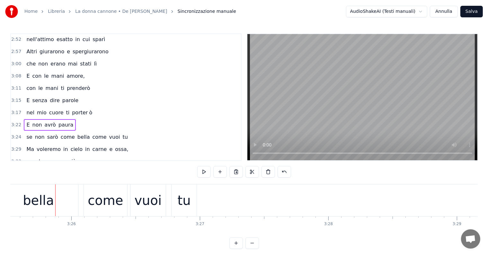
scroll to position [0, 26398]
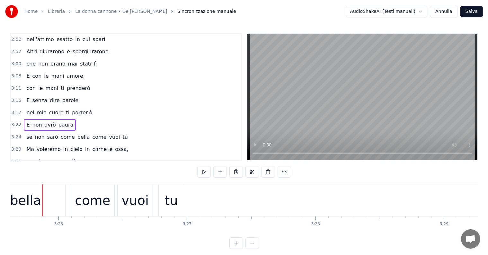
click at [60, 133] on span "come" at bounding box center [67, 136] width 15 height 7
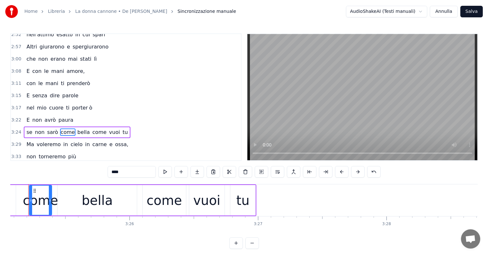
scroll to position [0, 26312]
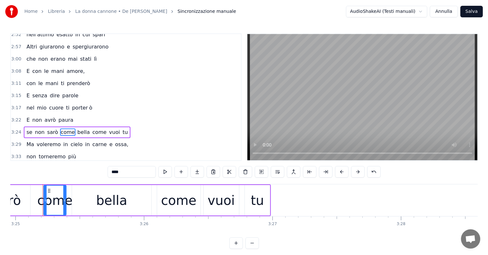
drag, startPoint x: 59, startPoint y: 115, endPoint x: 73, endPoint y: 116, distance: 14.2
click at [73, 126] on div "se non sarò come [PERSON_NAME] come vuoi tu" at bounding box center [77, 132] width 106 height 12
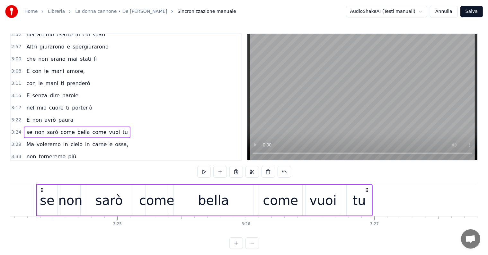
scroll to position [0, 26204]
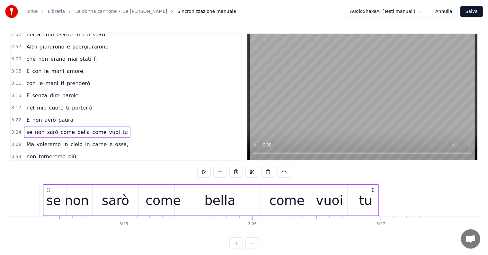
drag, startPoint x: 76, startPoint y: 117, endPoint x: 65, endPoint y: 116, distance: 11.2
click at [65, 126] on div "se non sarò come [PERSON_NAME] come vuoi tu" at bounding box center [77, 132] width 106 height 12
click at [165, 204] on div "come" at bounding box center [162, 200] width 35 height 19
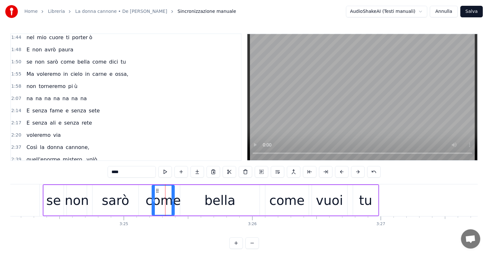
scroll to position [202, 0]
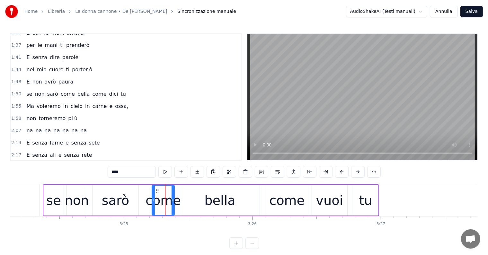
click at [447, 12] on button "Annulla" at bounding box center [443, 12] width 28 height 12
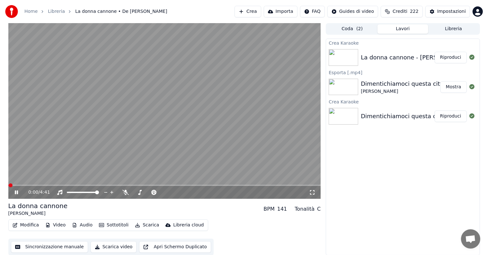
click at [15, 190] on icon at bounding box center [16, 192] width 3 height 4
click at [26, 226] on button "Modifica" at bounding box center [26, 224] width 32 height 9
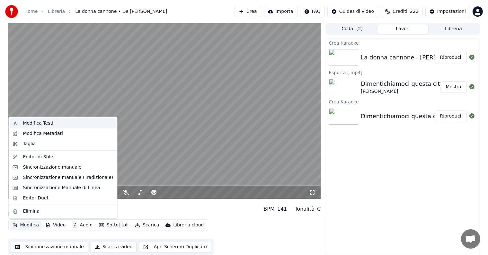
click at [45, 122] on div "Modifica Testi" at bounding box center [38, 123] width 30 height 6
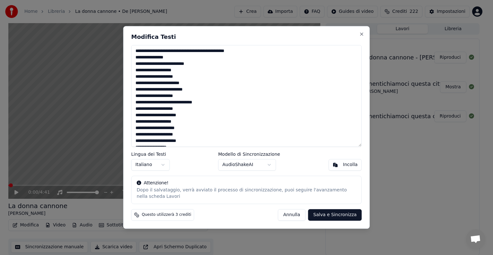
click at [140, 103] on textarea at bounding box center [246, 96] width 230 height 102
click at [140, 115] on textarea at bounding box center [246, 96] width 230 height 102
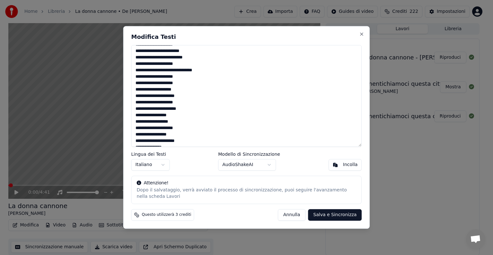
scroll to position [64, 0]
click at [172, 121] on textarea at bounding box center [246, 96] width 230 height 102
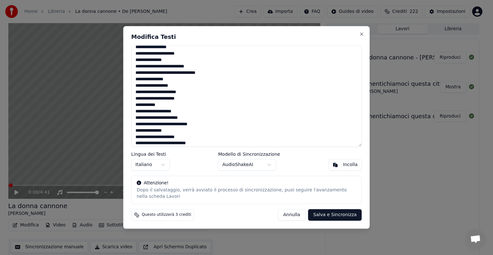
scroll to position [128, 0]
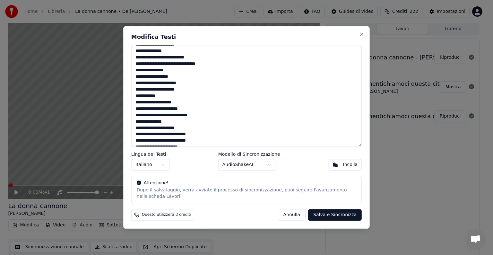
click at [139, 114] on textarea at bounding box center [246, 96] width 230 height 102
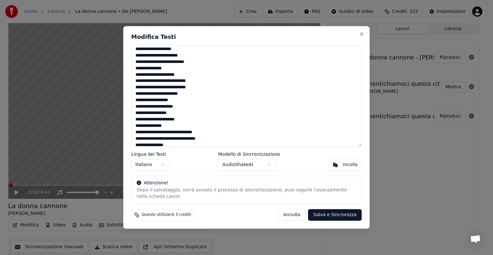
scroll to position [193, 0]
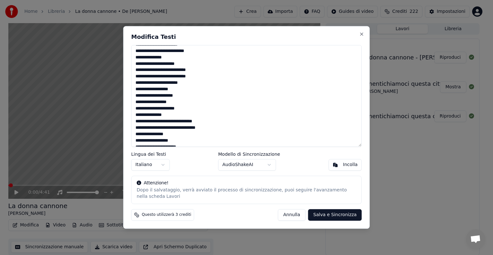
click at [172, 121] on textarea at bounding box center [246, 96] width 230 height 102
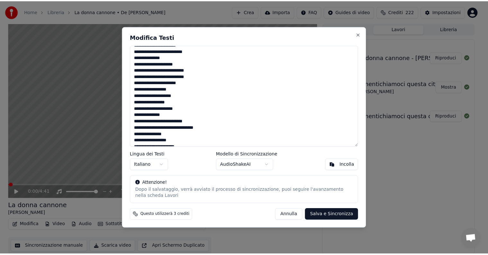
scroll to position [212, 0]
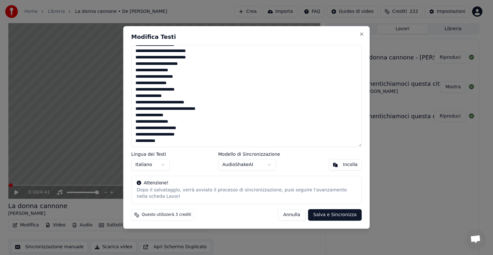
type textarea "**********"
click at [336, 213] on button "Salva e Sincronizza" at bounding box center [335, 215] width 54 height 12
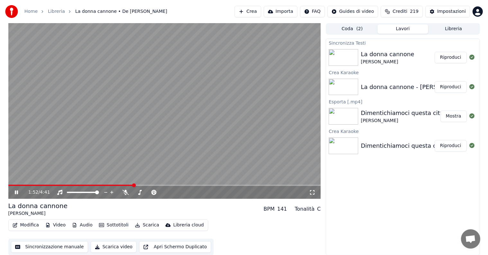
click at [16, 191] on icon at bounding box center [20, 192] width 15 height 5
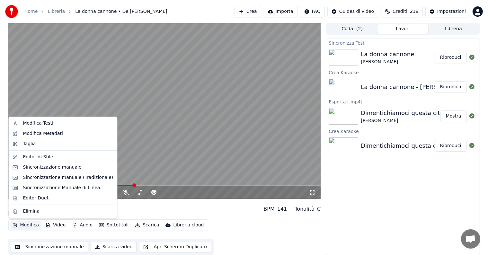
click at [24, 223] on button "Modifica" at bounding box center [26, 224] width 32 height 9
click at [41, 166] on div "Sincronizzazione manuale" at bounding box center [52, 167] width 58 height 6
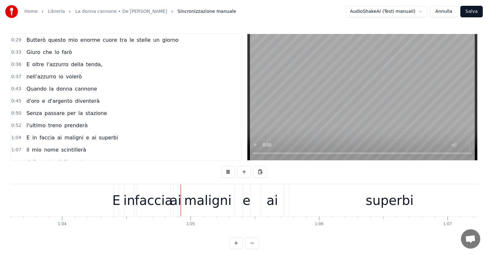
scroll to position [0, 8240]
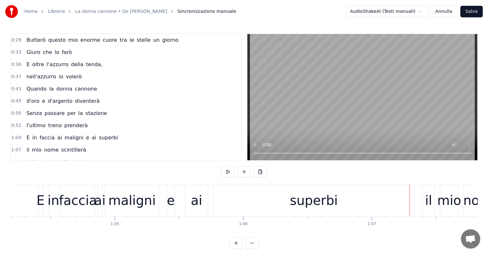
click at [271, 207] on div "superbi" at bounding box center [313, 200] width 200 height 32
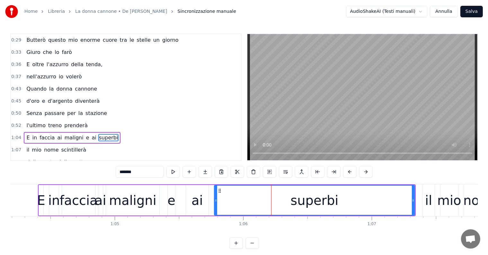
scroll to position [37, 0]
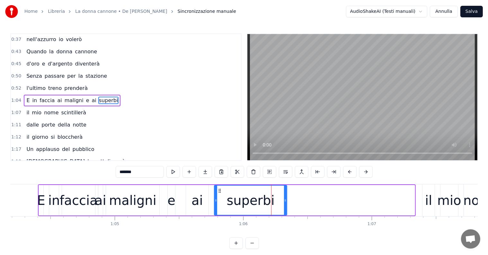
drag, startPoint x: 413, startPoint y: 199, endPoint x: 285, endPoint y: 200, distance: 127.7
click at [285, 200] on icon at bounding box center [285, 200] width 3 height 5
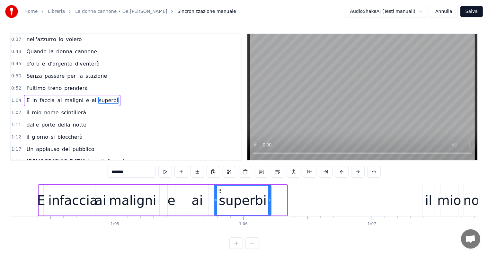
drag, startPoint x: 285, startPoint y: 199, endPoint x: 266, endPoint y: 199, distance: 18.9
click at [268, 199] on icon at bounding box center [269, 200] width 3 height 5
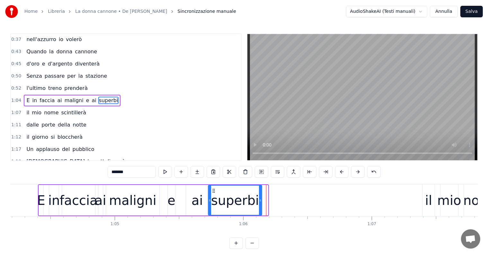
drag, startPoint x: 220, startPoint y: 191, endPoint x: 214, endPoint y: 191, distance: 5.8
click at [214, 191] on icon at bounding box center [213, 190] width 5 height 5
click at [430, 205] on div "il" at bounding box center [428, 200] width 7 height 19
type input "**"
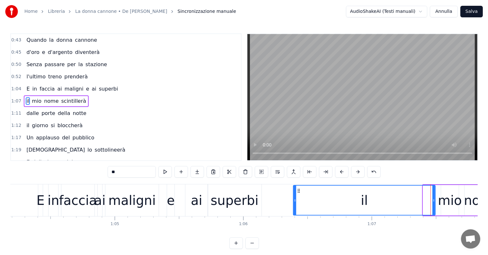
drag, startPoint x: 423, startPoint y: 200, endPoint x: 293, endPoint y: 200, distance: 129.7
click at [293, 200] on icon at bounding box center [294, 200] width 3 height 5
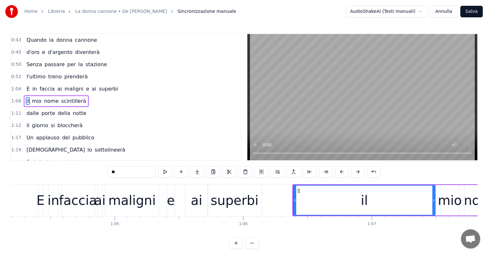
click at [37, 89] on div "E in faccia ai maligni e ai superbi" at bounding box center [72, 89] width 97 height 12
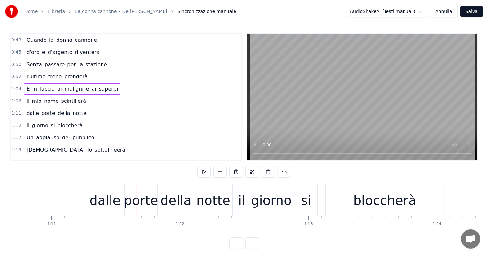
scroll to position [0, 9073]
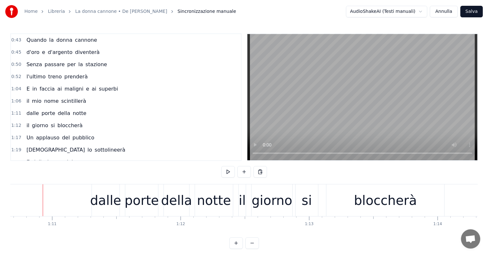
click at [39, 113] on div "dalle porte della notte" at bounding box center [56, 114] width 65 height 12
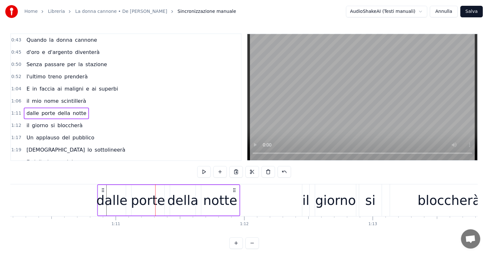
scroll to position [0, 9008]
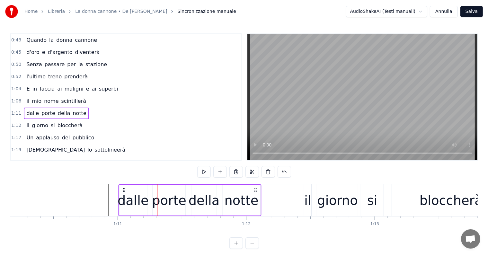
drag, startPoint x: 97, startPoint y: 190, endPoint x: 124, endPoint y: 189, distance: 26.7
click at [124, 189] on icon at bounding box center [123, 189] width 5 height 5
click at [41, 125] on div "il giorno si bloccherà" at bounding box center [54, 126] width 61 height 12
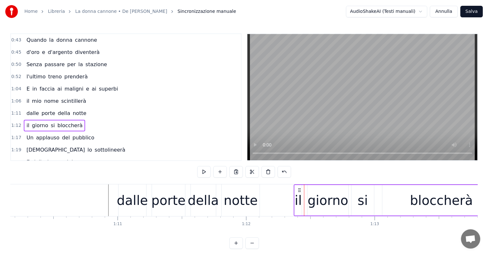
drag, startPoint x: 308, startPoint y: 188, endPoint x: 298, endPoint y: 186, distance: 10.6
click at [298, 186] on div "il giorno si bloccherà" at bounding box center [396, 200] width 207 height 32
click at [44, 101] on div "il mio nome scintillerà" at bounding box center [56, 101] width 65 height 12
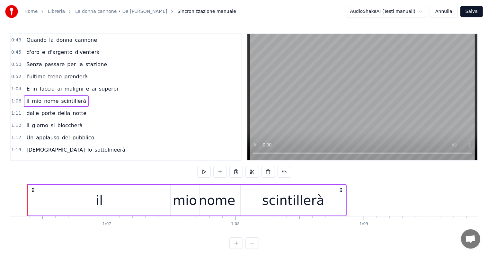
scroll to position [0, 8490]
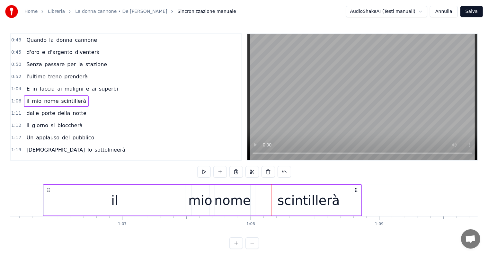
click at [58, 203] on div "il" at bounding box center [115, 200] width 142 height 30
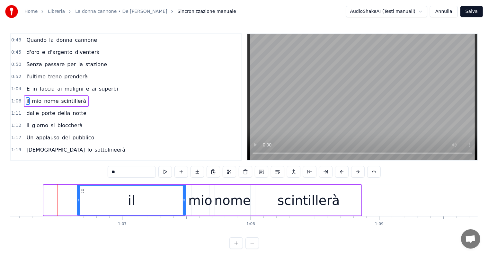
drag, startPoint x: 44, startPoint y: 200, endPoint x: 77, endPoint y: 201, distance: 33.4
click at [77, 201] on icon at bounding box center [78, 200] width 3 height 5
click at [33, 95] on div "il mio nome scintillerà" at bounding box center [56, 101] width 65 height 12
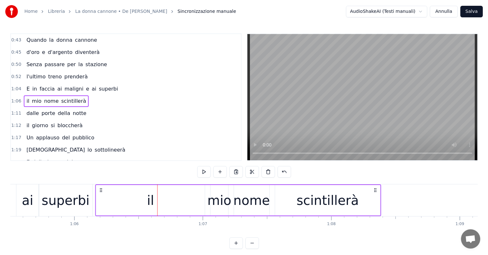
scroll to position [0, 8408]
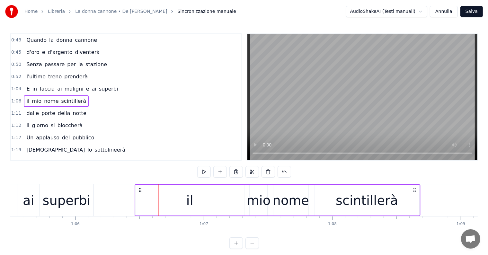
drag, startPoint x: 82, startPoint y: 189, endPoint x: 140, endPoint y: 189, distance: 58.4
click at [140, 189] on icon at bounding box center [140, 189] width 5 height 5
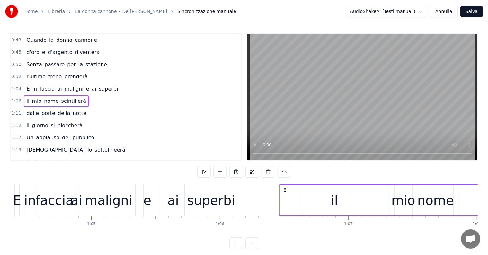
scroll to position [0, 8223]
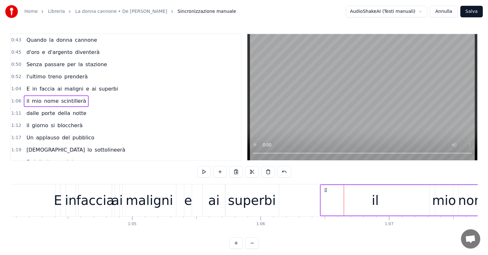
click at [32, 90] on div "E in faccia ai maligni e ai superbi" at bounding box center [72, 89] width 97 height 12
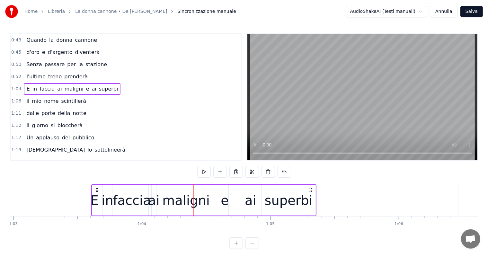
scroll to position [0, 8081]
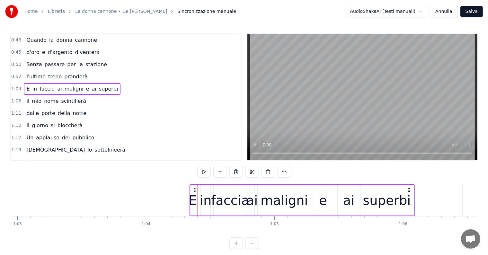
drag, startPoint x: 61, startPoint y: 190, endPoint x: 195, endPoint y: 186, distance: 134.5
click at [195, 186] on div "E in faccia ai maligni e ai superbi" at bounding box center [301, 200] width 225 height 32
click at [408, 200] on div "superbi" at bounding box center [387, 200] width 54 height 30
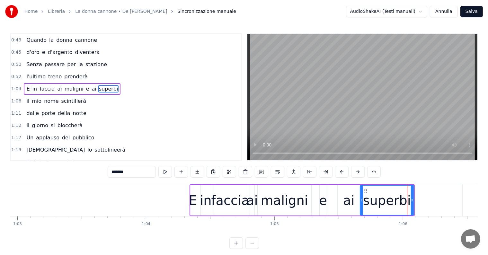
scroll to position [37, 0]
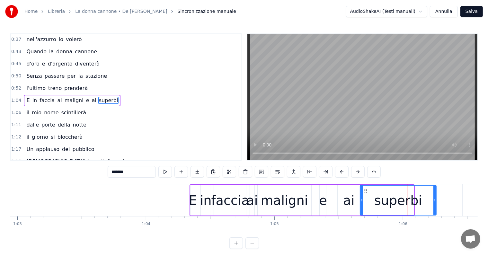
drag, startPoint x: 413, startPoint y: 200, endPoint x: 440, endPoint y: 200, distance: 27.3
click at [436, 200] on icon at bounding box center [434, 200] width 3 height 5
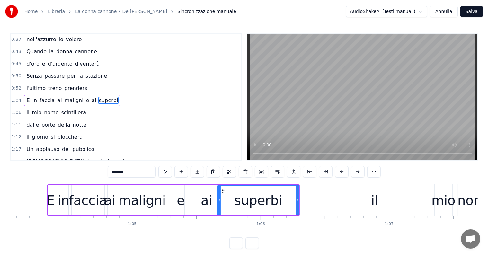
click at [25, 91] on div "l'ultimo treno prenderà" at bounding box center [57, 88] width 66 height 12
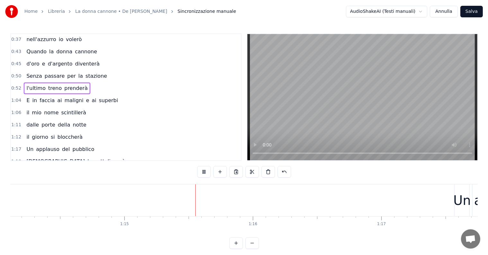
scroll to position [0, 9591]
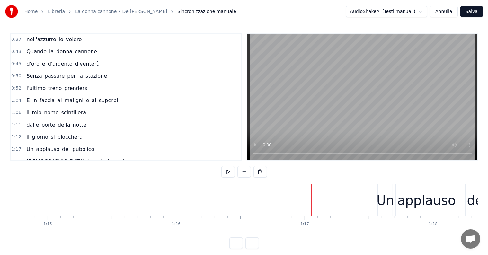
click at [47, 148] on div "Un applauso del pubblico" at bounding box center [60, 149] width 73 height 12
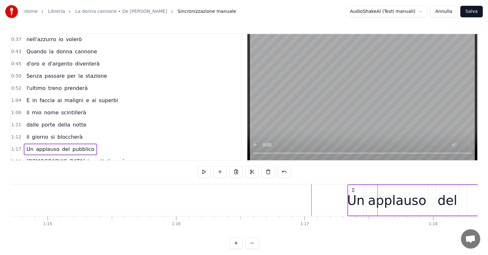
drag, startPoint x: 383, startPoint y: 189, endPoint x: 353, endPoint y: 189, distance: 29.8
click at [353, 189] on icon at bounding box center [352, 189] width 5 height 5
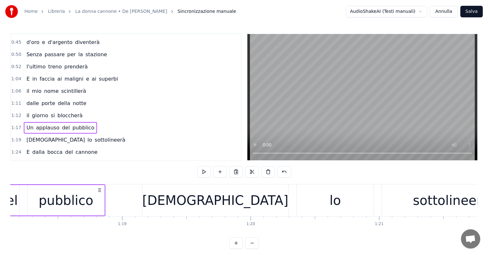
scroll to position [69, 0]
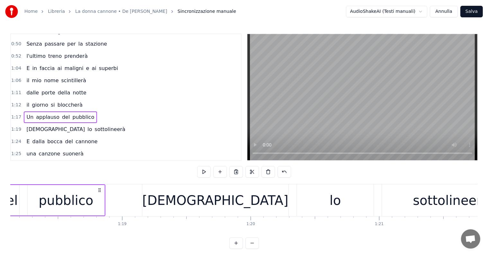
click at [44, 128] on div "[DEMOGRAPHIC_DATA] lo sottolineerà" at bounding box center [76, 130] width 104 height 12
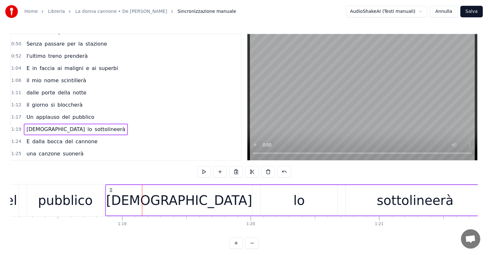
drag, startPoint x: 147, startPoint y: 190, endPoint x: 110, endPoint y: 190, distance: 36.6
click at [110, 190] on icon at bounding box center [110, 189] width 5 height 5
click at [37, 105] on div "il giorno si bloccherà" at bounding box center [54, 105] width 61 height 12
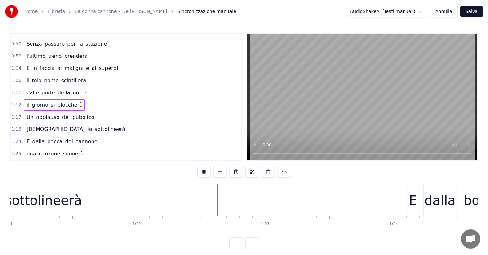
scroll to position [0, 10505]
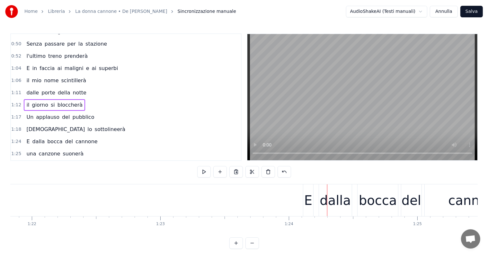
click at [34, 141] on div "E dalla bocca del cannone" at bounding box center [62, 142] width 76 height 12
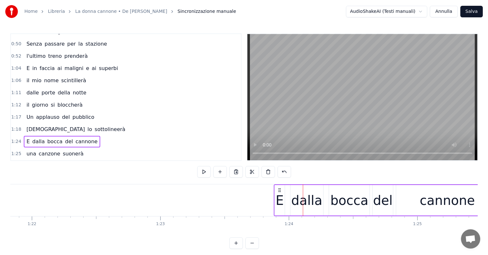
drag, startPoint x: 308, startPoint y: 189, endPoint x: 279, endPoint y: 190, distance: 28.9
click at [279, 190] on icon at bounding box center [279, 189] width 5 height 5
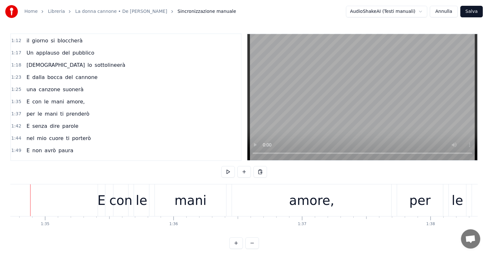
scroll to position [0, 12149]
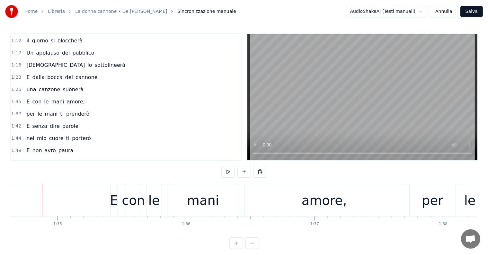
click at [37, 99] on div "E con le mani amore," at bounding box center [55, 102] width 63 height 12
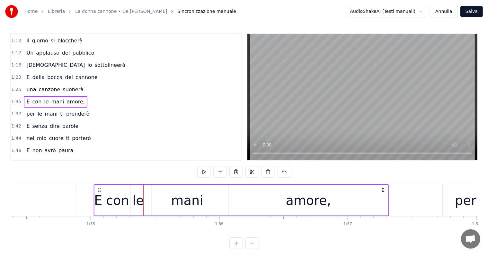
scroll to position [0, 12108]
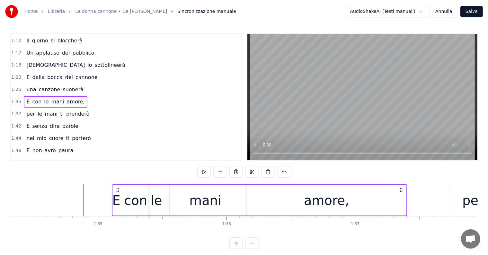
drag, startPoint x: 114, startPoint y: 188, endPoint x: 116, endPoint y: 184, distance: 4.6
click at [116, 184] on div "0:29 Butterò questo mio enorme cuore tra le stelle un giorno 0:33 Giuro che lo …" at bounding box center [243, 140] width 467 height 215
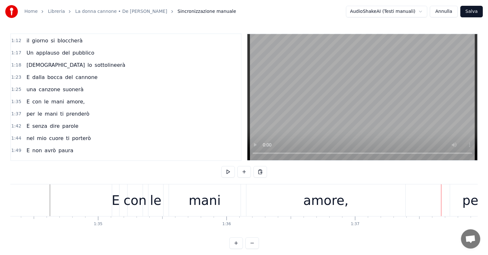
click at [352, 199] on div "amore," at bounding box center [325, 200] width 159 height 32
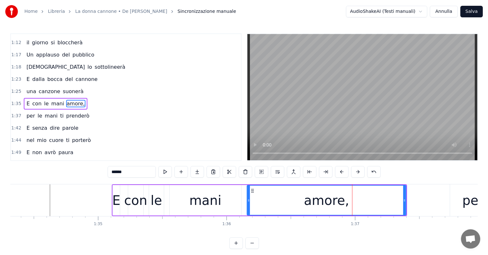
click at [34, 113] on div "per le mani ti prenderò" at bounding box center [58, 116] width 68 height 12
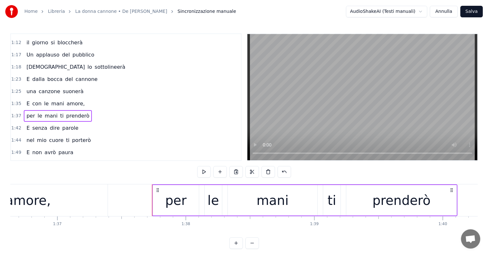
scroll to position [0, 12385]
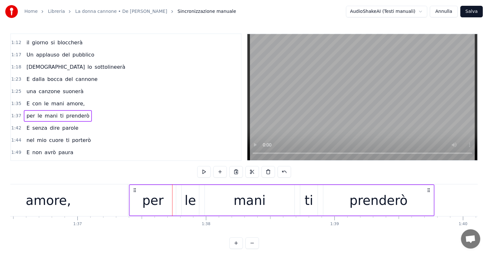
drag, startPoint x: 177, startPoint y: 189, endPoint x: 134, endPoint y: 189, distance: 43.3
click at [134, 189] on icon at bounding box center [134, 189] width 5 height 5
click at [92, 200] on div "amore," at bounding box center [48, 200] width 159 height 32
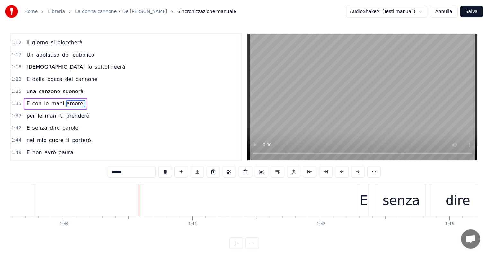
scroll to position [0, 12797]
click at [39, 125] on div "E senza dire parole" at bounding box center [52, 128] width 57 height 12
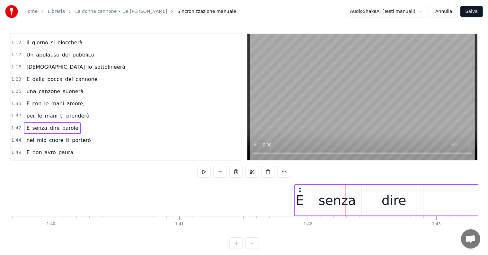
drag, startPoint x: 350, startPoint y: 189, endPoint x: 299, endPoint y: 190, distance: 51.4
click at [299, 190] on icon at bounding box center [299, 189] width 5 height 5
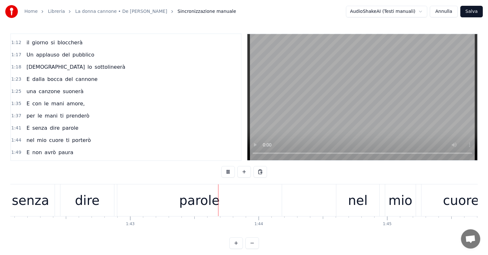
scroll to position [0, 13208]
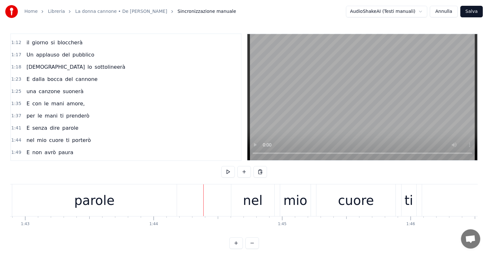
click at [34, 137] on div "nel mio cuore ti porterò" at bounding box center [58, 140] width 69 height 12
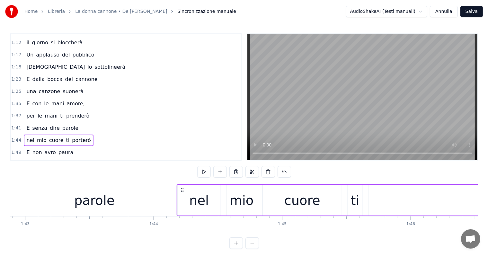
drag, startPoint x: 236, startPoint y: 189, endPoint x: 181, endPoint y: 184, distance: 54.4
click at [181, 184] on div "nel mio cuore ti porterò" at bounding box center [413, 200] width 473 height 32
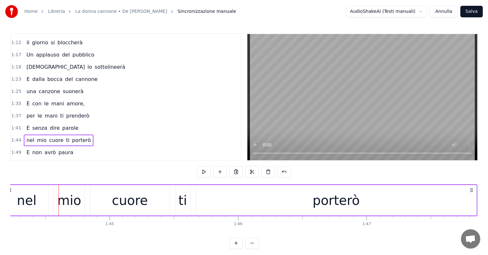
scroll to position [0, 13522]
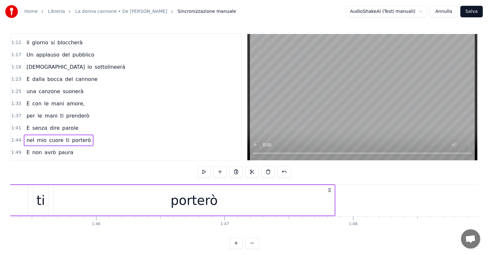
click at [175, 200] on div "porterò" at bounding box center [193, 200] width 47 height 19
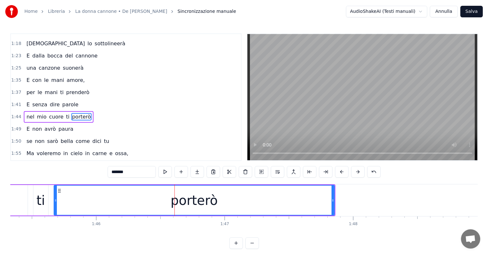
scroll to position [167, 0]
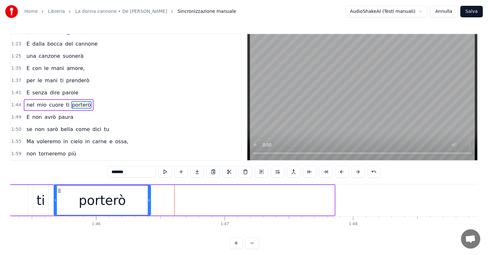
drag, startPoint x: 332, startPoint y: 198, endPoint x: 148, endPoint y: 198, distance: 183.6
click at [148, 198] on icon at bounding box center [149, 200] width 3 height 5
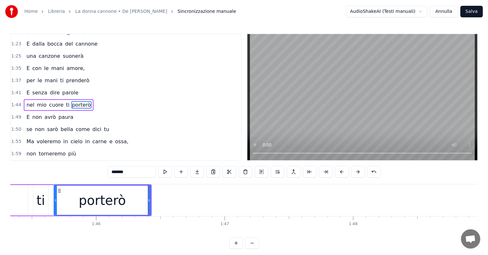
click at [121, 207] on div "porterò" at bounding box center [102, 200] width 47 height 19
click at [134, 169] on input "*******" at bounding box center [132, 172] width 48 height 12
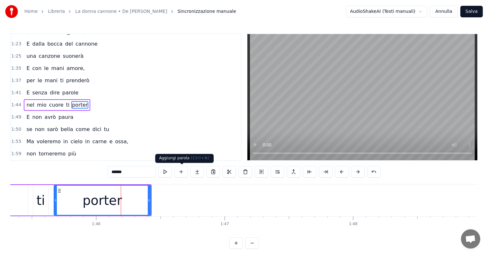
type input "******"
click at [182, 172] on button at bounding box center [180, 172] width 13 height 12
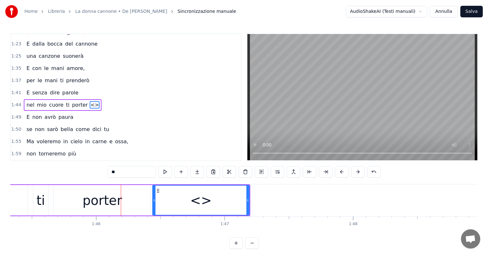
click at [137, 175] on input "**" at bounding box center [132, 172] width 48 height 12
type input "*"
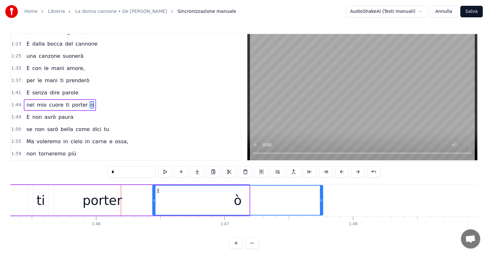
drag, startPoint x: 248, startPoint y: 199, endPoint x: 321, endPoint y: 199, distance: 73.5
click at [321, 199] on icon at bounding box center [321, 200] width 3 height 5
click at [26, 101] on span "nel" at bounding box center [30, 104] width 9 height 7
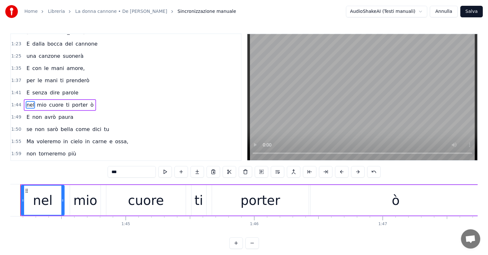
scroll to position [0, 13342]
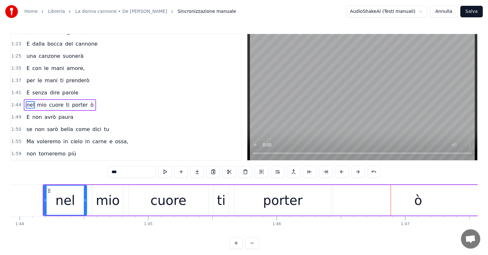
click at [289, 198] on div "porter" at bounding box center [282, 200] width 39 height 19
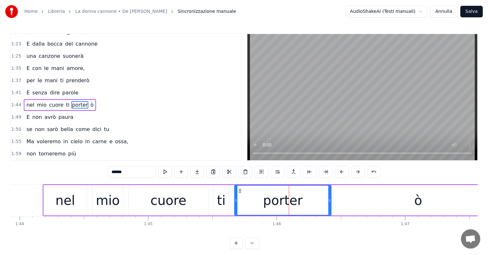
click at [365, 201] on div "ò" at bounding box center [418, 200] width 170 height 30
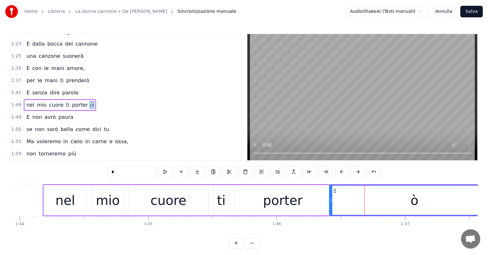
drag, startPoint x: 338, startPoint y: 190, endPoint x: 334, endPoint y: 190, distance: 3.5
click at [334, 190] on icon at bounding box center [334, 190] width 5 height 5
click at [72, 206] on div "nel" at bounding box center [66, 200] width 20 height 19
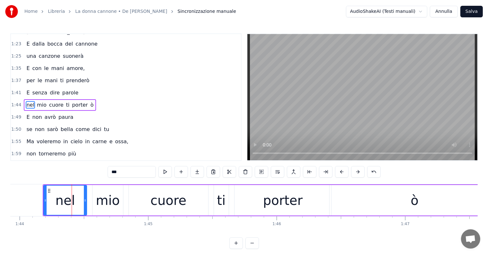
click at [381, 199] on div "ò" at bounding box center [414, 200] width 170 height 30
type input "*"
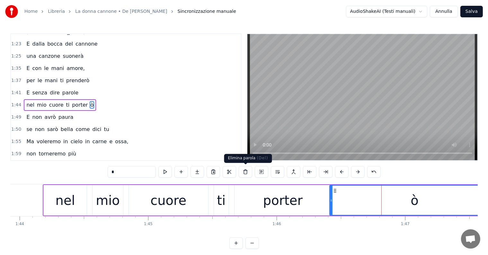
click at [249, 172] on button at bounding box center [244, 172] width 13 height 12
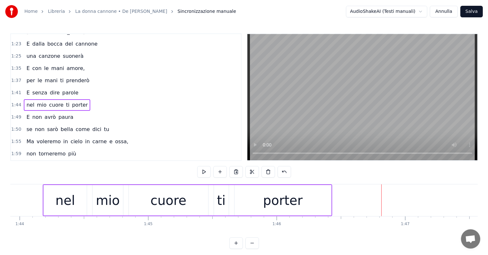
click at [295, 203] on div "porter" at bounding box center [282, 200] width 39 height 19
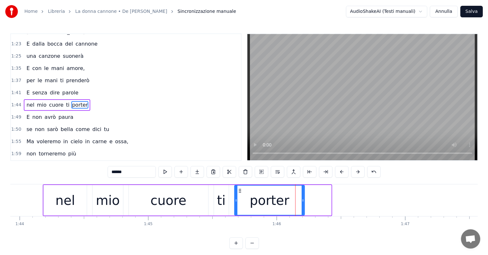
drag, startPoint x: 329, startPoint y: 201, endPoint x: 302, endPoint y: 200, distance: 26.7
click at [302, 200] on icon at bounding box center [302, 200] width 3 height 5
click at [288, 204] on div "porter" at bounding box center [269, 200] width 69 height 29
click at [293, 199] on div "porter" at bounding box center [269, 200] width 69 height 29
click at [196, 173] on button at bounding box center [196, 172] width 13 height 12
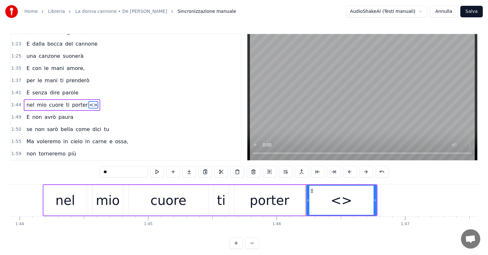
click at [134, 176] on input "**" at bounding box center [123, 172] width 48 height 12
type input "*"
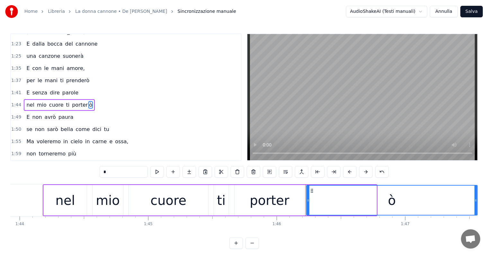
drag, startPoint x: 374, startPoint y: 199, endPoint x: 475, endPoint y: 200, distance: 100.8
click at [475, 200] on icon at bounding box center [475, 200] width 3 height 5
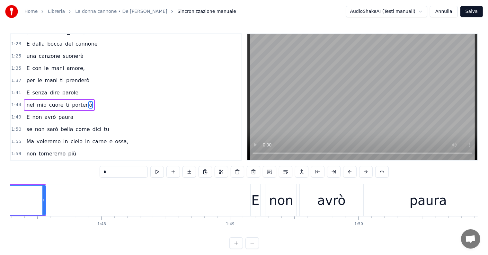
scroll to position [0, 13774]
click at [28, 101] on span "nel" at bounding box center [30, 104] width 9 height 7
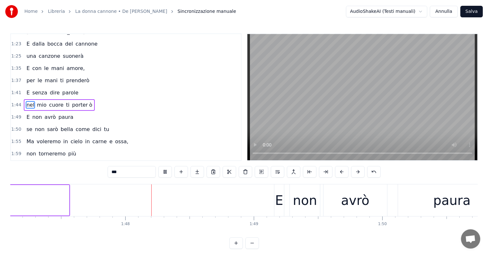
scroll to position [0, 13766]
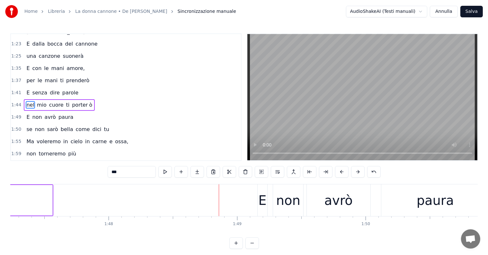
click at [44, 113] on span "avrò" at bounding box center [50, 116] width 13 height 7
type input "****"
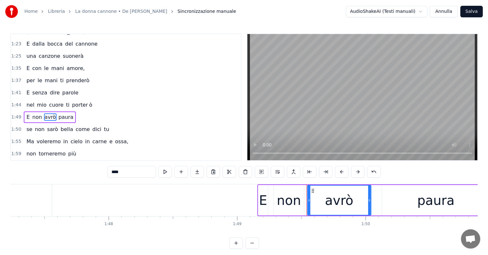
scroll to position [179, 0]
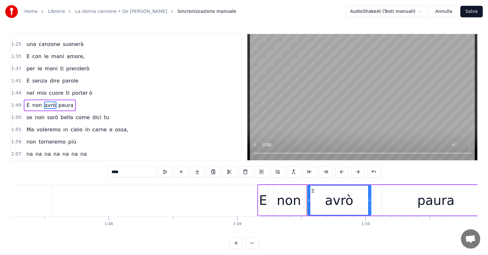
click at [33, 101] on div "E non avrò paura" at bounding box center [50, 105] width 52 height 12
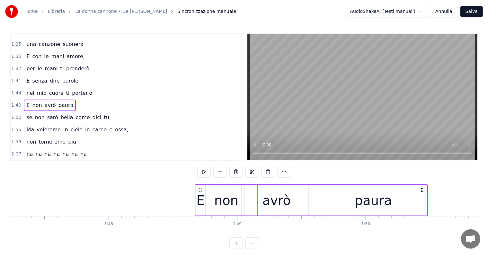
drag, startPoint x: 262, startPoint y: 189, endPoint x: 199, endPoint y: 186, distance: 62.7
click at [199, 186] on div "E non avrò paura" at bounding box center [310, 200] width 233 height 32
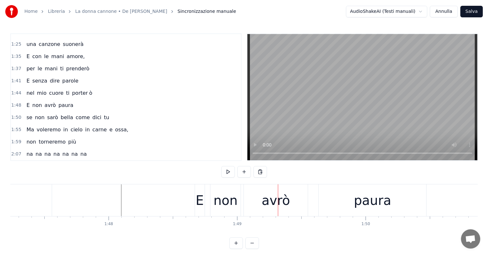
click at [39, 99] on div "E non avrò paura" at bounding box center [50, 105] width 52 height 12
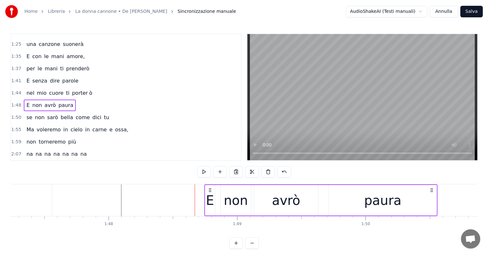
drag, startPoint x: 199, startPoint y: 188, endPoint x: 208, endPoint y: 187, distance: 9.3
click at [208, 187] on icon at bounding box center [209, 189] width 5 height 5
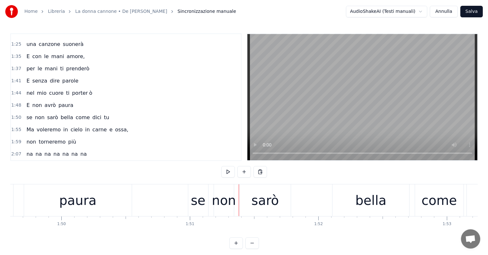
scroll to position [0, 14030]
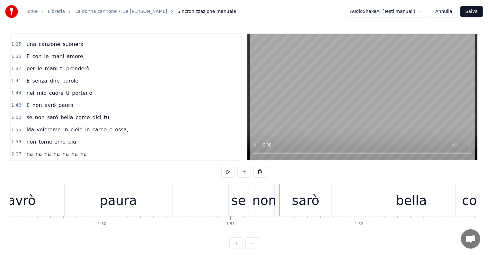
click at [38, 114] on div "se non sarò bella come dici tu" at bounding box center [68, 118] width 88 height 12
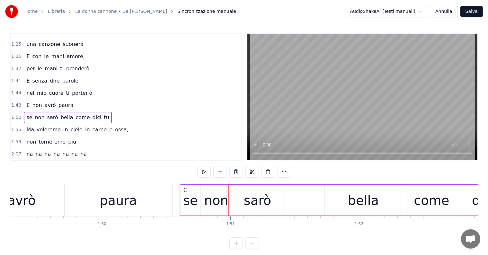
drag, startPoint x: 234, startPoint y: 189, endPoint x: 185, endPoint y: 184, distance: 49.0
click at [185, 184] on div "se non sarò bella come dici tu" at bounding box center [360, 200] width 362 height 32
click at [56, 199] on div "E non avrò paura" at bounding box center [56, 200] width 233 height 32
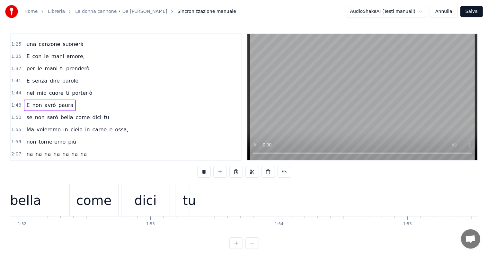
scroll to position [0, 14448]
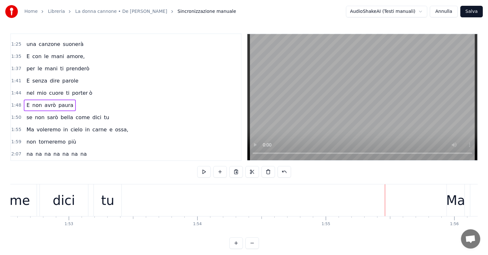
click at [65, 126] on div "Ma voleremo in cielo in carne e ossa," at bounding box center [77, 130] width 107 height 12
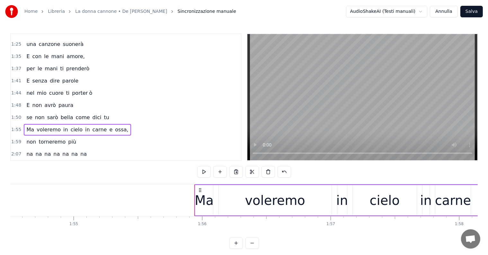
scroll to position [0, 14680]
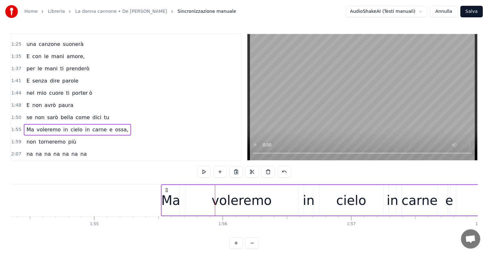
drag, startPoint x: 221, startPoint y: 189, endPoint x: 167, endPoint y: 187, distance: 53.9
click at [167, 187] on icon at bounding box center [166, 189] width 5 height 5
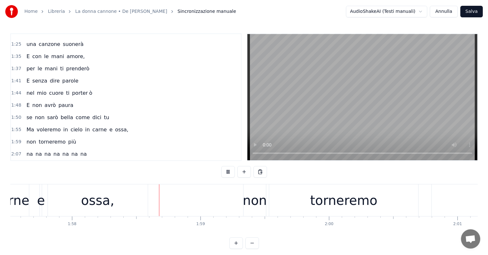
scroll to position [0, 15113]
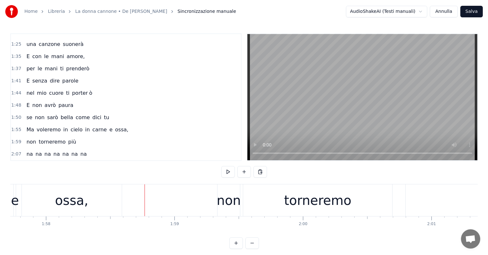
click at [35, 138] on div "1:59 non torneremo più" at bounding box center [126, 142] width 230 height 12
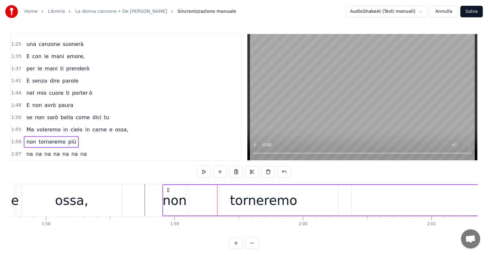
drag, startPoint x: 222, startPoint y: 188, endPoint x: 168, endPoint y: 185, distance: 54.7
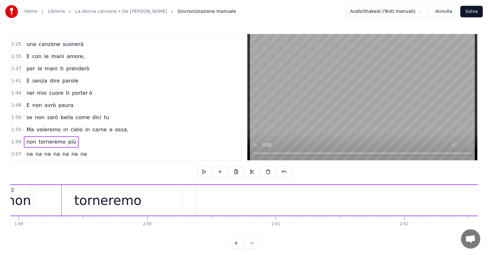
scroll to position [0, 15329]
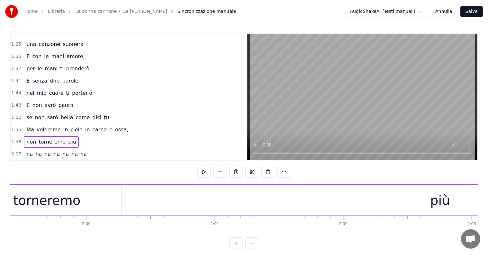
click at [438, 201] on div "più" at bounding box center [440, 200] width 20 height 19
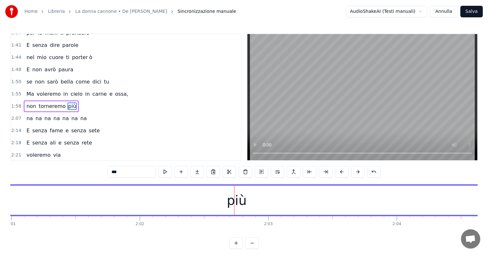
scroll to position [0, 15857]
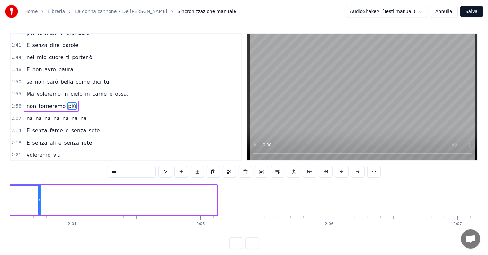
drag, startPoint x: 215, startPoint y: 192, endPoint x: 39, endPoint y: 192, distance: 176.2
click at [39, 192] on div at bounding box center [39, 200] width 3 height 29
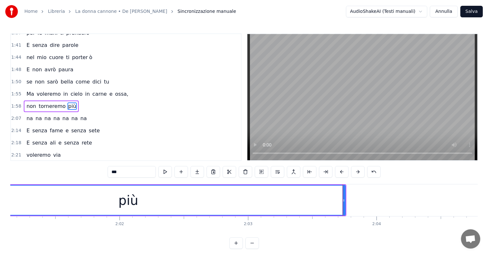
scroll to position [0, 15492]
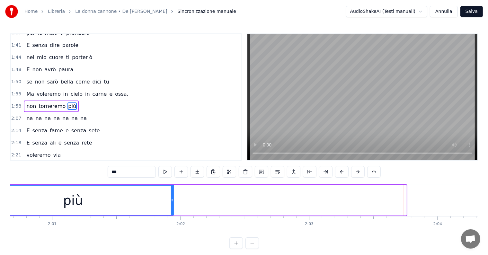
drag, startPoint x: 404, startPoint y: 192, endPoint x: 160, endPoint y: 192, distance: 243.9
click at [171, 192] on div at bounding box center [172, 200] width 3 height 29
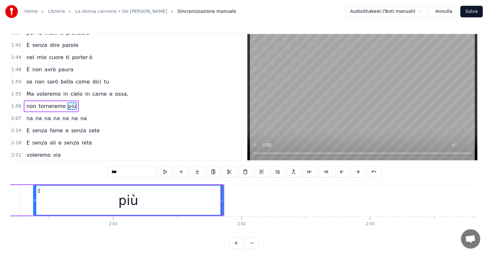
scroll to position [0, 15350]
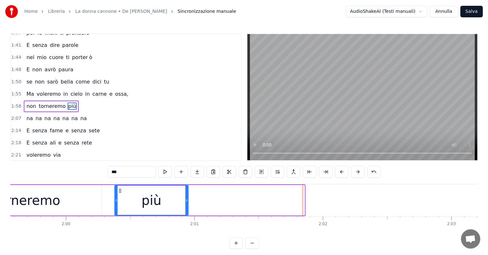
drag, startPoint x: 304, startPoint y: 193, endPoint x: 186, endPoint y: 194, distance: 117.8
click at [186, 194] on div at bounding box center [186, 200] width 3 height 29
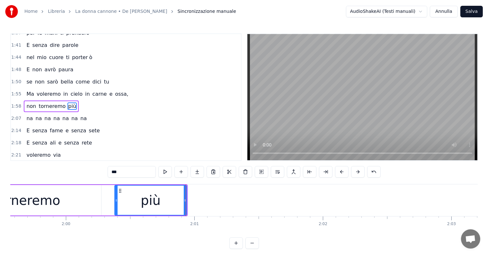
click at [160, 203] on div "più" at bounding box center [151, 200] width 72 height 29
click at [136, 168] on input "***" at bounding box center [132, 172] width 48 height 12
type input "**"
click at [175, 201] on div "pi" at bounding box center [151, 200] width 72 height 29
click at [199, 172] on button at bounding box center [196, 172] width 13 height 12
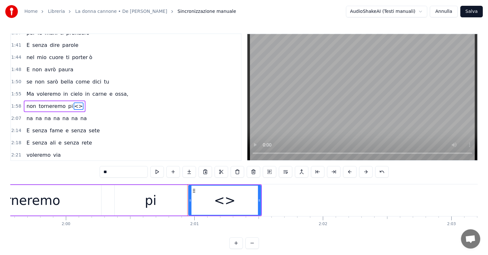
click at [127, 171] on input "**" at bounding box center [123, 172] width 48 height 12
type input "*"
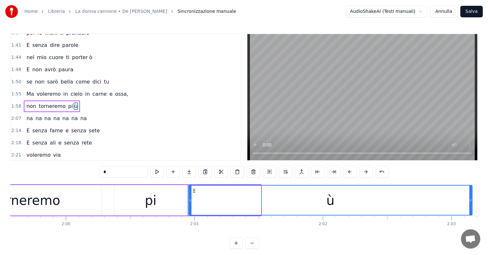
drag, startPoint x: 259, startPoint y: 197, endPoint x: 472, endPoint y: 198, distance: 212.5
click at [471, 198] on icon at bounding box center [470, 200] width 3 height 5
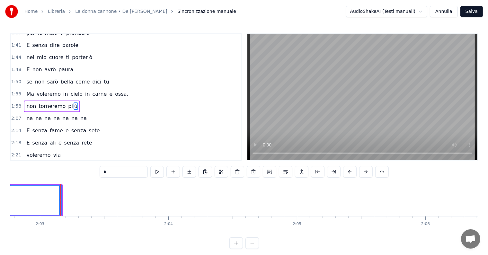
scroll to position [0, 15778]
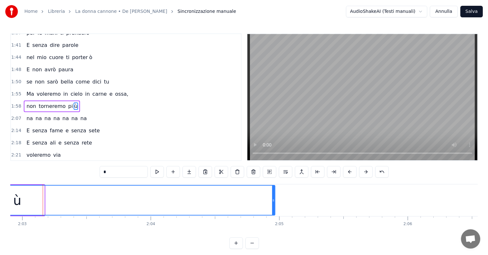
drag, startPoint x: 43, startPoint y: 193, endPoint x: 273, endPoint y: 193, distance: 230.4
click at [273, 193] on div at bounding box center [273, 200] width 3 height 29
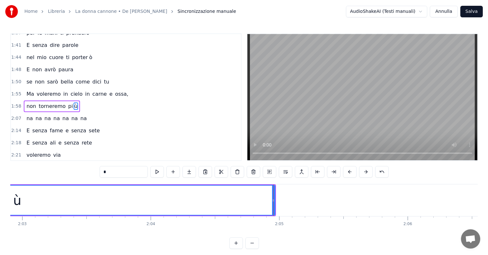
type input "*"
click at [32, 89] on div "Ma voleremo in cielo in carne e ossa," at bounding box center [77, 94] width 107 height 12
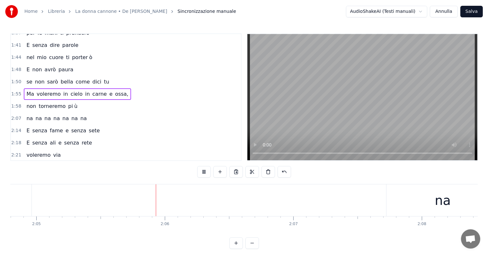
scroll to position [0, 16046]
click at [40, 113] on div "na na na na na na na" at bounding box center [56, 119] width 65 height 12
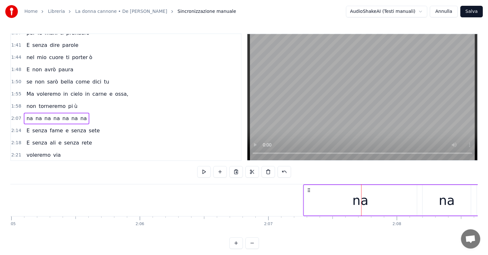
drag, startPoint x: 366, startPoint y: 189, endPoint x: 308, endPoint y: 189, distance: 58.1
click at [308, 189] on icon at bounding box center [308, 189] width 5 height 5
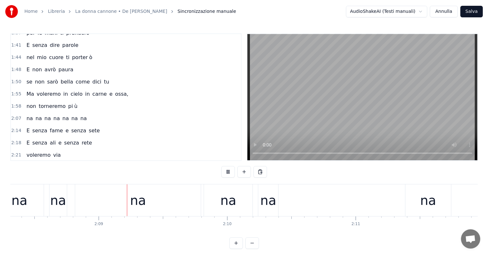
scroll to position [0, 16473]
click at [413, 207] on div "na" at bounding box center [428, 200] width 46 height 32
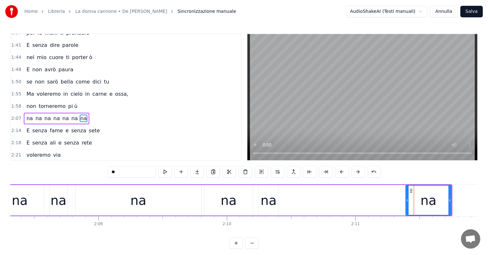
scroll to position [226, 0]
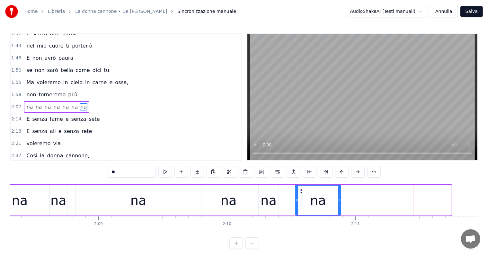
drag, startPoint x: 410, startPoint y: 189, endPoint x: 300, endPoint y: 194, distance: 110.5
click at [300, 194] on div "na" at bounding box center [317, 200] width 45 height 29
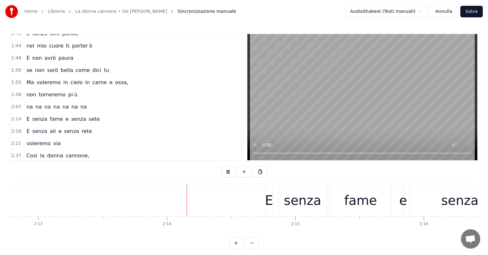
scroll to position [0, 17122]
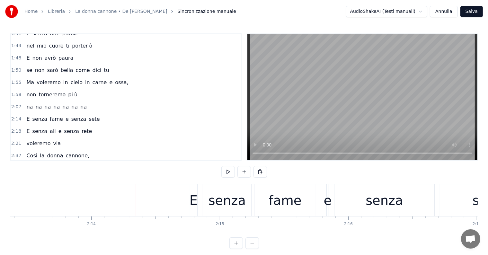
click at [38, 113] on div "E senza fame e senza sete" at bounding box center [63, 119] width 78 height 12
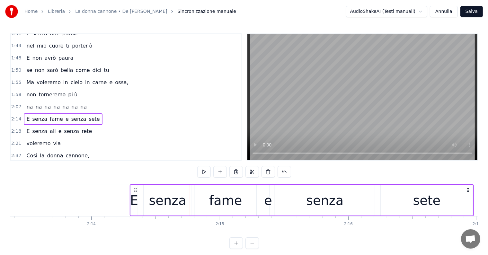
drag, startPoint x: 195, startPoint y: 189, endPoint x: 135, endPoint y: 187, distance: 60.1
click at [135, 187] on div "E senza fame e senza sete" at bounding box center [301, 200] width 344 height 32
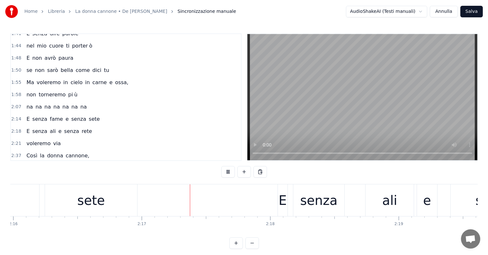
scroll to position [0, 17535]
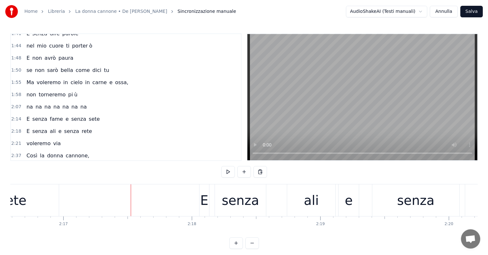
click at [41, 125] on div "E senza ali e senza rete" at bounding box center [59, 131] width 71 height 12
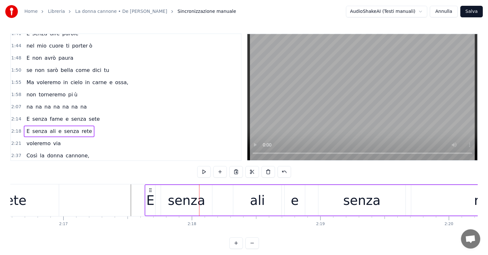
drag, startPoint x: 204, startPoint y: 187, endPoint x: 150, endPoint y: 186, distance: 54.6
click at [150, 186] on div "E senza ali e senza rete" at bounding box center [353, 200] width 419 height 32
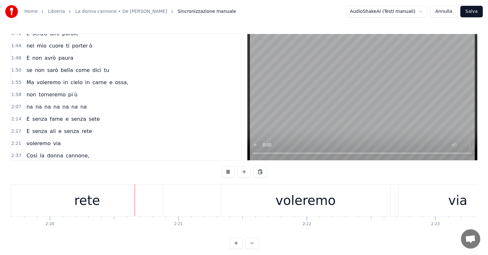
scroll to position [0, 17946]
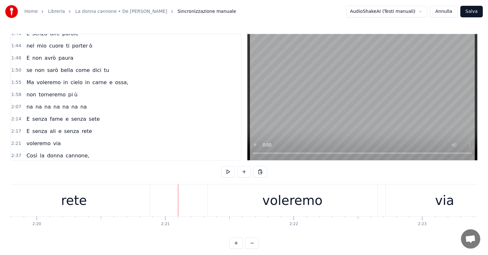
click at [106, 198] on div "rete" at bounding box center [73, 200] width 151 height 32
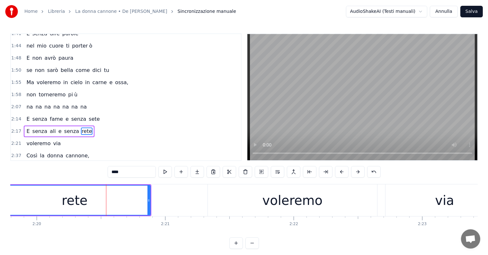
scroll to position [250, 0]
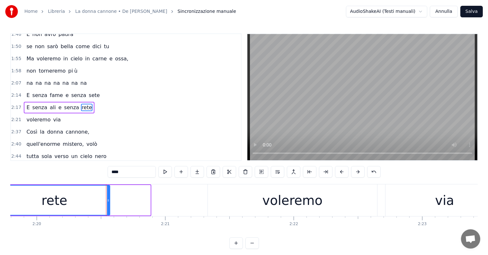
drag, startPoint x: 149, startPoint y: 193, endPoint x: 108, endPoint y: 190, distance: 40.8
click at [108, 190] on div at bounding box center [108, 200] width 3 height 29
click at [48, 114] on div "voleremo via" at bounding box center [43, 120] width 39 height 12
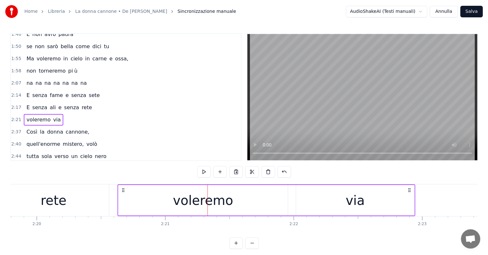
drag, startPoint x: 212, startPoint y: 189, endPoint x: 123, endPoint y: 185, distance: 89.9
click at [123, 185] on div "voleremo via" at bounding box center [266, 200] width 298 height 32
click at [28, 90] on div "E senza fame e senza sete" at bounding box center [63, 96] width 78 height 12
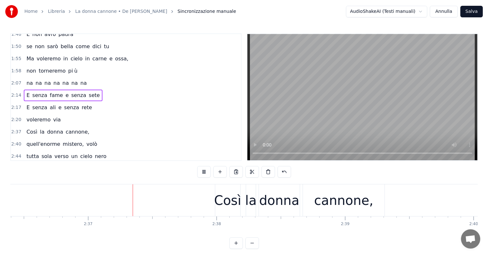
scroll to position [0, 20090]
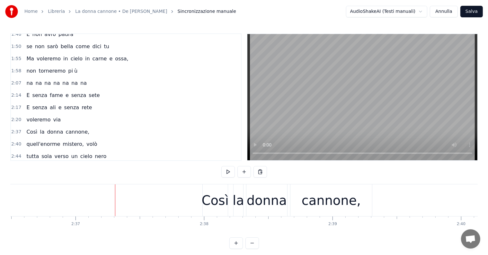
click at [45, 126] on div "Così la donna cannone," at bounding box center [58, 132] width 68 height 12
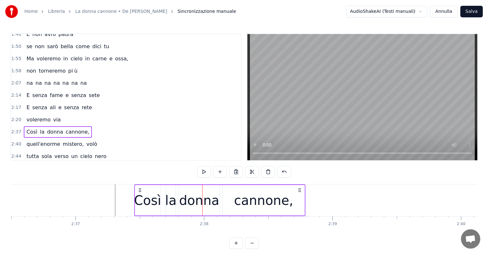
drag, startPoint x: 209, startPoint y: 190, endPoint x: 141, endPoint y: 184, distance: 68.3
click at [43, 138] on div "quell'enorme mistero, volò" at bounding box center [62, 144] width 76 height 12
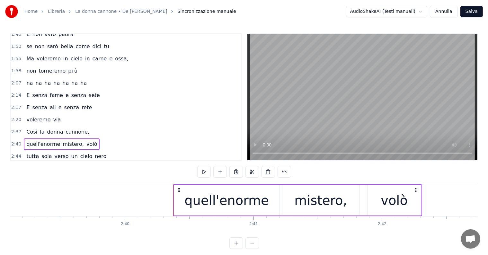
scroll to position [0, 20365]
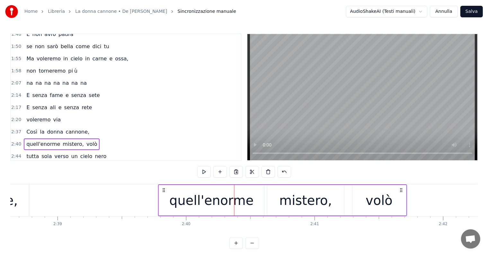
drag, startPoint x: 238, startPoint y: 188, endPoint x: 162, endPoint y: 181, distance: 76.4
click at [162, 181] on div "0:29 Butterò questo mio enorme cuore tra le stelle un giorno 0:33 Giuro che lo …" at bounding box center [243, 140] width 467 height 215
click at [41, 151] on div "tutta sola verso un cielo nero" at bounding box center [66, 157] width 85 height 12
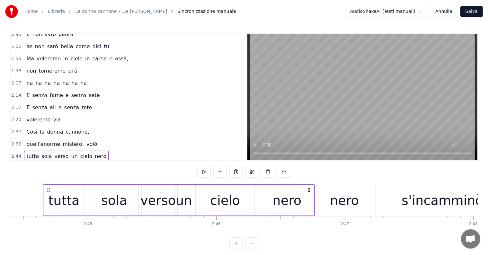
scroll to position [0, 20771]
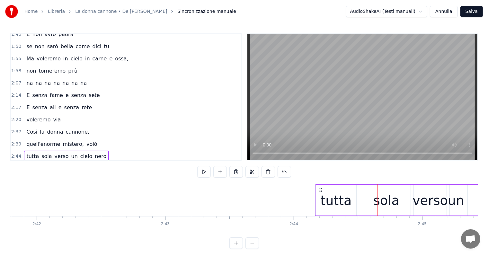
drag, startPoint x: 382, startPoint y: 189, endPoint x: 320, endPoint y: 191, distance: 62.6
click at [320, 191] on icon at bounding box center [319, 189] width 5 height 5
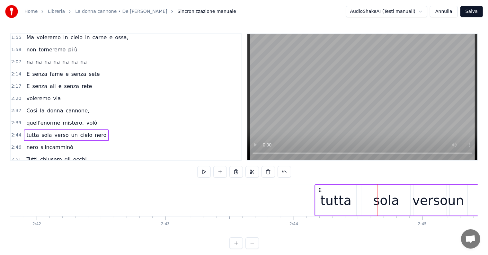
scroll to position [314, 0]
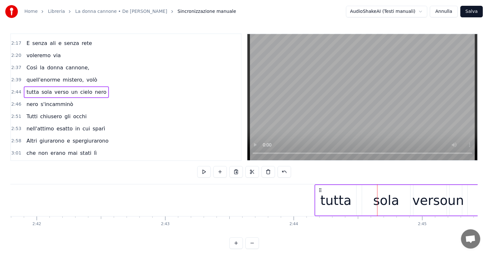
click at [34, 99] on div "[PERSON_NAME] s'incamminò" at bounding box center [50, 105] width 52 height 12
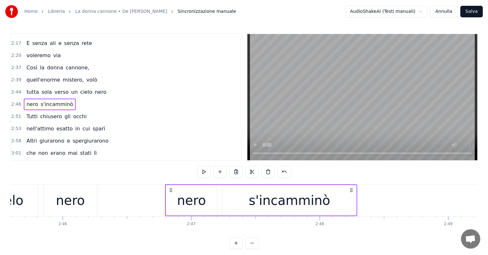
scroll to position [0, 21217]
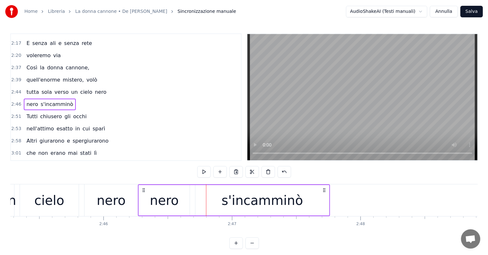
drag, startPoint x: 211, startPoint y: 188, endPoint x: 142, endPoint y: 187, distance: 68.0
click at [142, 187] on icon at bounding box center [143, 189] width 5 height 5
click at [41, 111] on div "Tutti chiusero gli occhi" at bounding box center [56, 117] width 65 height 12
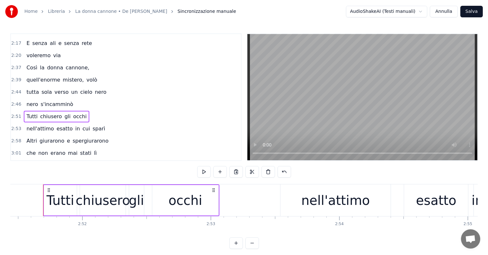
scroll to position [0, 21847]
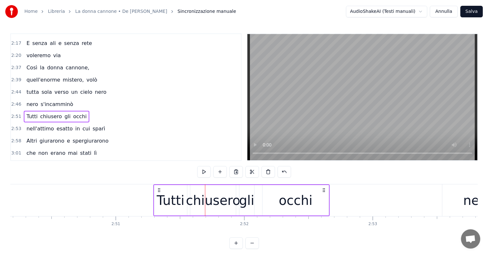
drag, startPoint x: 210, startPoint y: 189, endPoint x: 159, endPoint y: 191, distance: 51.7
click at [159, 191] on icon at bounding box center [158, 189] width 5 height 5
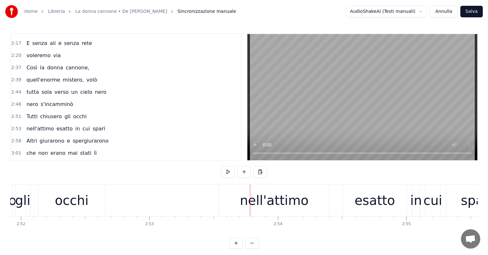
scroll to position [0, 22030]
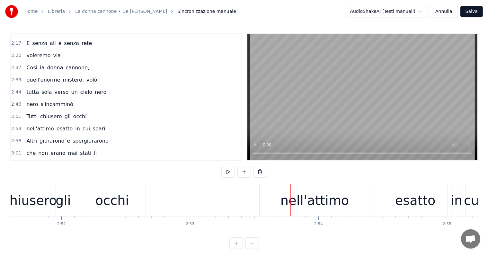
click at [43, 123] on div "nell'attimo esatto in cui sparì" at bounding box center [66, 129] width 84 height 12
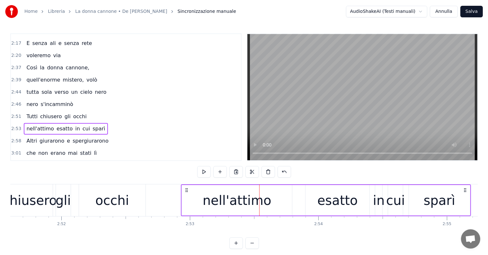
drag, startPoint x: 265, startPoint y: 189, endPoint x: 187, endPoint y: 183, distance: 78.2
click at [187, 183] on div "0:29 Butterò questo mio enorme cuore tra le stelle un giorno 0:33 Giuro che lo …" at bounding box center [243, 140] width 467 height 215
click at [111, 193] on div "occhi" at bounding box center [112, 200] width 34 height 19
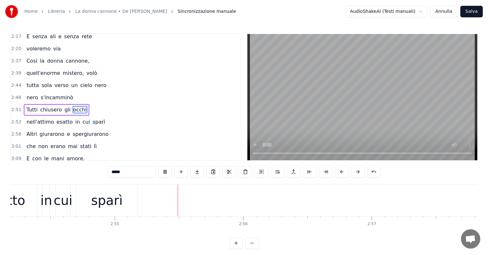
scroll to position [0, 22435]
click at [53, 128] on div "Altri giurarono e spergiurarono" at bounding box center [67, 134] width 87 height 12
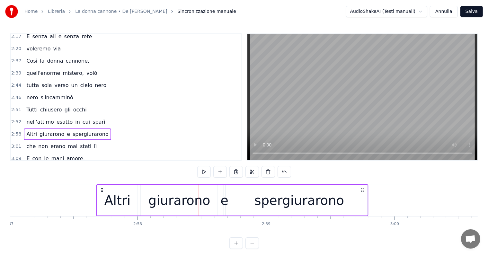
scroll to position [0, 22720]
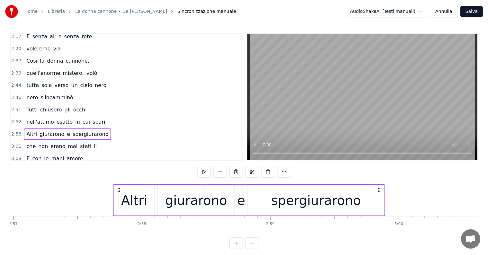
drag, startPoint x: 168, startPoint y: 188, endPoint x: 118, endPoint y: 183, distance: 49.4
click at [118, 183] on div "0:29 Butterò questo mio enorme cuore tra le stelle un giorno 0:33 Giuro che lo …" at bounding box center [243, 140] width 467 height 215
click at [50, 141] on div "che non erano mai stati lì" at bounding box center [61, 147] width 75 height 12
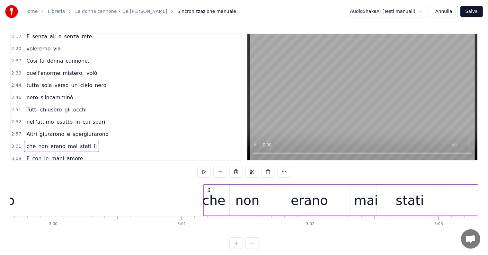
scroll to position [0, 22984]
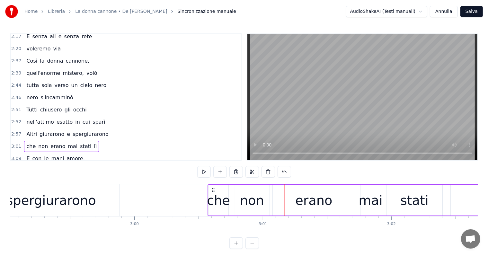
drag, startPoint x: 285, startPoint y: 189, endPoint x: 212, endPoint y: 184, distance: 73.0
click at [212, 184] on div "che non erano mai stati lì" at bounding box center [366, 200] width 318 height 32
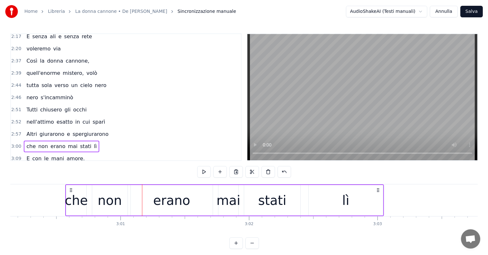
click at [43, 153] on div "E con le mani amore," at bounding box center [55, 159] width 63 height 12
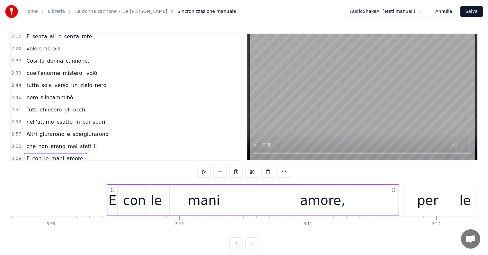
scroll to position [0, 24121]
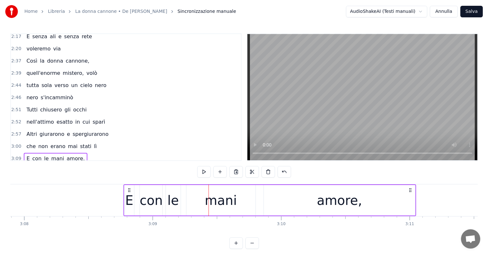
drag, startPoint x: 214, startPoint y: 190, endPoint x: 129, endPoint y: 183, distance: 85.4
click at [129, 183] on div "0:29 Butterò questo mio enorme cuore tra le stelle un giorno 0:33 Giuro che lo …" at bounding box center [243, 140] width 467 height 215
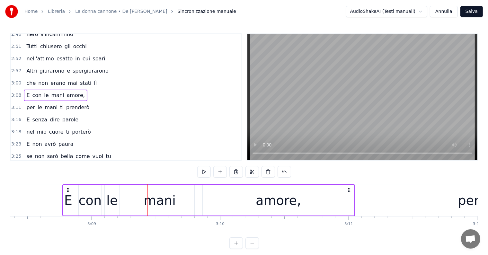
scroll to position [385, 0]
click at [39, 101] on div "per le mani ti prenderò" at bounding box center [58, 107] width 68 height 12
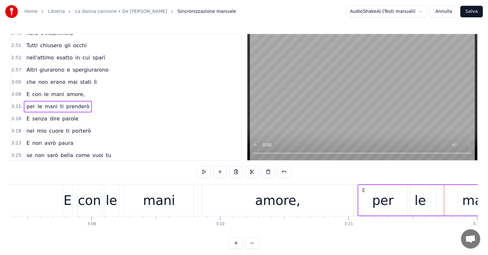
drag, startPoint x: 448, startPoint y: 190, endPoint x: 362, endPoint y: 186, distance: 86.1
click at [37, 113] on div "E senza dire parole" at bounding box center [52, 119] width 57 height 12
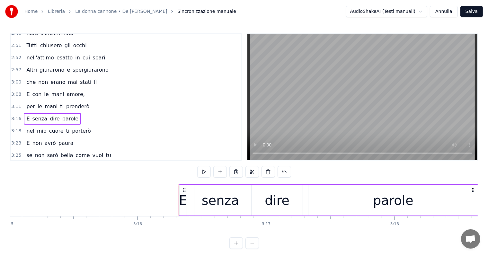
scroll to position [0, 24974]
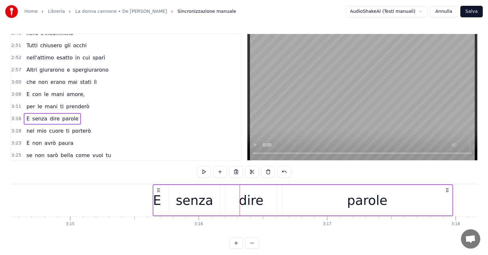
drag, startPoint x: 227, startPoint y: 189, endPoint x: 157, endPoint y: 189, distance: 70.0
click at [157, 189] on icon at bounding box center [158, 189] width 5 height 5
click at [45, 125] on div "nel mio cuore ti porterò" at bounding box center [58, 131] width 69 height 12
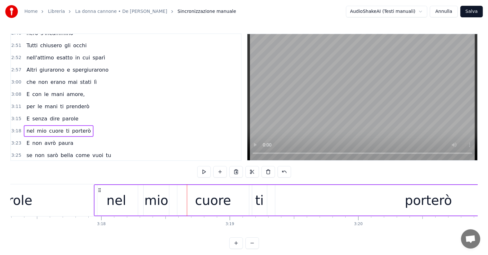
scroll to position [0, 25323]
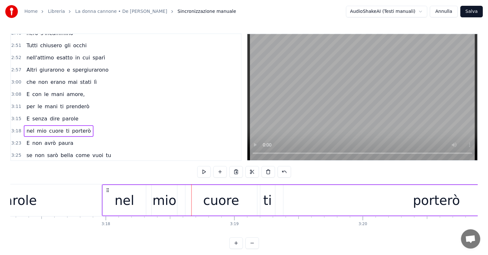
drag, startPoint x: 178, startPoint y: 188, endPoint x: 105, endPoint y: 181, distance: 73.5
click at [105, 181] on div "0:29 Butterò questo mio enorme cuore tra le stelle un giorno 0:33 Giuro che lo …" at bounding box center [243, 140] width 467 height 215
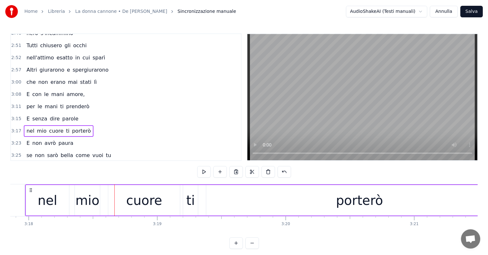
scroll to position [0, 25542]
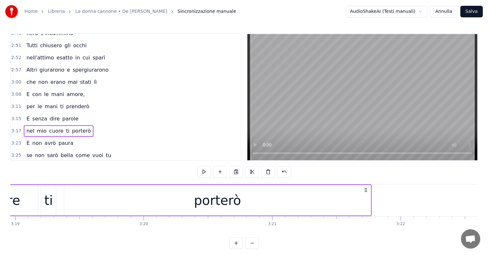
click at [190, 204] on div "porterò" at bounding box center [217, 200] width 306 height 30
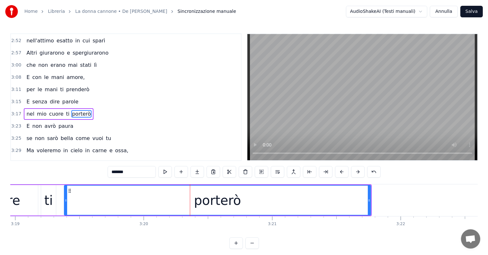
scroll to position [403, 0]
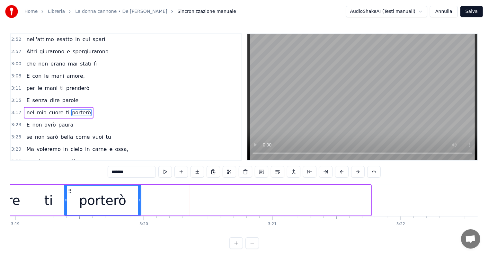
drag, startPoint x: 369, startPoint y: 196, endPoint x: 139, endPoint y: 184, distance: 230.1
click at [139, 184] on div "0:29 Butterò questo mio enorme cuore tra le stelle un giorno 0:33 Giuro che lo …" at bounding box center [243, 140] width 467 height 215
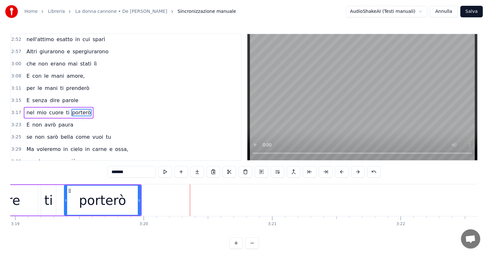
click at [134, 170] on input "*******" at bounding box center [132, 172] width 48 height 12
type input "******"
click at [123, 202] on div "porter" at bounding box center [102, 200] width 75 height 29
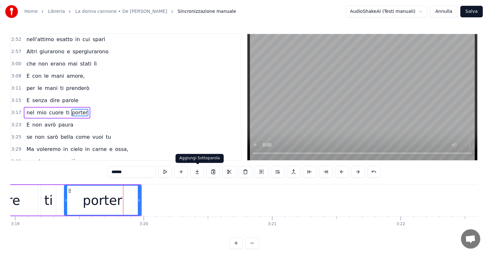
click at [199, 170] on button at bounding box center [196, 172] width 13 height 12
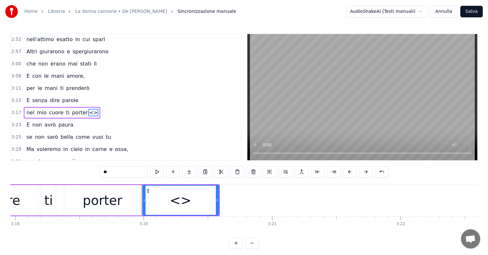
click at [123, 172] on input "**" at bounding box center [123, 172] width 48 height 12
type input "*"
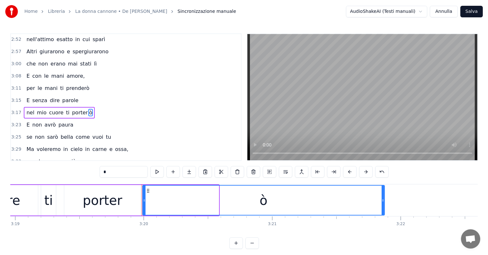
drag, startPoint x: 217, startPoint y: 199, endPoint x: 383, endPoint y: 207, distance: 165.8
click at [383, 207] on div at bounding box center [382, 200] width 3 height 29
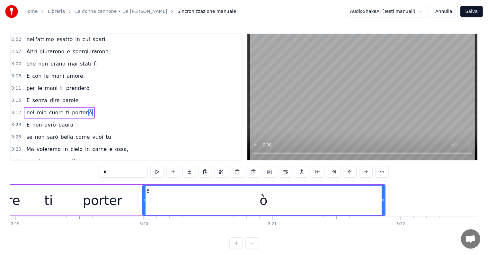
click at [38, 121] on span "non" at bounding box center [37, 124] width 11 height 7
type input "***"
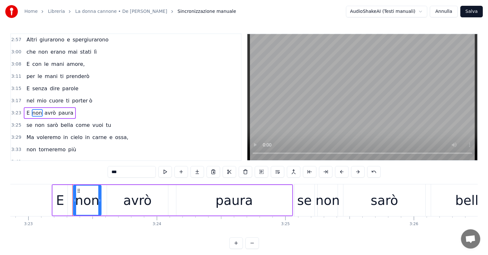
scroll to position [0, 26072]
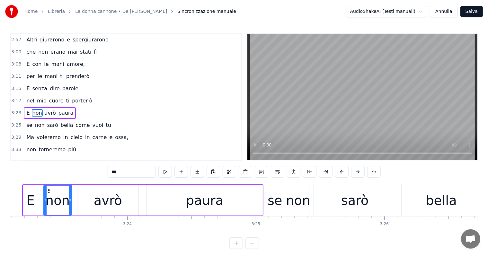
click at [33, 132] on div "Ma voleremo in cielo in carne e ossa," at bounding box center [77, 138] width 107 height 12
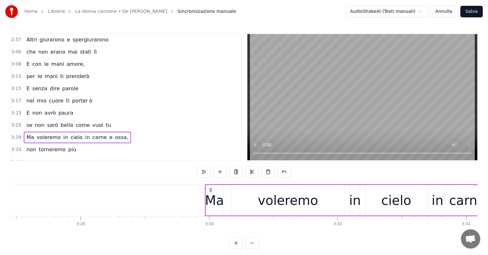
scroll to position [0, 26720]
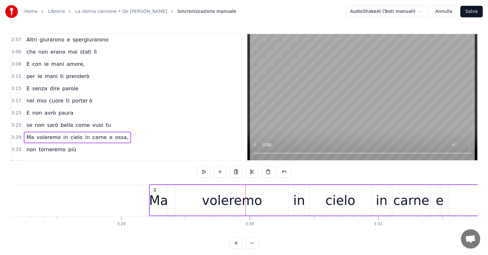
drag, startPoint x: 250, startPoint y: 190, endPoint x: 153, endPoint y: 190, distance: 96.3
click at [154, 190] on circle at bounding box center [154, 190] width 0 height 0
click at [43, 144] on div "non torneremo più" at bounding box center [51, 150] width 55 height 12
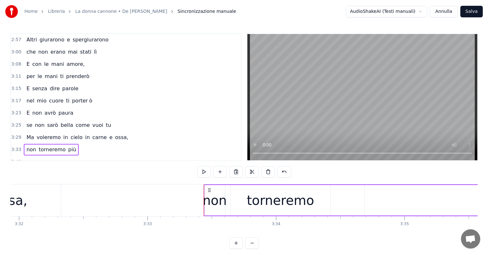
scroll to position [0, 27167]
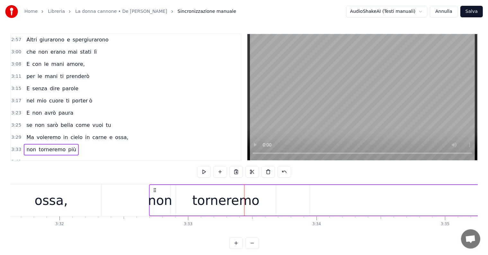
drag, startPoint x: 250, startPoint y: 189, endPoint x: 155, endPoint y: 185, distance: 95.1
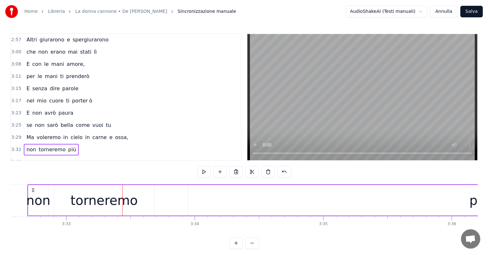
scroll to position [0, 27349]
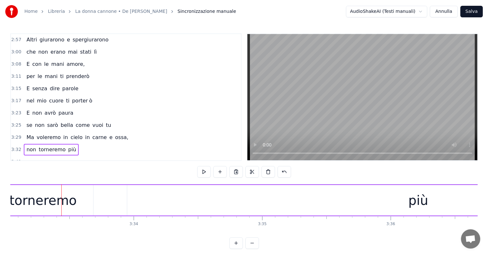
click at [404, 207] on div "più" at bounding box center [418, 200] width 582 height 30
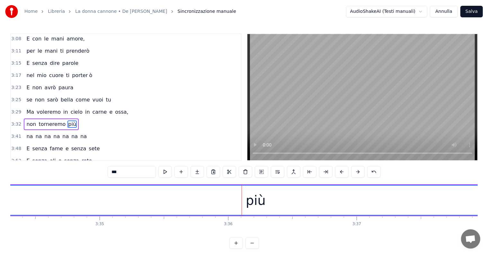
scroll to position [0, 27674]
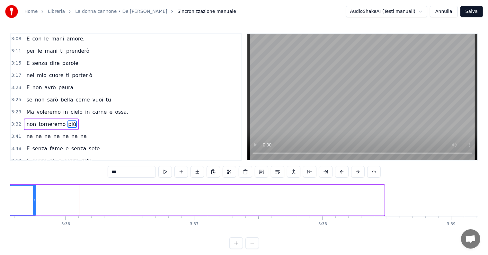
drag, startPoint x: 383, startPoint y: 191, endPoint x: 30, endPoint y: 203, distance: 352.3
click at [33, 203] on div at bounding box center [34, 200] width 3 height 29
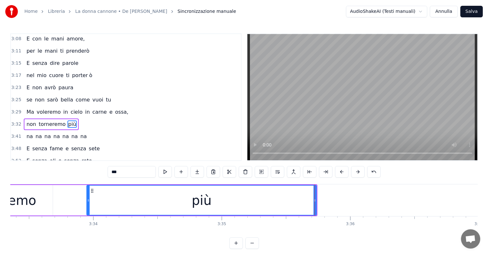
scroll to position [0, 27349]
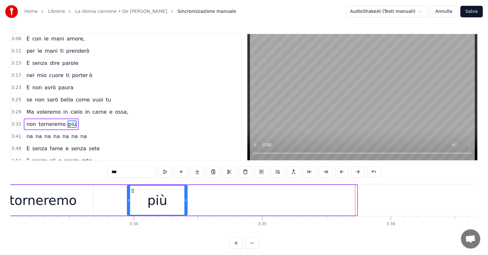
drag, startPoint x: 356, startPoint y: 195, endPoint x: 186, endPoint y: 196, distance: 169.5
click at [186, 196] on div at bounding box center [185, 200] width 3 height 29
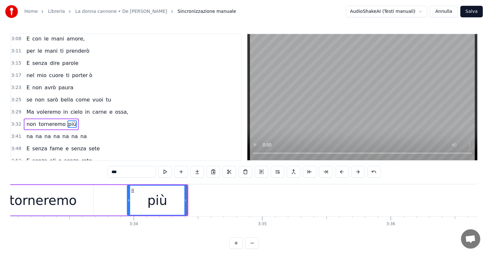
click at [171, 203] on div "più" at bounding box center [156, 200] width 59 height 29
click at [130, 170] on input "***" at bounding box center [132, 172] width 48 height 12
click at [128, 172] on input "**" at bounding box center [132, 172] width 48 height 12
type input "**"
click at [172, 201] on div "pi" at bounding box center [156, 200] width 59 height 29
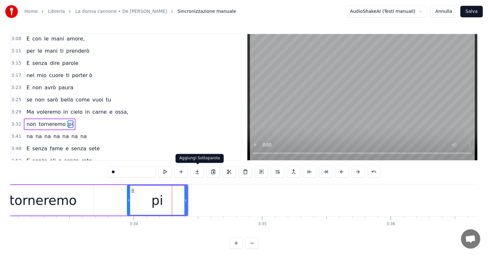
click at [199, 171] on button at bounding box center [196, 172] width 13 height 12
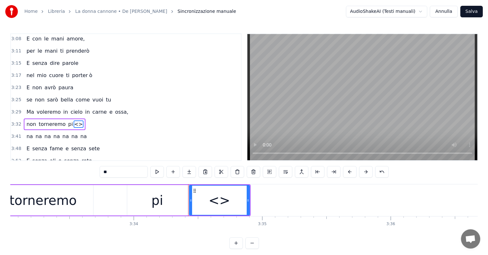
click at [125, 172] on input "**" at bounding box center [123, 172] width 48 height 12
type input "*"
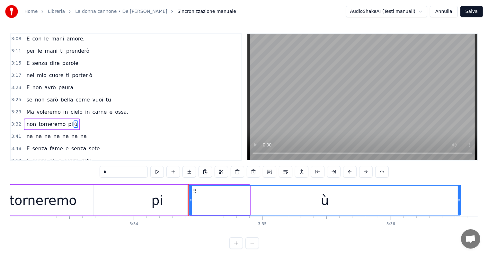
drag, startPoint x: 248, startPoint y: 199, endPoint x: 459, endPoint y: 199, distance: 210.9
click at [459, 199] on icon at bounding box center [458, 200] width 3 height 5
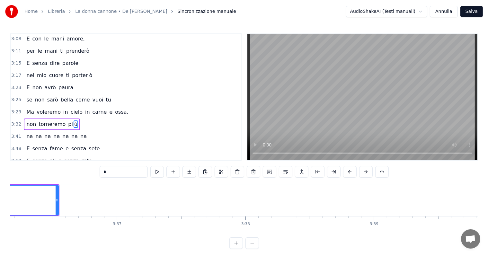
scroll to position [0, 27765]
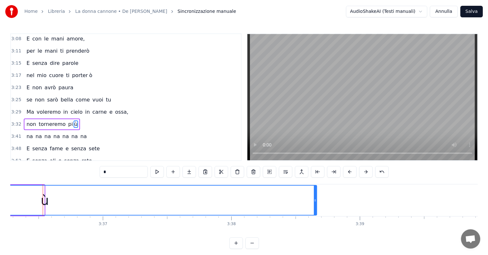
drag, startPoint x: 42, startPoint y: 191, endPoint x: 314, endPoint y: 194, distance: 272.2
click at [314, 194] on div at bounding box center [315, 200] width 3 height 29
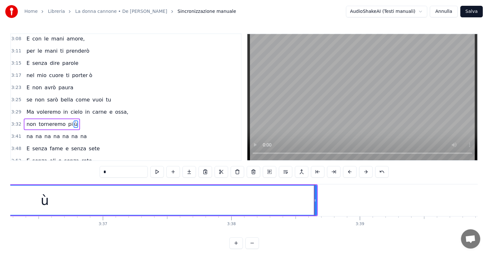
type input "*"
click at [62, 131] on div "na na na na na na na" at bounding box center [56, 137] width 65 height 12
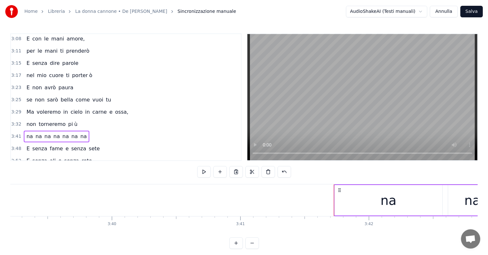
scroll to position [0, 28161]
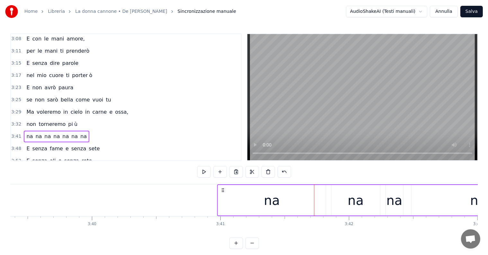
drag, startPoint x: 318, startPoint y: 189, endPoint x: 221, endPoint y: 189, distance: 96.9
click at [221, 189] on icon at bounding box center [222, 189] width 5 height 5
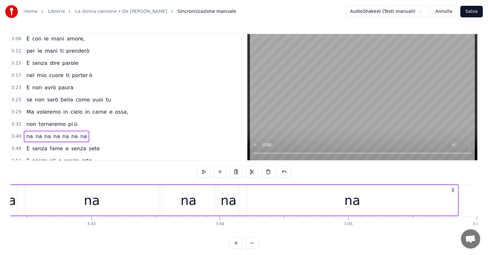
scroll to position [0, 28588]
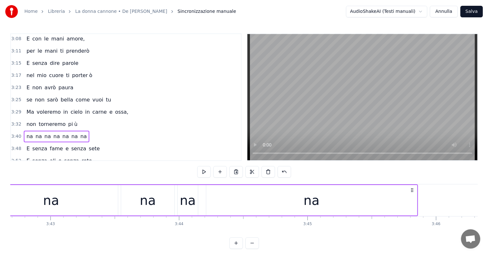
click at [317, 207] on div "na" at bounding box center [311, 200] width 16 height 19
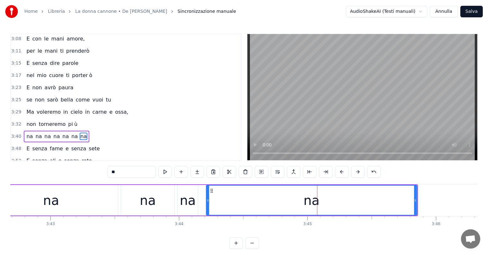
drag, startPoint x: 416, startPoint y: 198, endPoint x: 352, endPoint y: 198, distance: 63.9
click at [352, 198] on div "na" at bounding box center [311, 200] width 211 height 30
click at [267, 201] on div "na" at bounding box center [311, 200] width 210 height 29
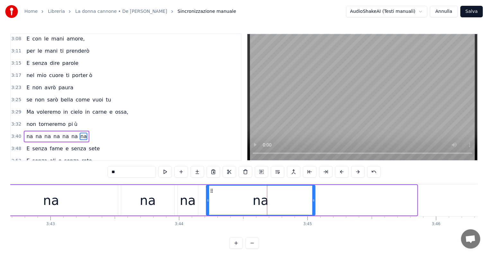
drag, startPoint x: 415, startPoint y: 192, endPoint x: 312, endPoint y: 192, distance: 103.0
click at [312, 192] on div at bounding box center [313, 200] width 3 height 29
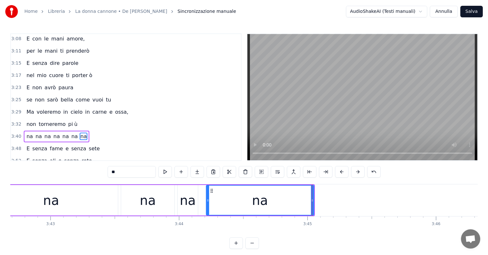
click at [37, 143] on div "E senza fame e senza sete" at bounding box center [63, 149] width 78 height 12
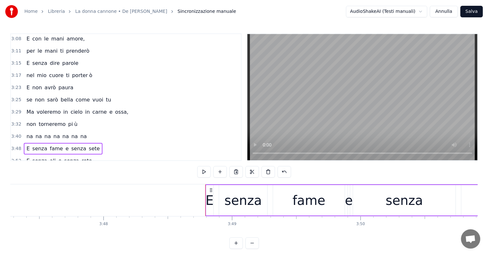
scroll to position [0, 29075]
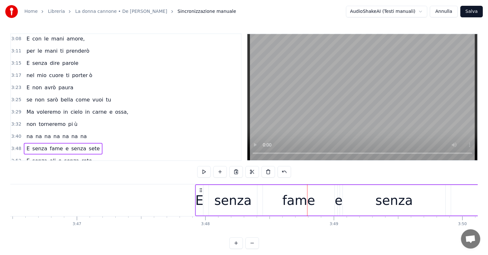
drag, startPoint x: 311, startPoint y: 190, endPoint x: 199, endPoint y: 183, distance: 112.2
click at [199, 183] on div "0:29 Butterò questo mio enorme cuore tra le stelle un giorno 0:33 Giuro che lo …" at bounding box center [243, 140] width 467 height 215
click at [50, 155] on div "E senza ali e senza rete" at bounding box center [59, 161] width 71 height 12
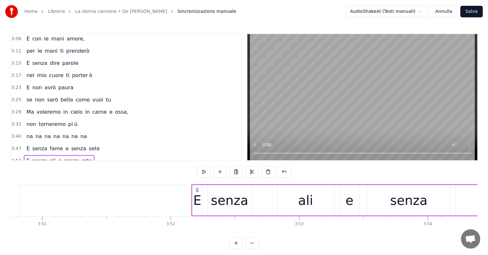
scroll to position [0, 29583]
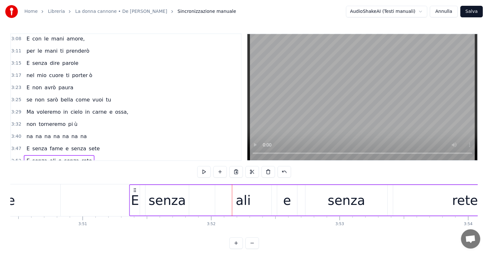
drag, startPoint x: 237, startPoint y: 188, endPoint x: 134, endPoint y: 189, distance: 102.7
click at [134, 189] on icon at bounding box center [134, 189] width 5 height 5
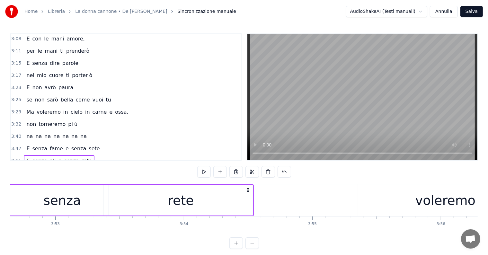
scroll to position [0, 29887]
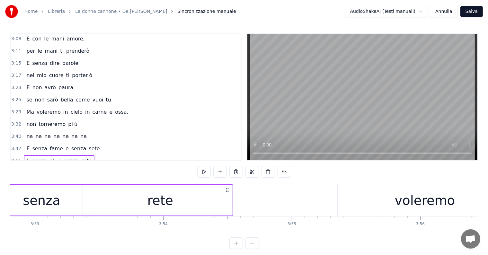
click at [157, 196] on div "rete" at bounding box center [160, 200] width 26 height 19
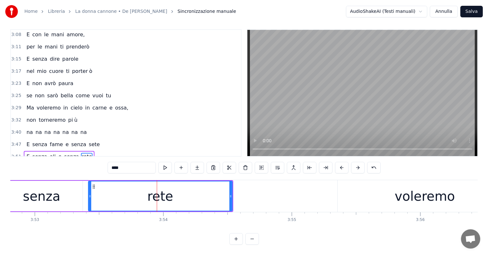
click at [40, 163] on div "voleremo via" at bounding box center [43, 169] width 39 height 12
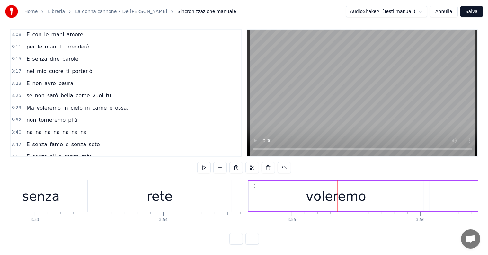
drag, startPoint x: 343, startPoint y: 179, endPoint x: 253, endPoint y: 180, distance: 89.5
click at [253, 183] on icon at bounding box center [253, 185] width 5 height 5
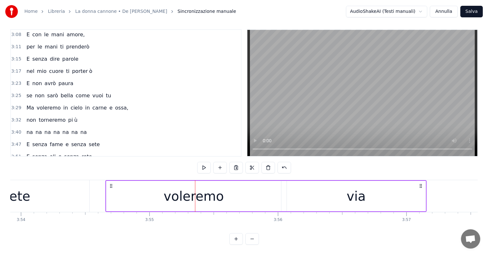
click at [357, 191] on div "via" at bounding box center [355, 195] width 19 height 19
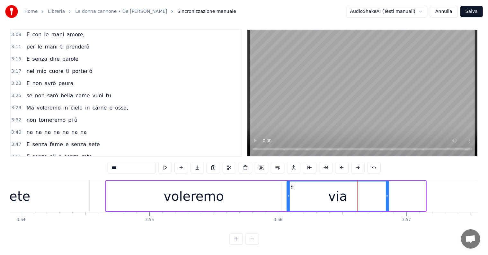
drag, startPoint x: 424, startPoint y: 190, endPoint x: 386, endPoint y: 191, distance: 37.3
click at [386, 194] on icon at bounding box center [386, 196] width 3 height 5
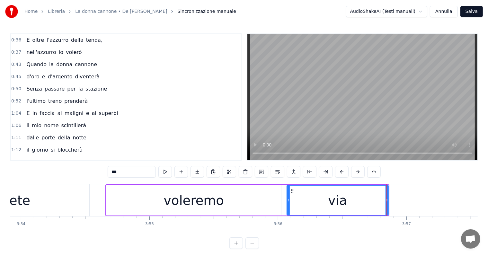
scroll to position [0, 0]
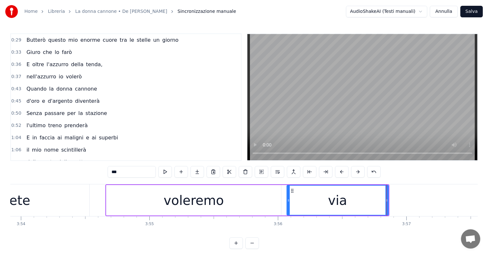
click at [29, 43] on span "Butterò" at bounding box center [36, 39] width 21 height 7
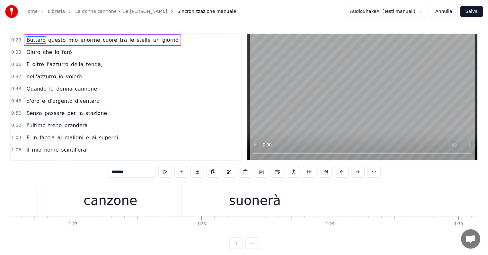
scroll to position [0, 11086]
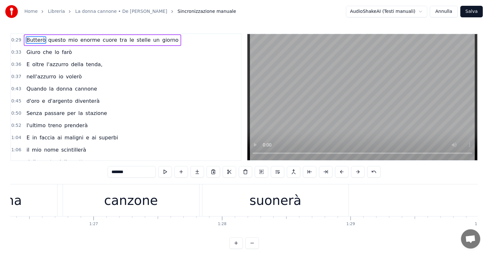
click at [177, 200] on div "canzone" at bounding box center [131, 200] width 136 height 32
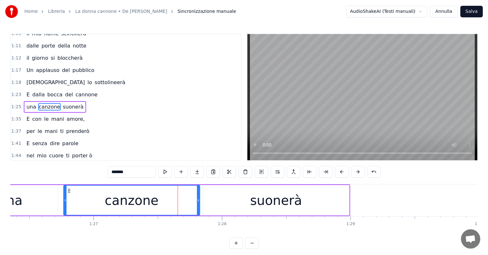
scroll to position [120, 0]
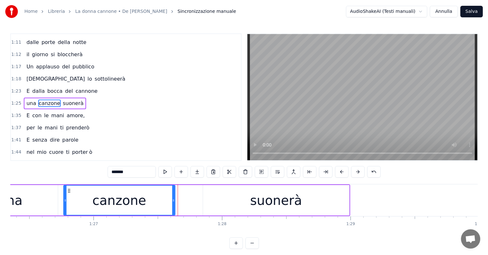
drag, startPoint x: 196, startPoint y: 200, endPoint x: 171, endPoint y: 198, distance: 25.1
click at [172, 198] on icon at bounding box center [173, 200] width 3 height 5
click at [227, 208] on div "suonerà" at bounding box center [276, 200] width 146 height 30
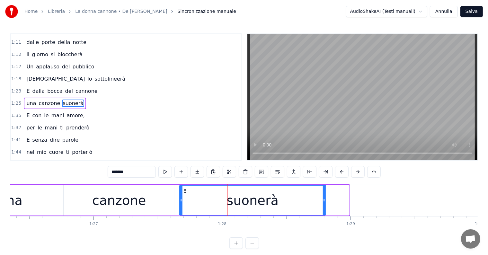
drag, startPoint x: 208, startPoint y: 189, endPoint x: 184, endPoint y: 187, distance: 23.9
click at [184, 187] on div "suonerà" at bounding box center [252, 200] width 146 height 29
drag, startPoint x: 324, startPoint y: 198, endPoint x: 310, endPoint y: 198, distance: 13.5
click at [310, 198] on icon at bounding box center [310, 200] width 3 height 5
click at [27, 89] on span "E" at bounding box center [28, 90] width 4 height 7
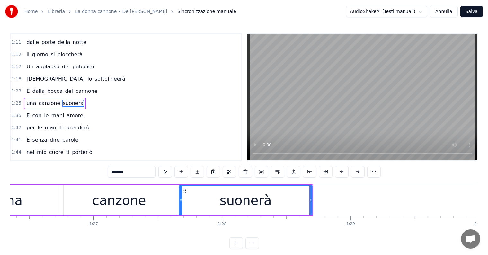
type input "*"
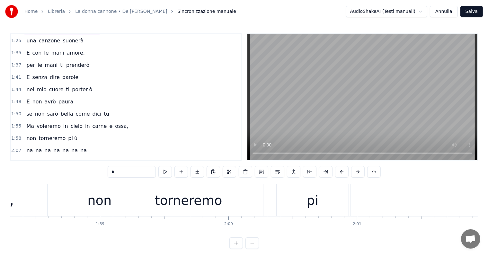
scroll to position [183, 0]
click at [28, 121] on div "Ma voleremo in cielo in carne e ossa," at bounding box center [77, 125] width 107 height 12
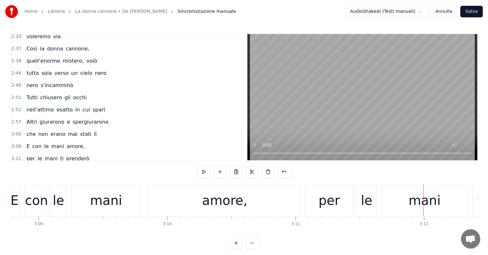
scroll to position [344, 0]
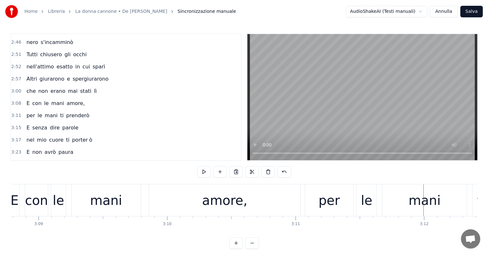
click at [26, 112] on span "per" at bounding box center [31, 115] width 10 height 7
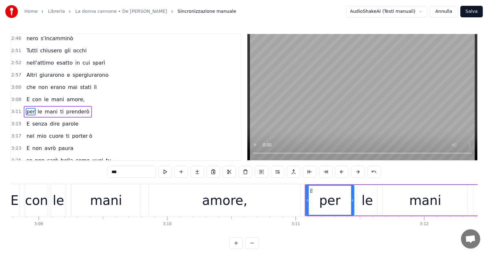
click at [127, 172] on input "***" at bounding box center [132, 172] width 48 height 12
type input "*"
click at [100, 198] on div "mani" at bounding box center [106, 200] width 32 height 19
type input "****"
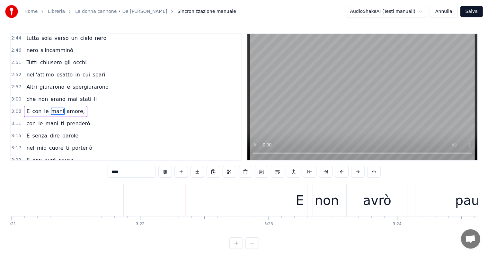
scroll to position [0, 25878]
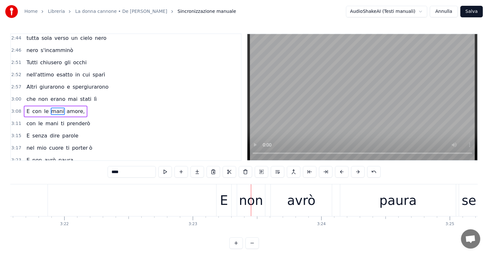
click at [36, 154] on div "E non avrò paura" at bounding box center [50, 160] width 52 height 12
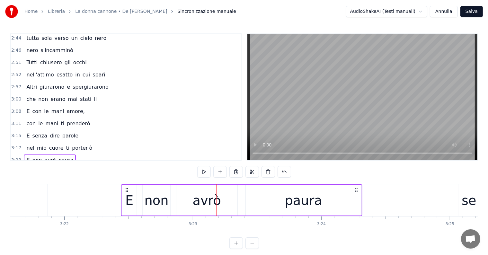
drag, startPoint x: 222, startPoint y: 189, endPoint x: 126, endPoint y: 176, distance: 96.2
click at [126, 176] on div "0:29 Butterò questo mio enorme cuore tra le stelle un giorno 0:33 Giuro che lo …" at bounding box center [243, 140] width 467 height 215
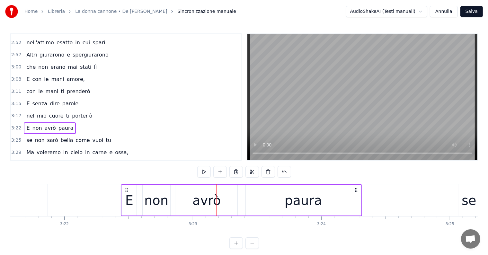
click at [38, 134] on div "se non sarò bella come vuoi tu" at bounding box center [69, 140] width 90 height 12
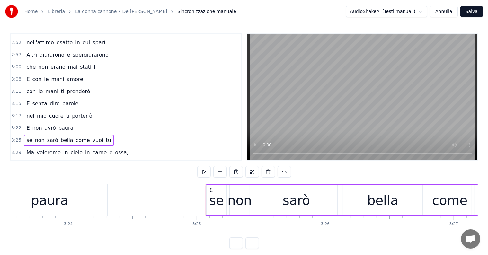
scroll to position [0, 26111]
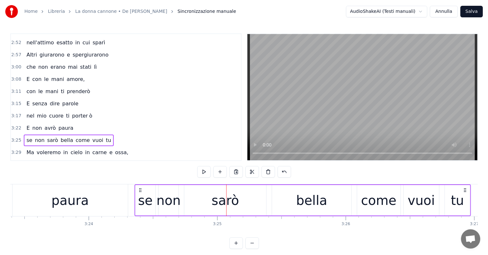
drag, startPoint x: 230, startPoint y: 187, endPoint x: 139, endPoint y: 183, distance: 91.9
click at [139, 183] on div "0:29 Butterò questo mio enorme cuore tra le stelle un giorno 0:33 Giuro che lo …" at bounding box center [243, 140] width 467 height 215
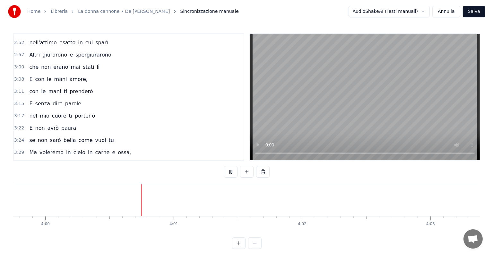
scroll to position [0, 30791]
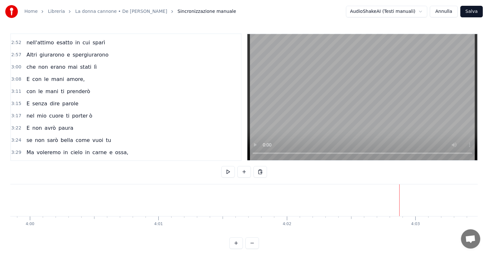
click at [474, 10] on button "Salva" at bounding box center [471, 12] width 22 height 12
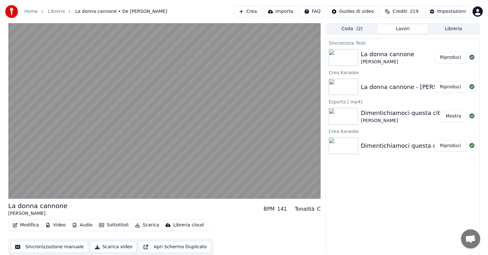
click at [454, 55] on button "Riproduci" at bounding box center [450, 58] width 32 height 12
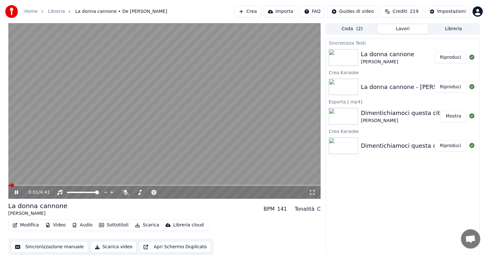
click at [16, 193] on icon at bounding box center [20, 192] width 15 height 5
click at [148, 225] on button "Scarica" at bounding box center [146, 224] width 29 height 9
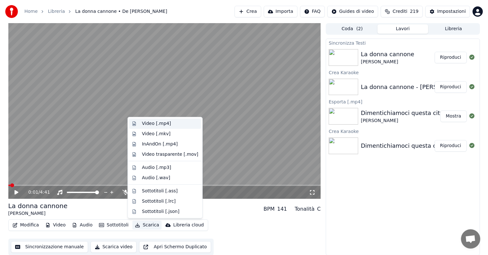
click at [159, 123] on div "Video [.mp4]" at bounding box center [156, 123] width 29 height 6
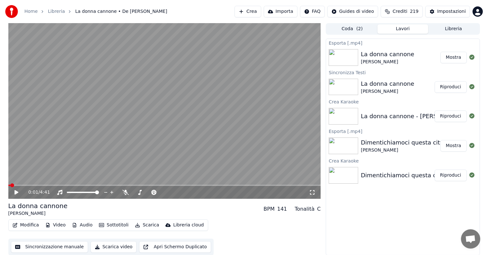
click at [447, 60] on button "Mostra" at bounding box center [453, 58] width 26 height 12
click at [261, 11] on button "Crea" at bounding box center [247, 12] width 26 height 12
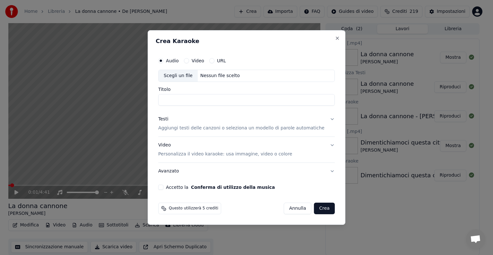
click at [211, 73] on div "Nessun file scelto" at bounding box center [220, 76] width 45 height 6
type input "**********"
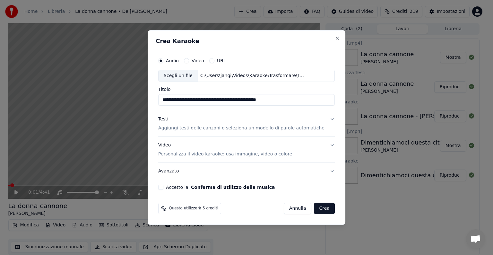
click at [325, 117] on button "Testi Aggiungi testi delle canzoni o seleziona un modello di parole automatiche" at bounding box center [246, 124] width 177 height 26
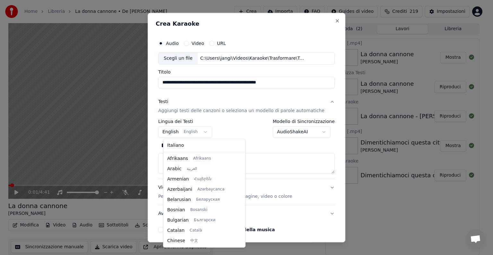
click at [207, 132] on body "**********" at bounding box center [244, 127] width 488 height 255
select select "**"
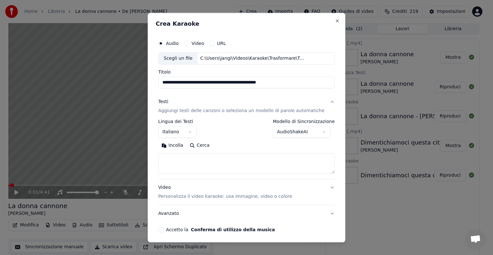
click at [184, 162] on textarea at bounding box center [246, 163] width 177 height 21
click at [180, 146] on button "Incolla" at bounding box center [172, 145] width 28 height 10
click at [322, 185] on button "Video Personalizza il video karaoke: usa immagine, video o colore" at bounding box center [246, 192] width 177 height 26
type textarea "**********"
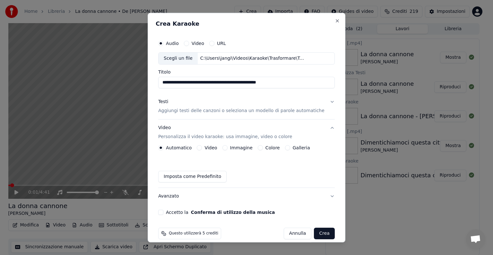
click at [227, 148] on button "Immagine" at bounding box center [224, 147] width 5 height 5
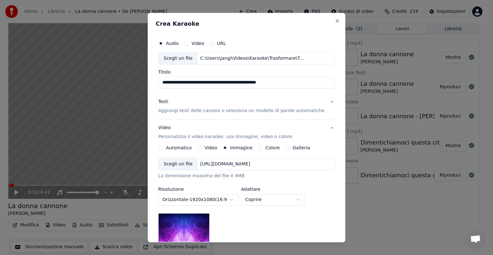
click at [246, 164] on div "[URL][DOMAIN_NAME]" at bounding box center [225, 164] width 55 height 6
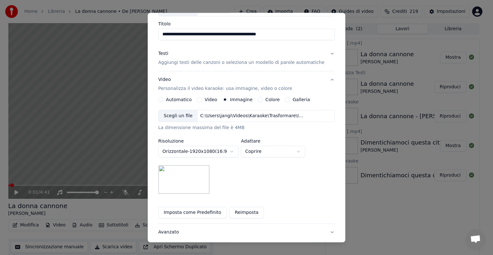
scroll to position [64, 0]
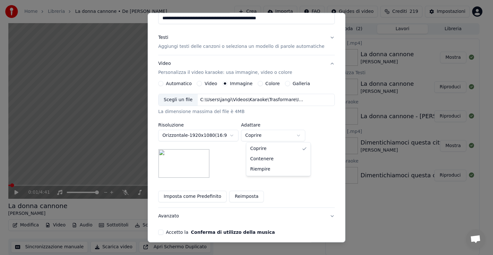
click at [304, 135] on body "**********" at bounding box center [244, 127] width 488 height 255
click at [305, 131] on body "**********" at bounding box center [244, 127] width 488 height 255
select select "*****"
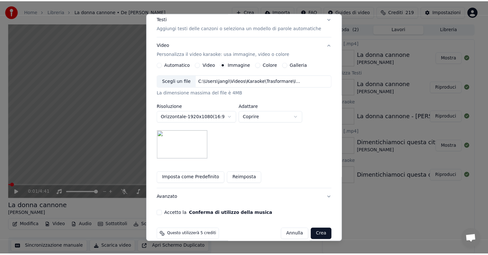
scroll to position [91, 0]
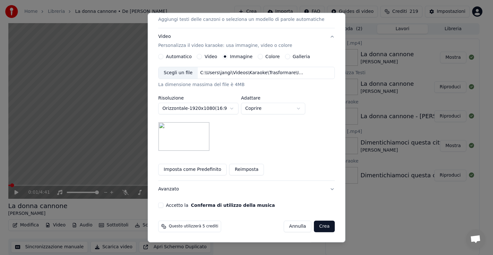
click at [163, 203] on button "Accetto la Conferma di utilizzo della musica" at bounding box center [160, 205] width 5 height 5
click at [314, 222] on button "Crea" at bounding box center [324, 226] width 21 height 12
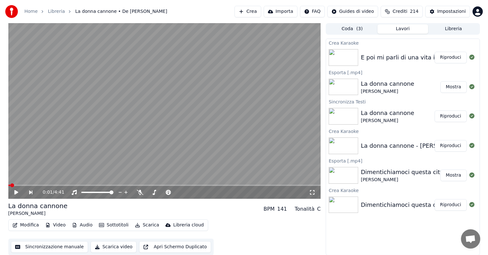
scroll to position [0, 0]
click at [448, 55] on button "Riproduci" at bounding box center [450, 58] width 32 height 12
click at [17, 192] on icon at bounding box center [16, 192] width 3 height 4
click at [25, 224] on button "Modifica" at bounding box center [26, 224] width 32 height 9
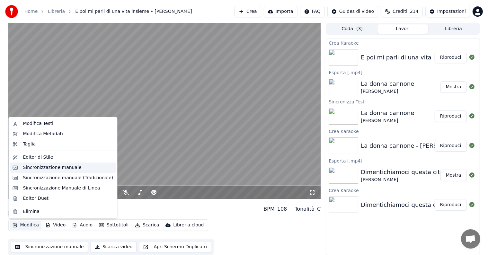
click at [44, 168] on div "Sincronizzazione manuale" at bounding box center [52, 167] width 58 height 6
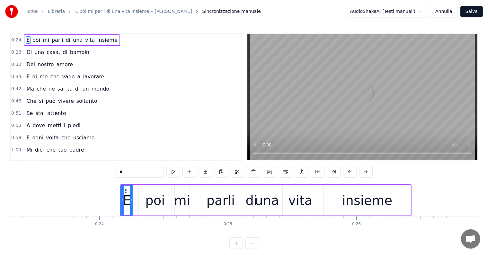
scroll to position [0, 3069]
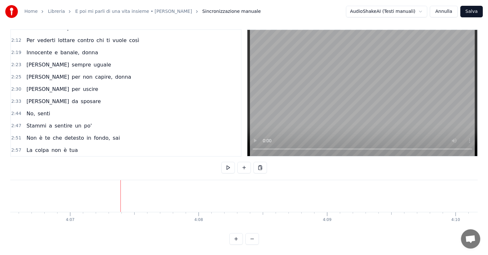
scroll to position [0, 31727]
click at [442, 10] on button "Annulla" at bounding box center [443, 12] width 28 height 12
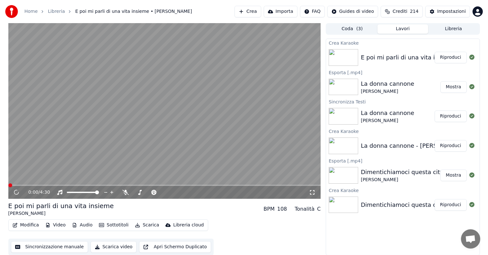
click at [453, 57] on button "Riproduci" at bounding box center [450, 58] width 32 height 12
click at [15, 194] on icon at bounding box center [16, 192] width 4 height 4
click at [15, 192] on icon at bounding box center [16, 192] width 3 height 4
click at [142, 224] on button "Scarica" at bounding box center [146, 224] width 29 height 9
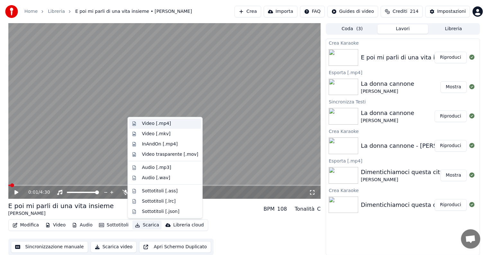
click at [158, 124] on div "Video [.mp4]" at bounding box center [156, 123] width 29 height 6
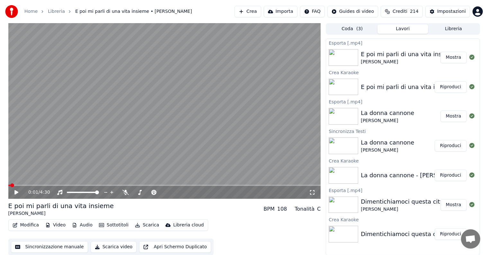
click at [451, 58] on button "Mostra" at bounding box center [453, 58] width 26 height 12
